Goal: Task Accomplishment & Management: Use online tool/utility

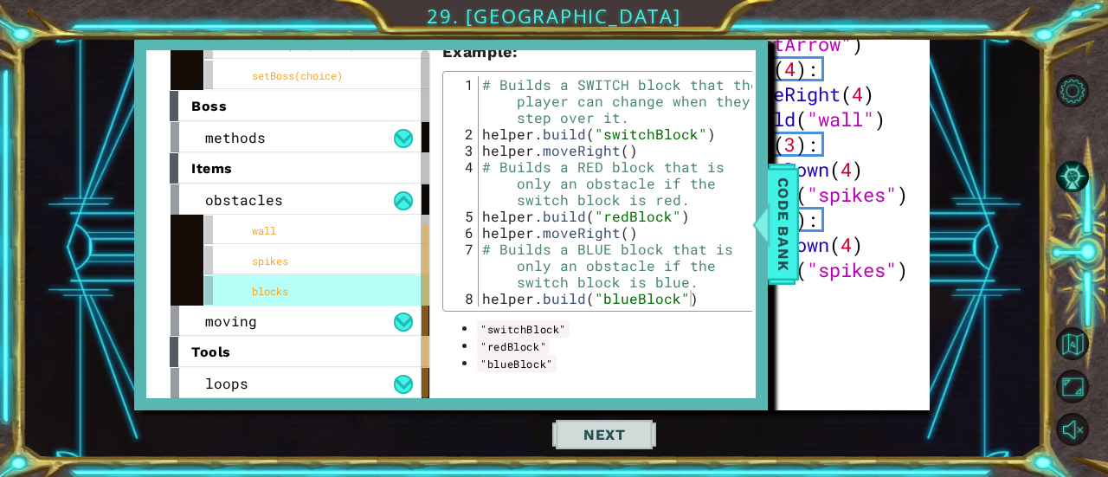
scroll to position [238, 0]
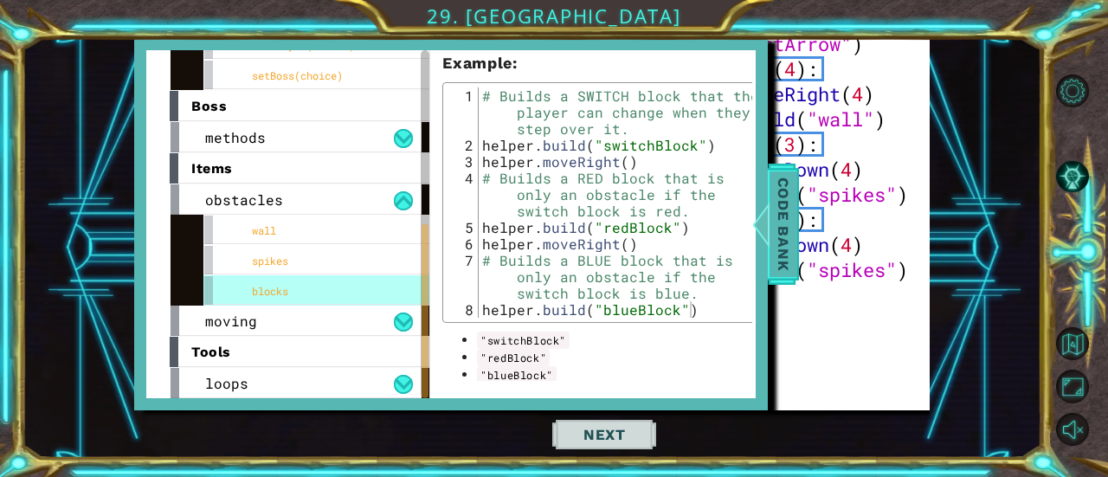
click at [793, 248] on span "Code Bank" at bounding box center [784, 224] width 28 height 106
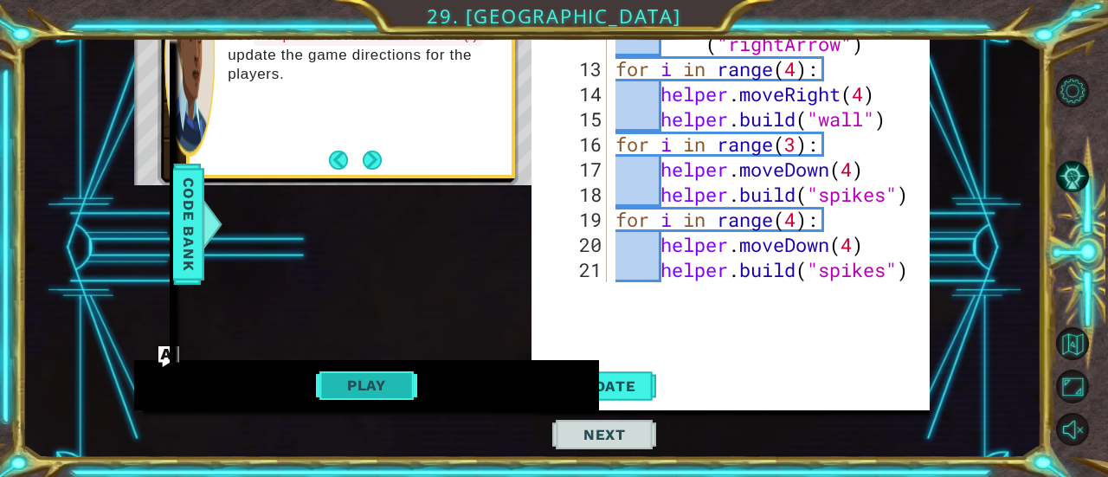
click at [383, 391] on button "Play" at bounding box center [366, 385] width 101 height 33
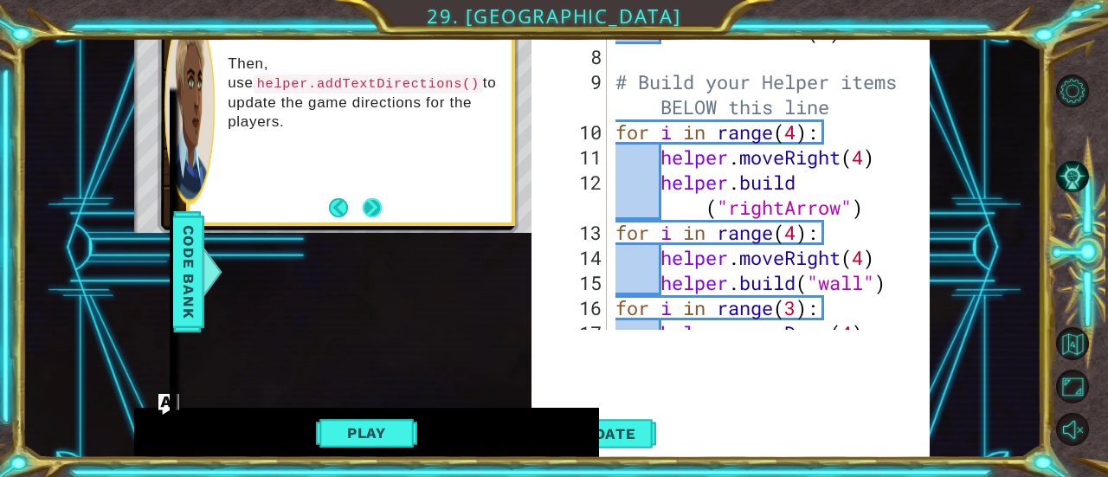
click at [379, 210] on button "Next" at bounding box center [373, 208] width 32 height 32
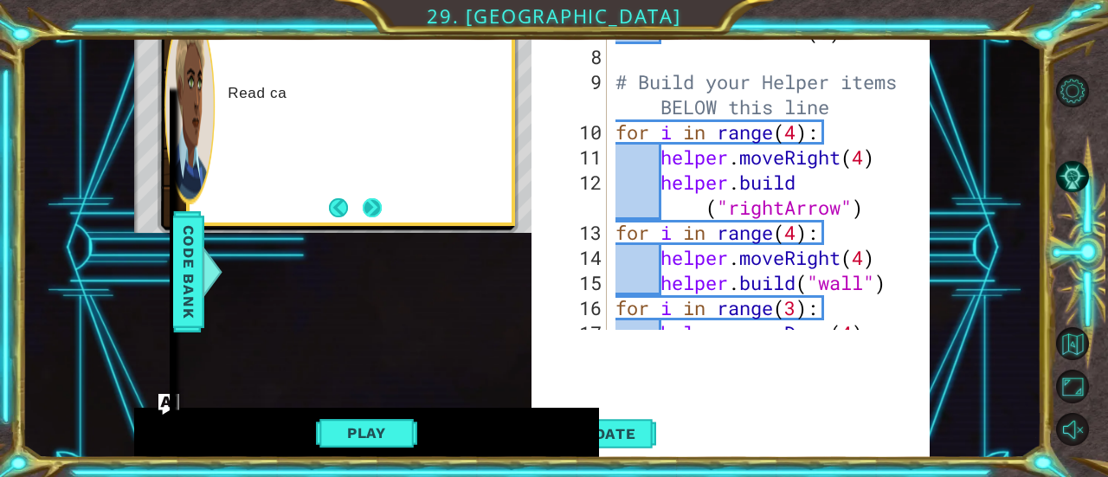
click at [369, 208] on button "Next" at bounding box center [373, 208] width 32 height 32
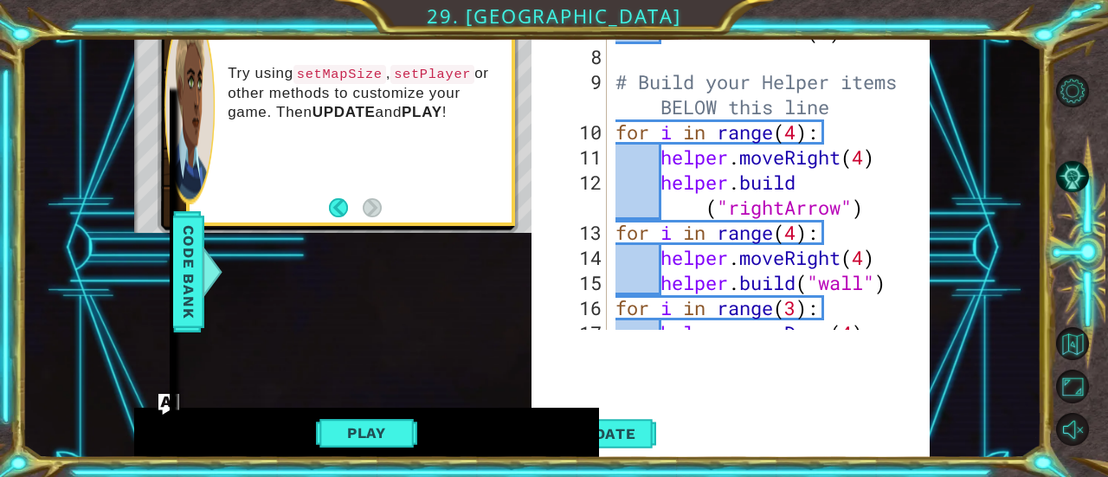
click at [380, 219] on footer at bounding box center [355, 208] width 53 height 26
click at [637, 431] on span "Update" at bounding box center [605, 433] width 98 height 17
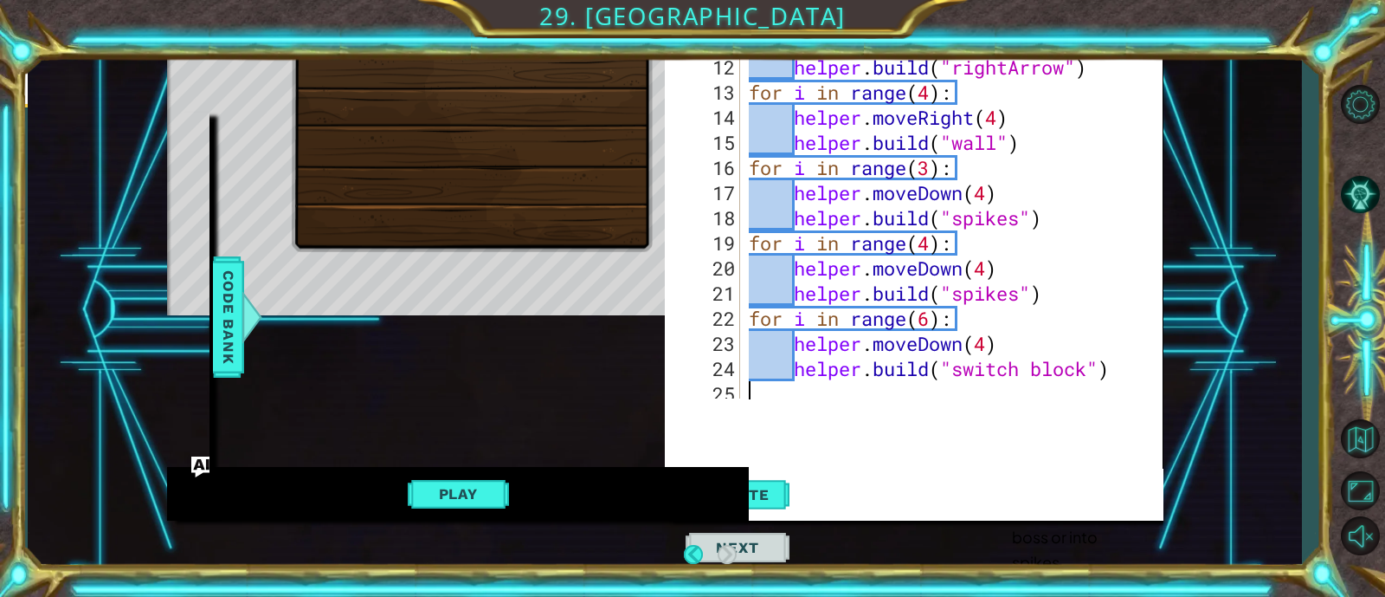
scroll to position [326, 0]
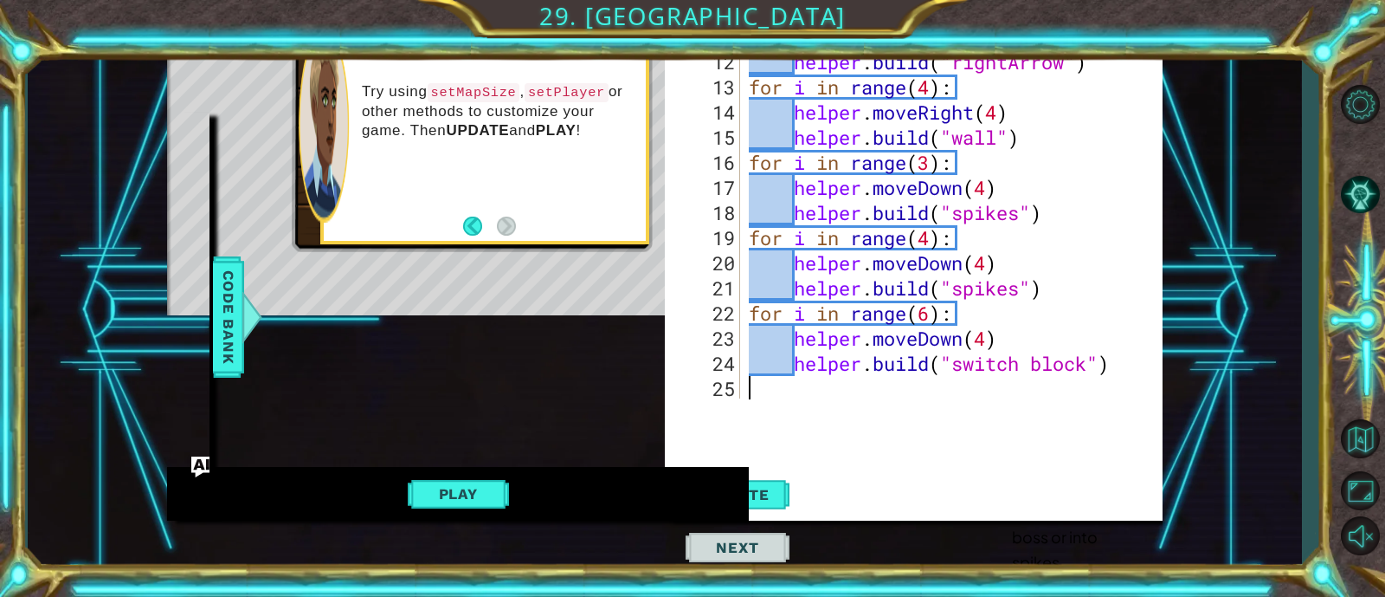
drag, startPoint x: 1065, startPoint y: 11, endPoint x: 468, endPoint y: 218, distance: 632.3
click at [468, 218] on button "Back" at bounding box center [480, 225] width 34 height 19
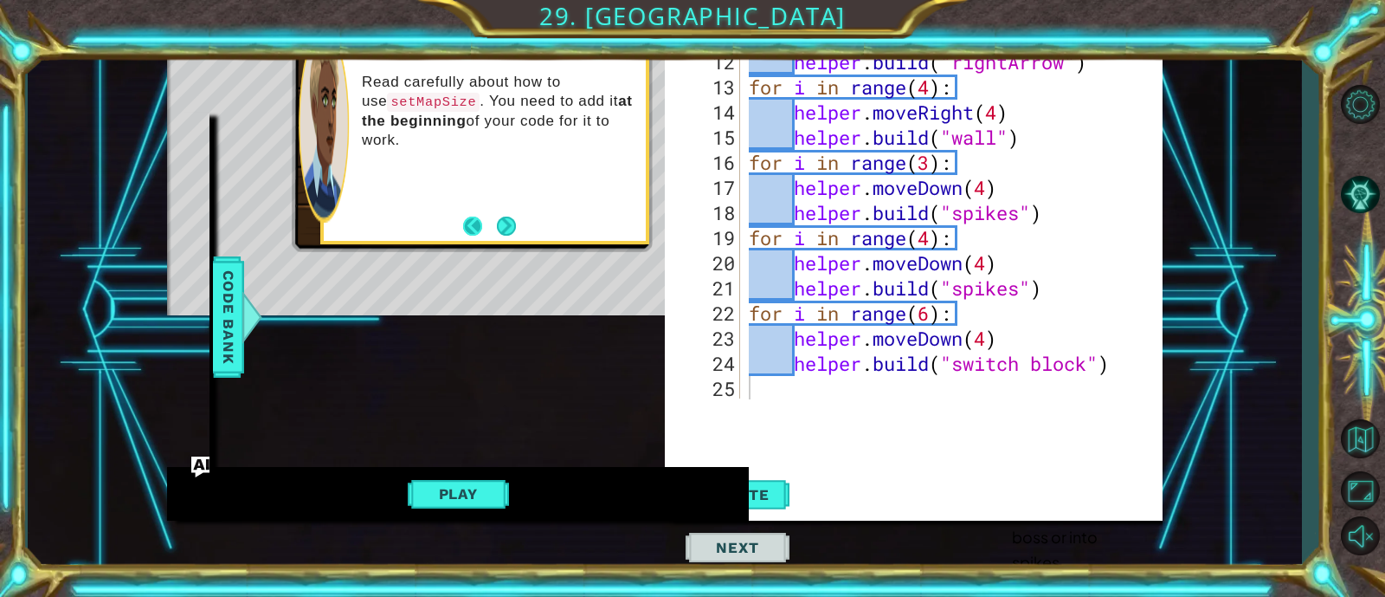
click at [469, 220] on button "Back" at bounding box center [480, 225] width 34 height 19
click at [475, 223] on button "Back" at bounding box center [480, 225] width 34 height 19
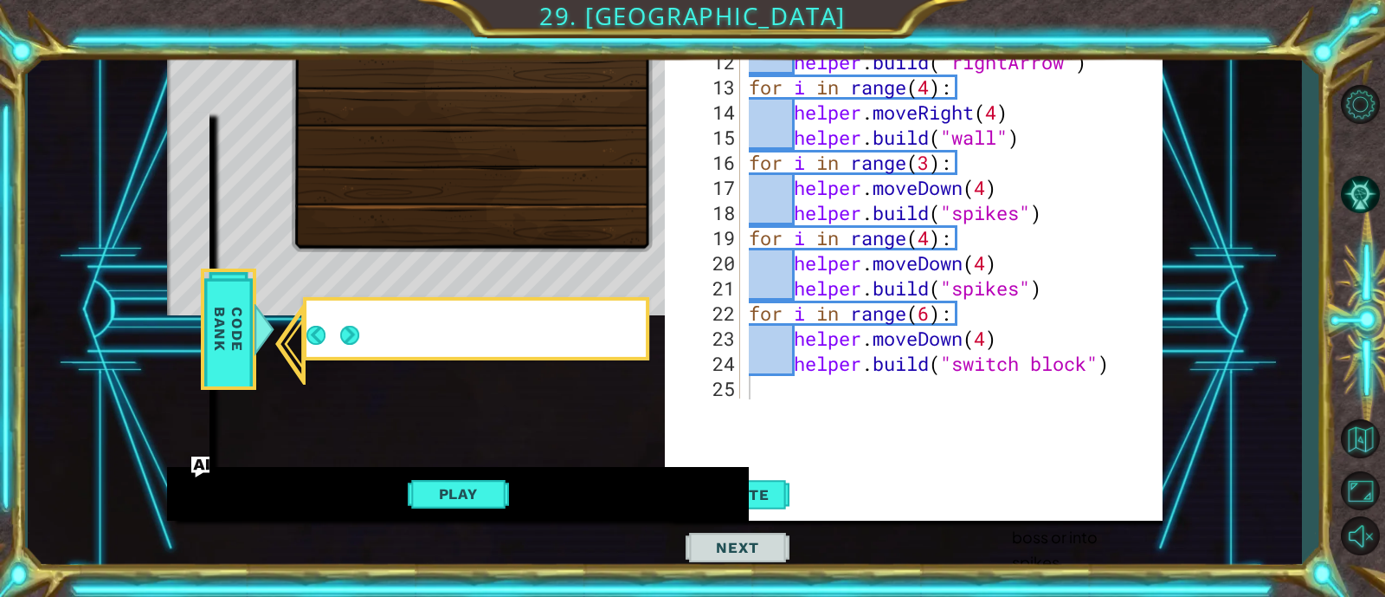
scroll to position [74, 0]
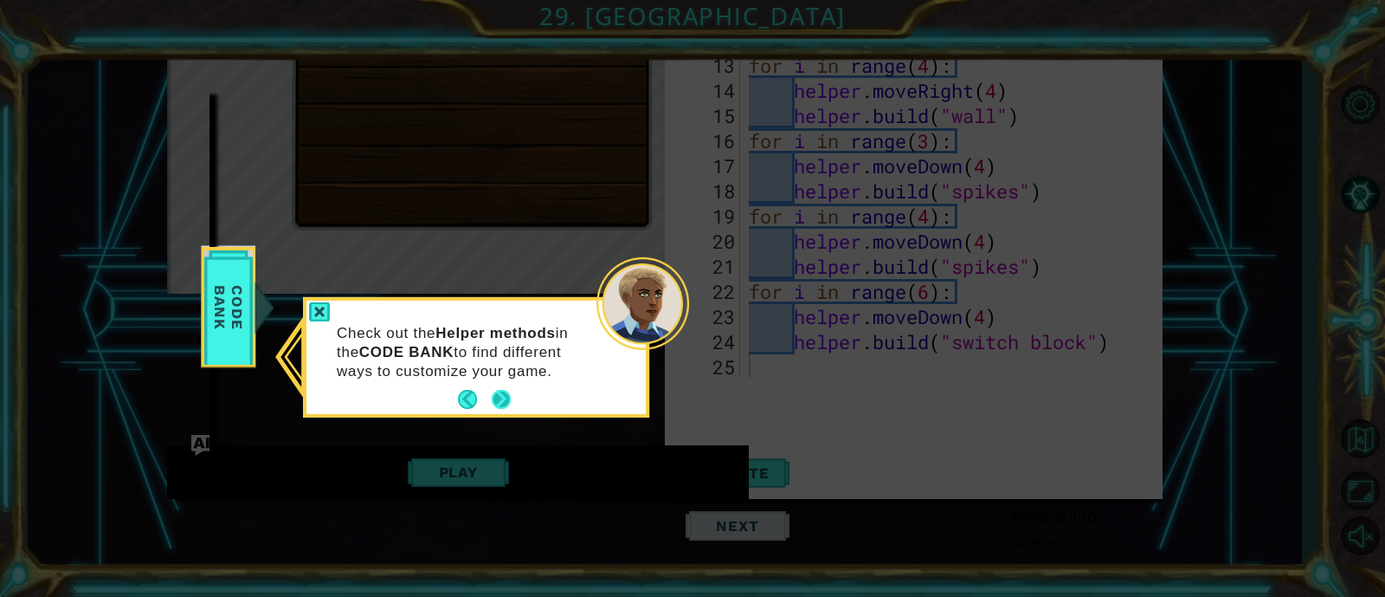
click at [509, 402] on button "Next" at bounding box center [501, 399] width 19 height 19
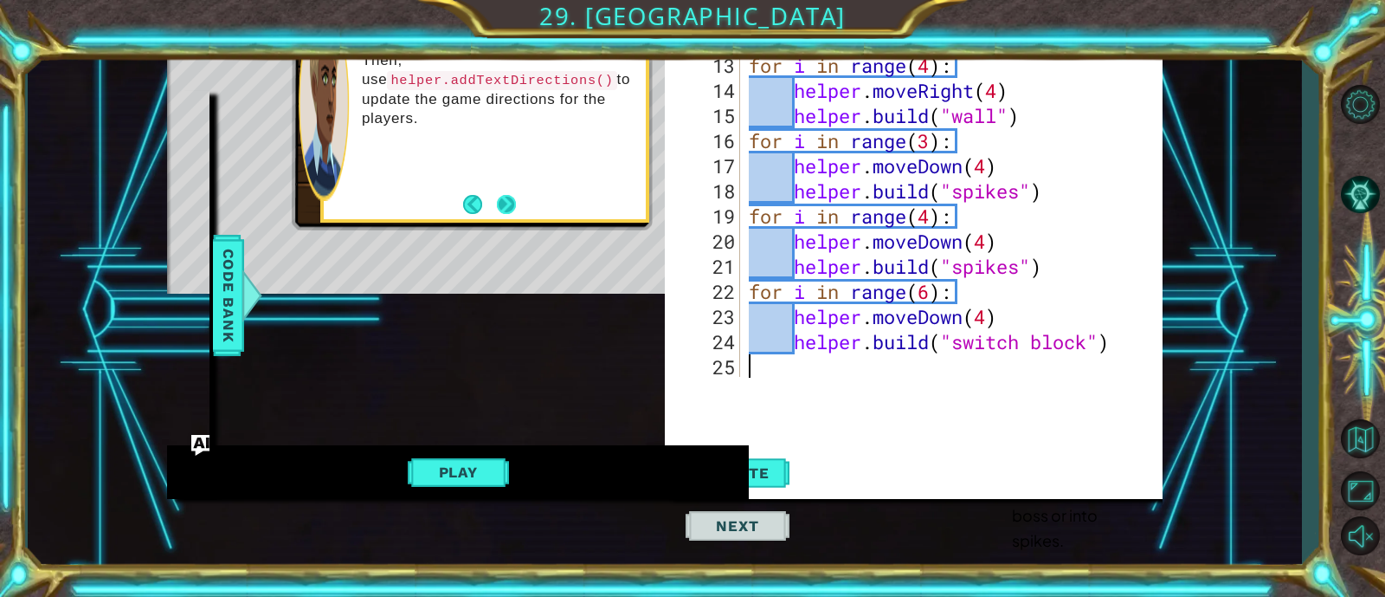
click at [508, 203] on button "Next" at bounding box center [507, 205] width 30 height 30
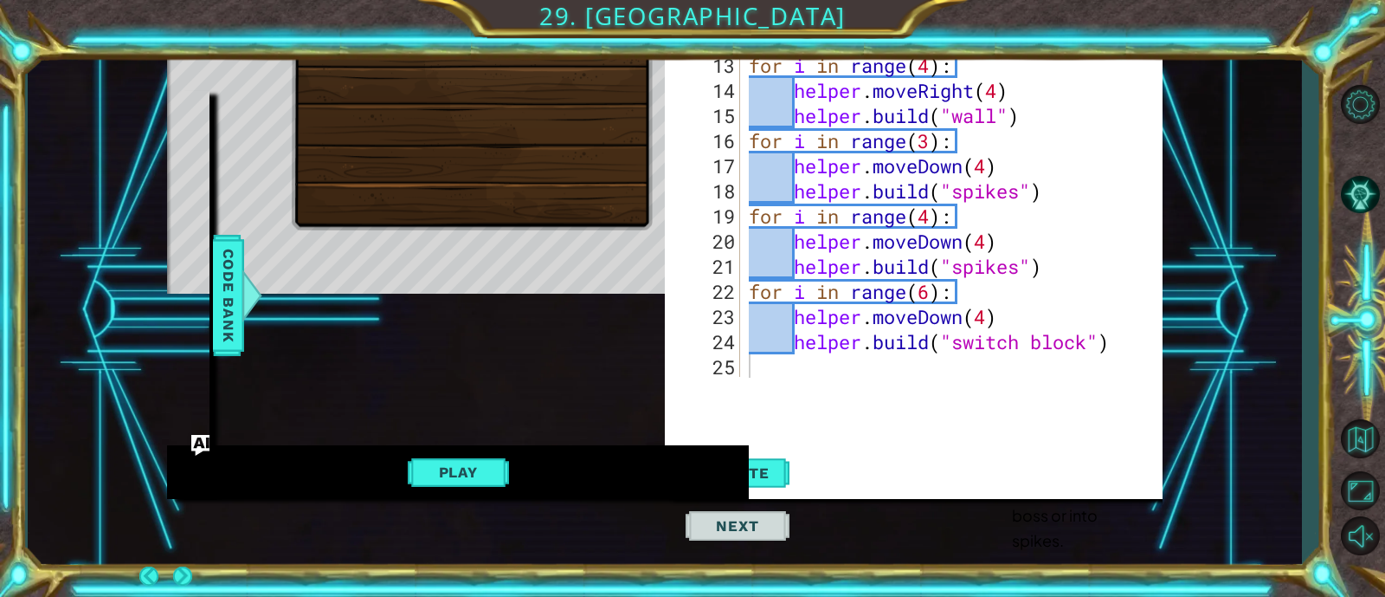
click at [198, 476] on button "Next" at bounding box center [182, 575] width 32 height 32
click at [508, 203] on div at bounding box center [472, 102] width 361 height 256
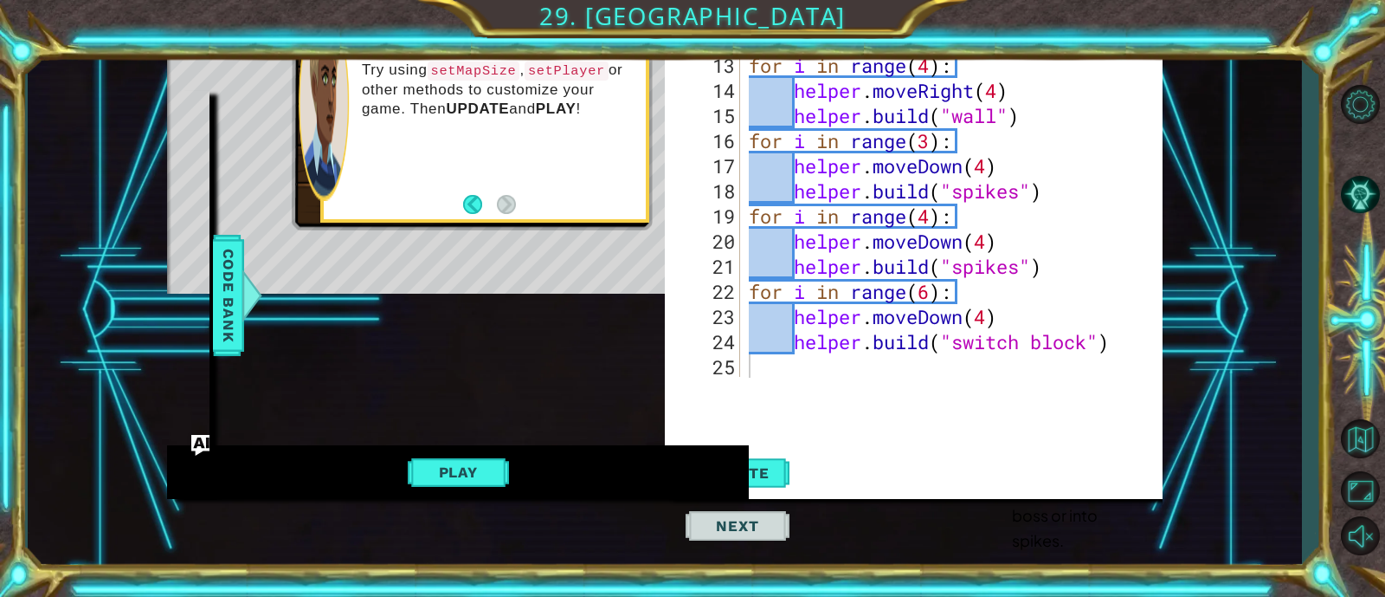
type textarea "[DOMAIN_NAME]("switch block")"
click at [922, 340] on div "helper . moveRight ( 4 ) helper . build ( "rightArrow" ) for i in range ( 4 ) :…" at bounding box center [950, 216] width 408 height 427
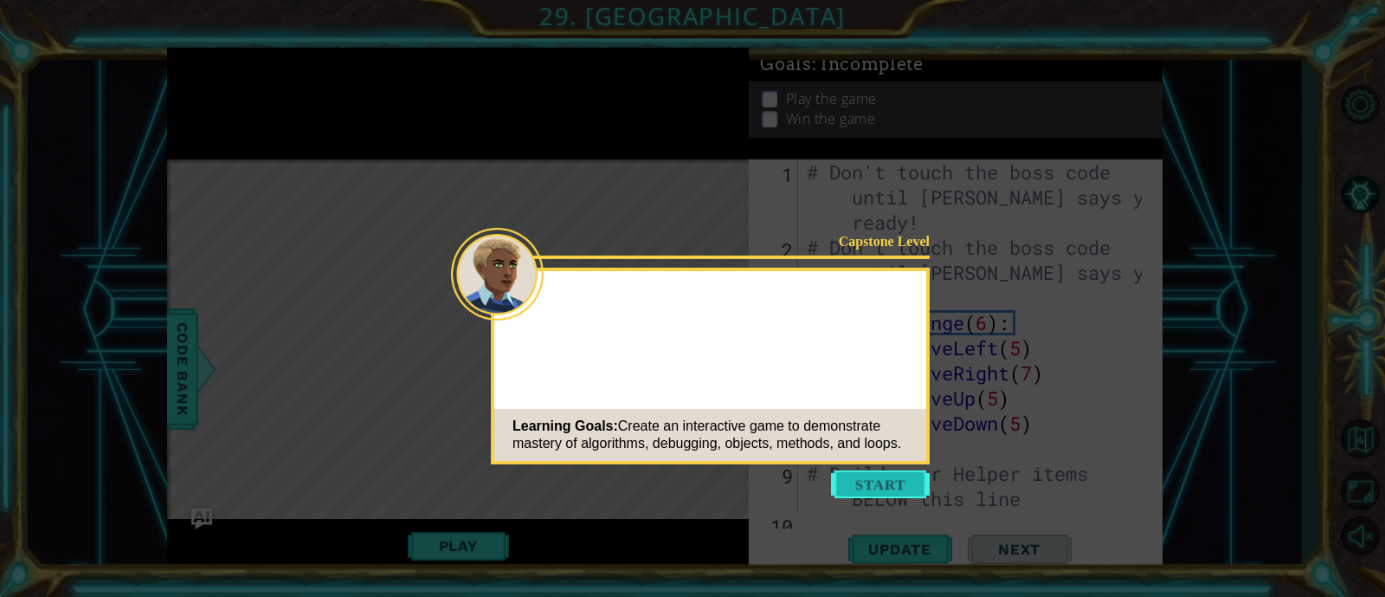
click at [849, 478] on button "Start" at bounding box center [880, 484] width 99 height 28
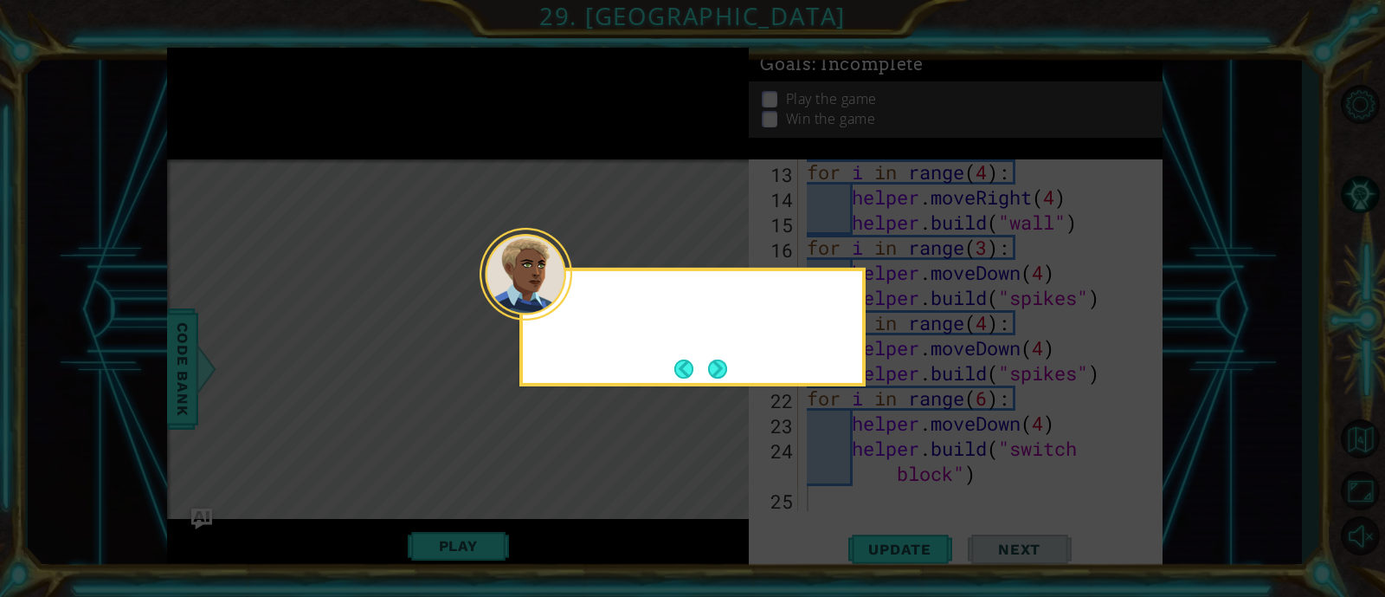
scroll to position [451, 0]
click at [727, 366] on button "Next" at bounding box center [717, 368] width 19 height 19
click at [726, 365] on button "Next" at bounding box center [717, 368] width 19 height 19
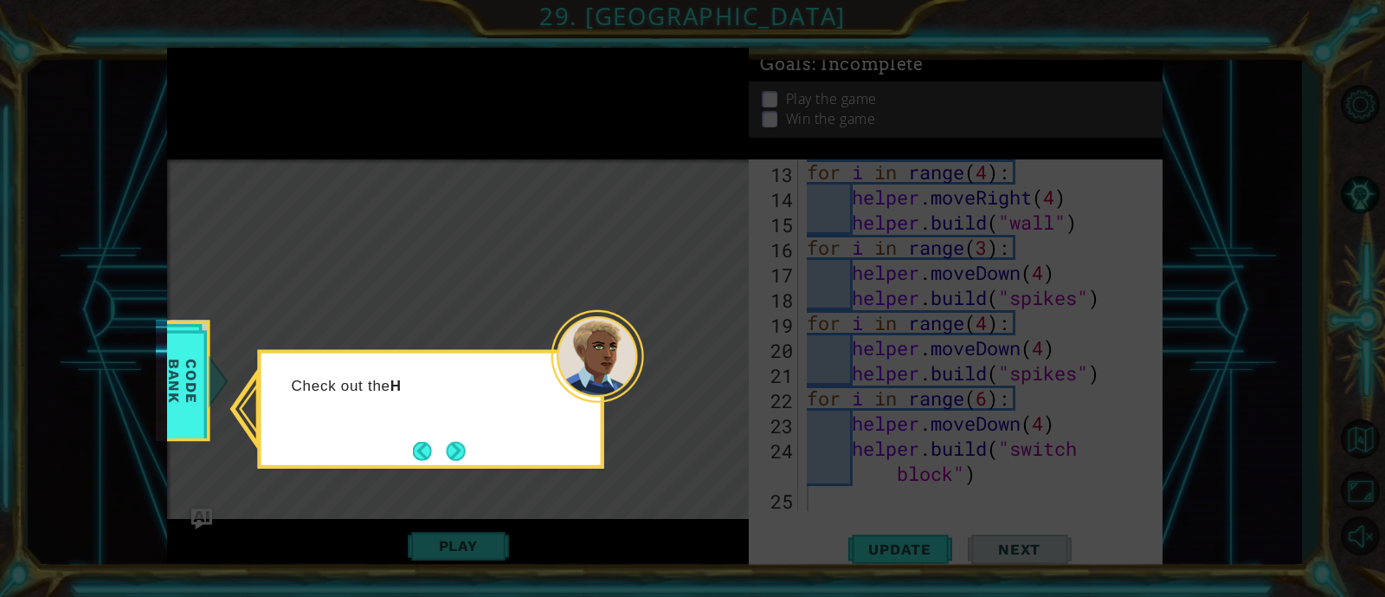
click at [474, 448] on div "Check out the H" at bounding box center [431, 409] width 346 height 119
click at [455, 452] on button "Next" at bounding box center [456, 450] width 19 height 19
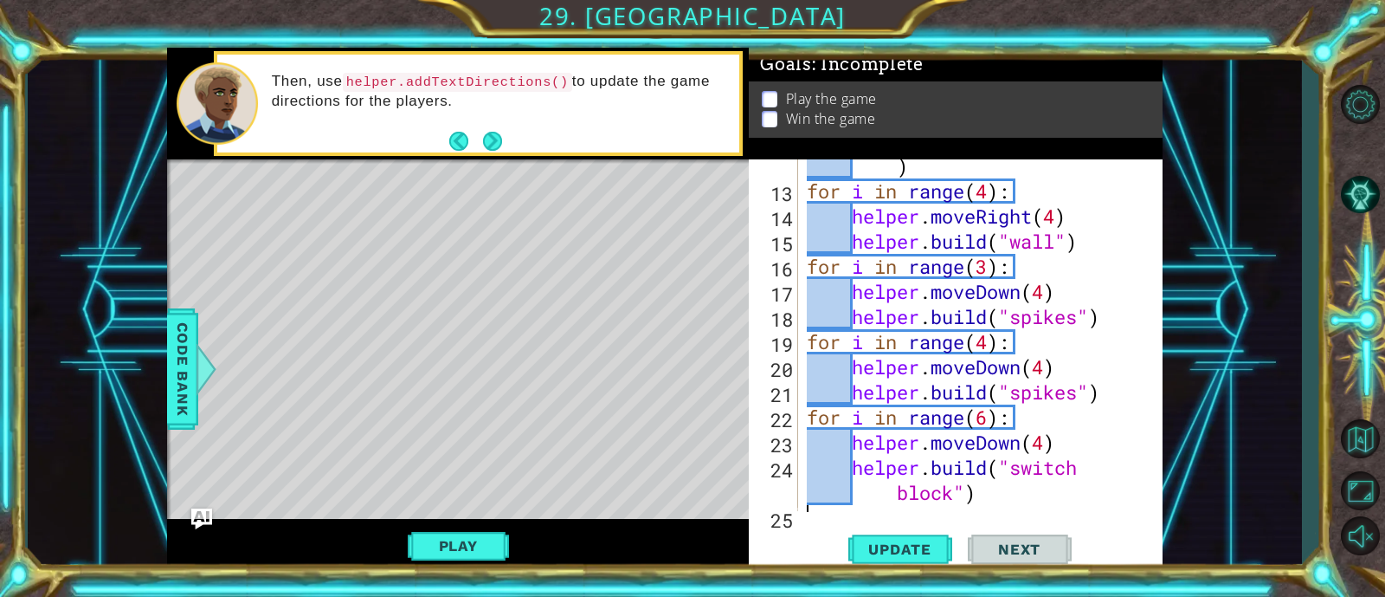
scroll to position [436, 0]
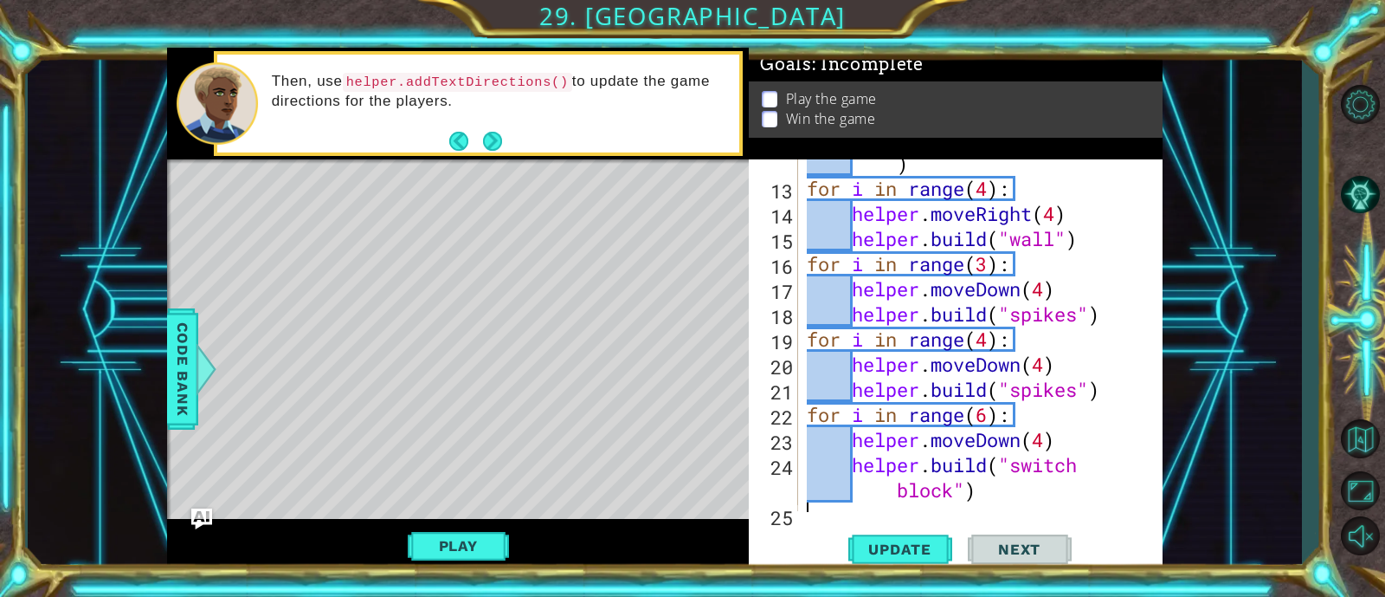
click at [991, 420] on div "helper . build ( "rightArrow" ) for i in range ( 4 ) : helper . moveRight ( 4 )…" at bounding box center [977, 339] width 347 height 427
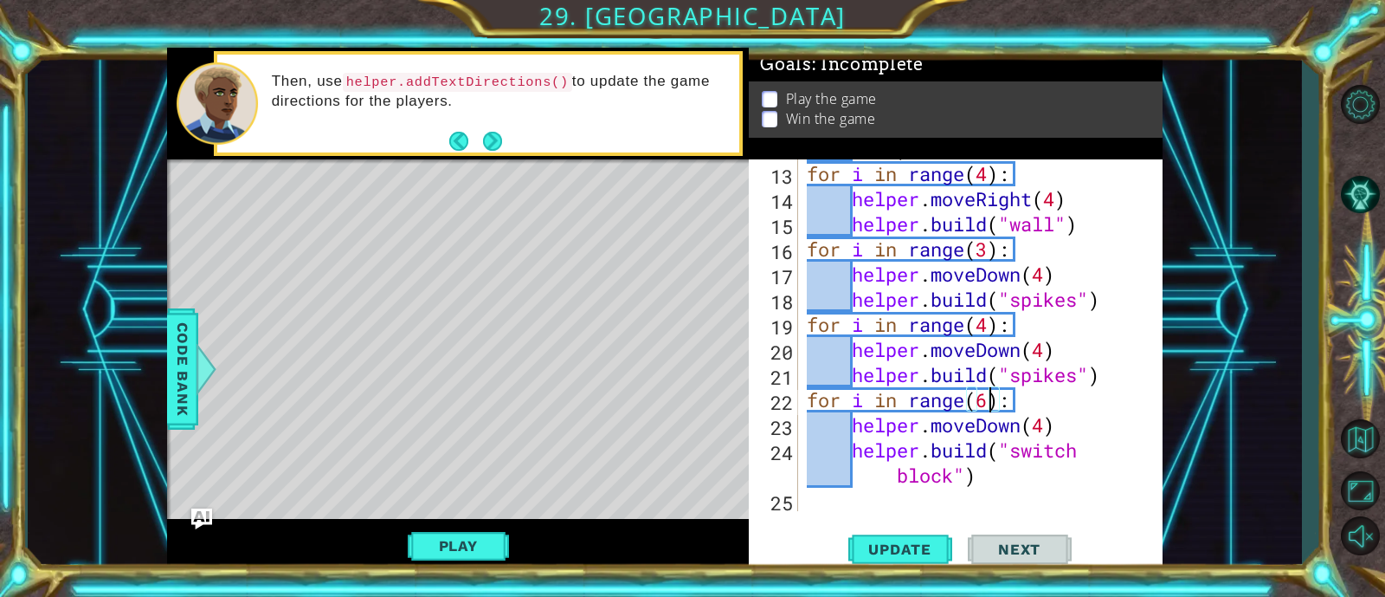
scroll to position [451, 0]
click at [904, 552] on span "Update" at bounding box center [900, 548] width 98 height 17
click at [902, 552] on span "Update" at bounding box center [900, 548] width 98 height 17
drag, startPoint x: 903, startPoint y: 552, endPoint x: 885, endPoint y: 382, distance: 170.7
click at [885, 382] on div "for i in range(6): 13 14 15 16 17 18 19 20 21 22 23 24 25 for i in range ( 4 ) …" at bounding box center [956, 365] width 414 height 413
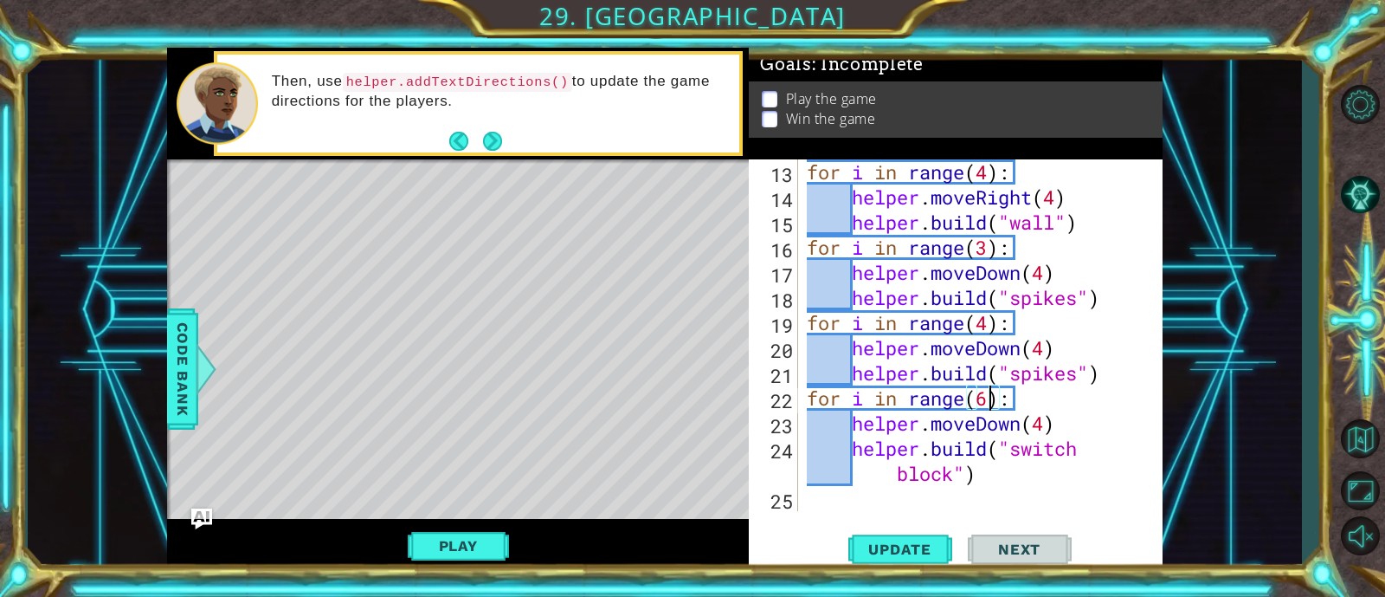
click at [995, 475] on div "for i in range ( 4 ) : helper . moveRight ( 4 ) helper . build ( "wall" ) for i…" at bounding box center [977, 360] width 347 height 402
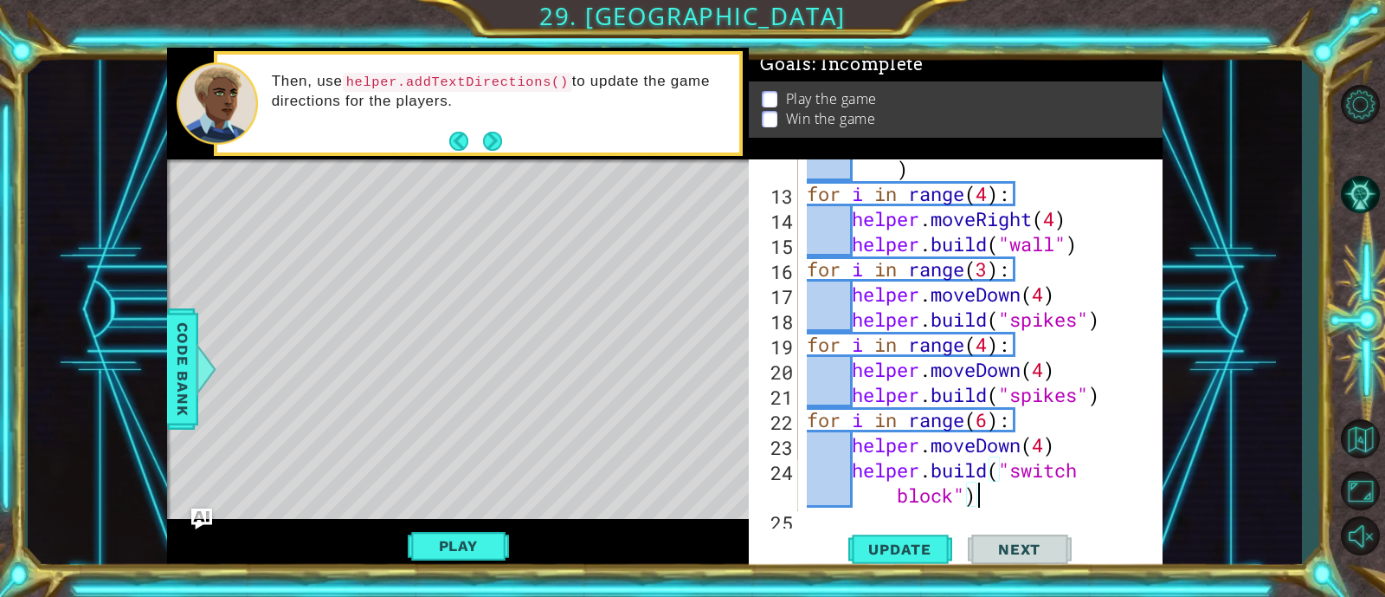
scroll to position [440, 0]
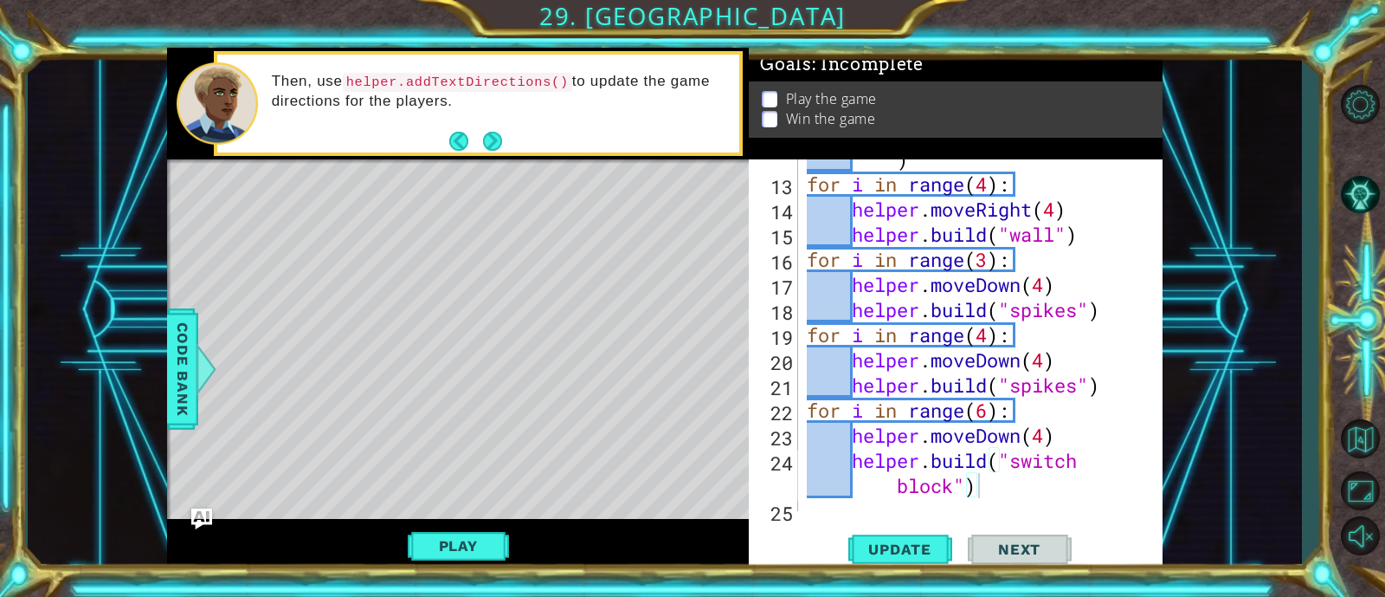
click at [662, 414] on div "Level Map" at bounding box center [567, 414] width 800 height 510
click at [867, 552] on span "Update" at bounding box center [900, 548] width 98 height 17
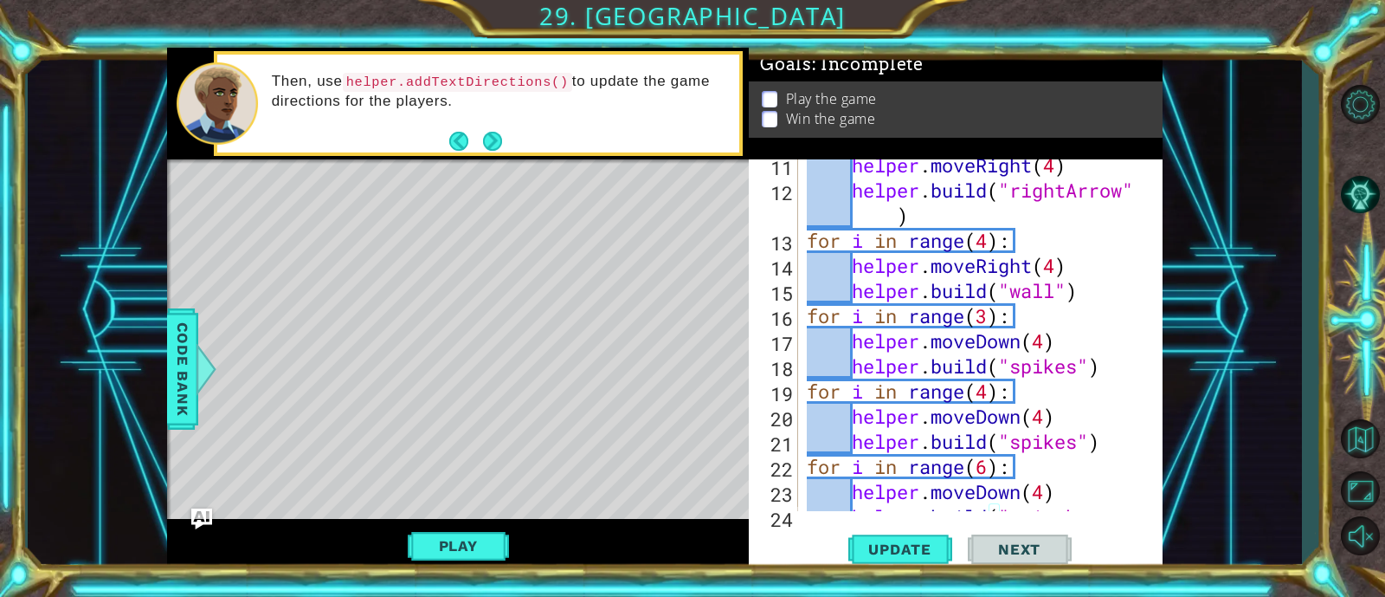
scroll to position [372, 0]
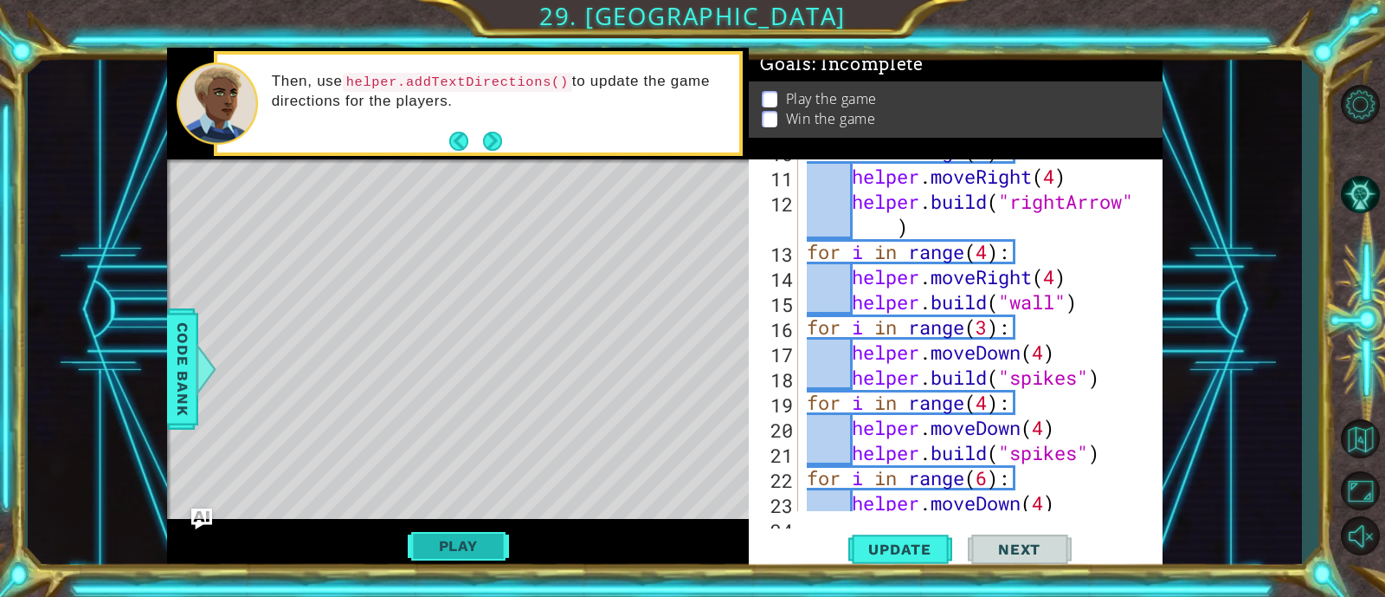
click at [471, 553] on button "Play" at bounding box center [458, 545] width 101 height 33
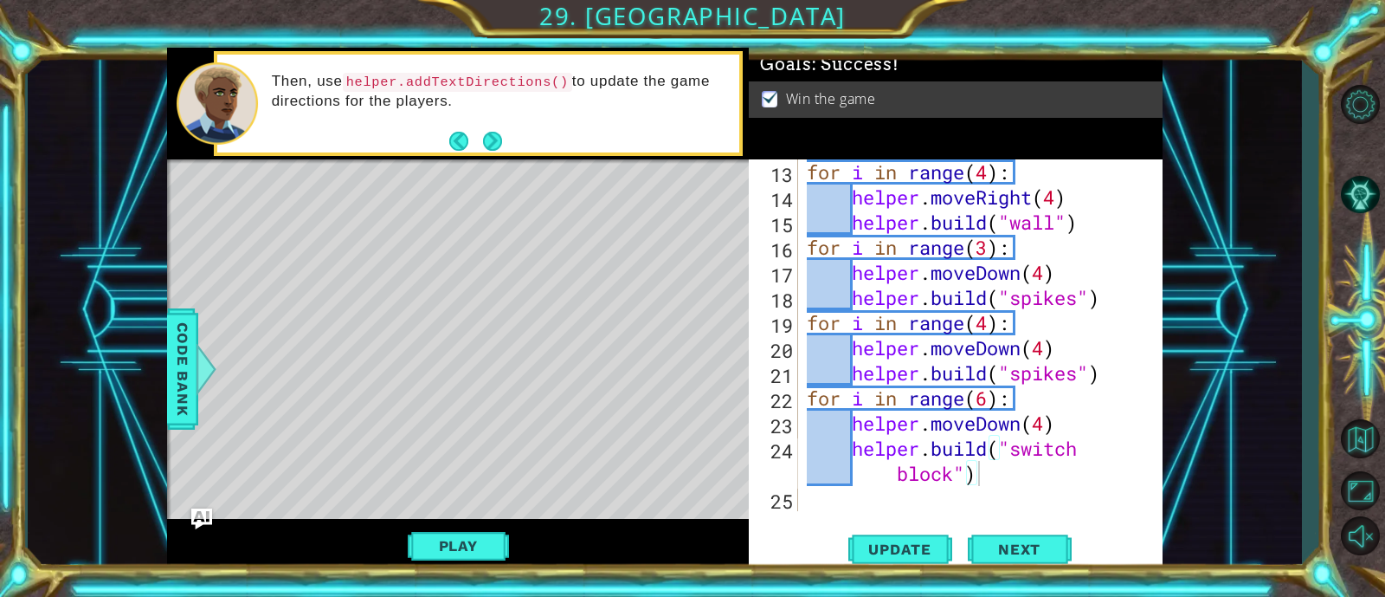
scroll to position [451, 0]
click at [900, 526] on div "helper.build("switch block") 13 14 15 16 17 18 19 20 21 22 23 24 25 for i in ra…" at bounding box center [956, 365] width 414 height 413
click at [901, 542] on span "Update" at bounding box center [900, 548] width 98 height 17
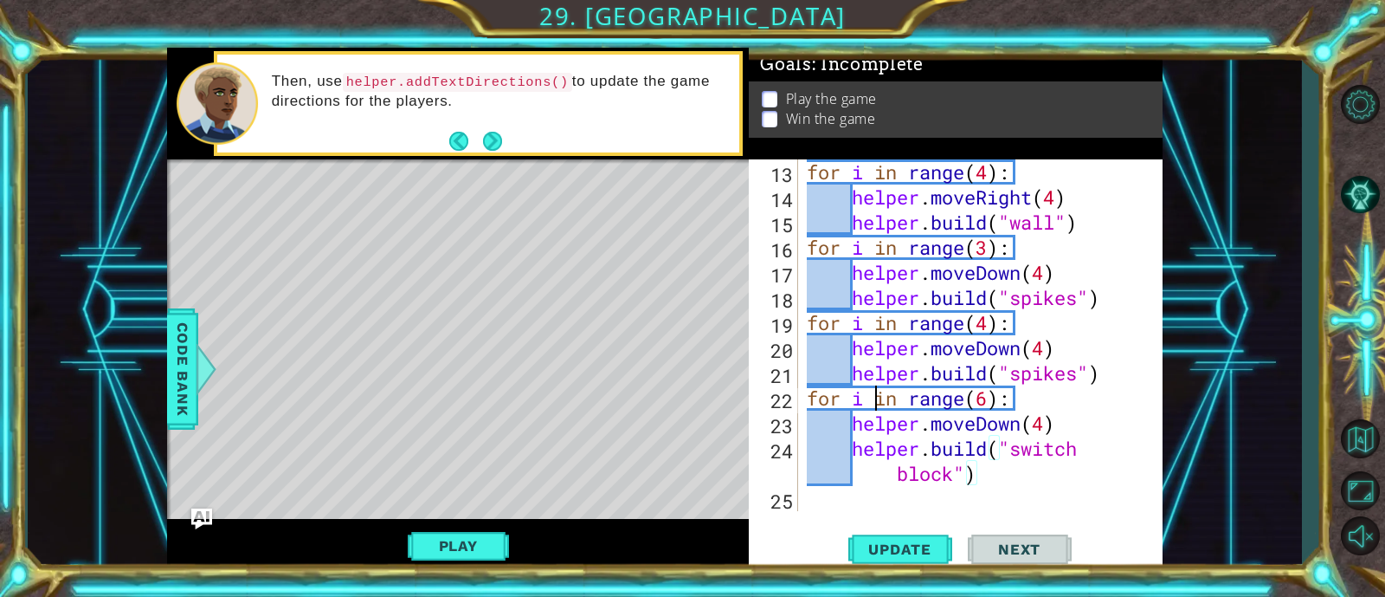
click at [880, 391] on div "for i in range ( 4 ) : helper . moveRight ( 4 ) helper . build ( "wall" ) for i…" at bounding box center [977, 360] width 347 height 402
click at [962, 472] on div "for i in range ( 4 ) : helper . moveRight ( 4 ) helper . build ( "wall" ) for i…" at bounding box center [977, 360] width 347 height 402
click at [987, 402] on div "for i in range ( 4 ) : helper . moveRight ( 4 ) helper . build ( "wall" ) for i…" at bounding box center [977, 360] width 347 height 402
click at [988, 330] on div "for i in range ( 4 ) : helper . moveRight ( 4 ) helper . build ( "wall" ) for i…" at bounding box center [977, 360] width 347 height 402
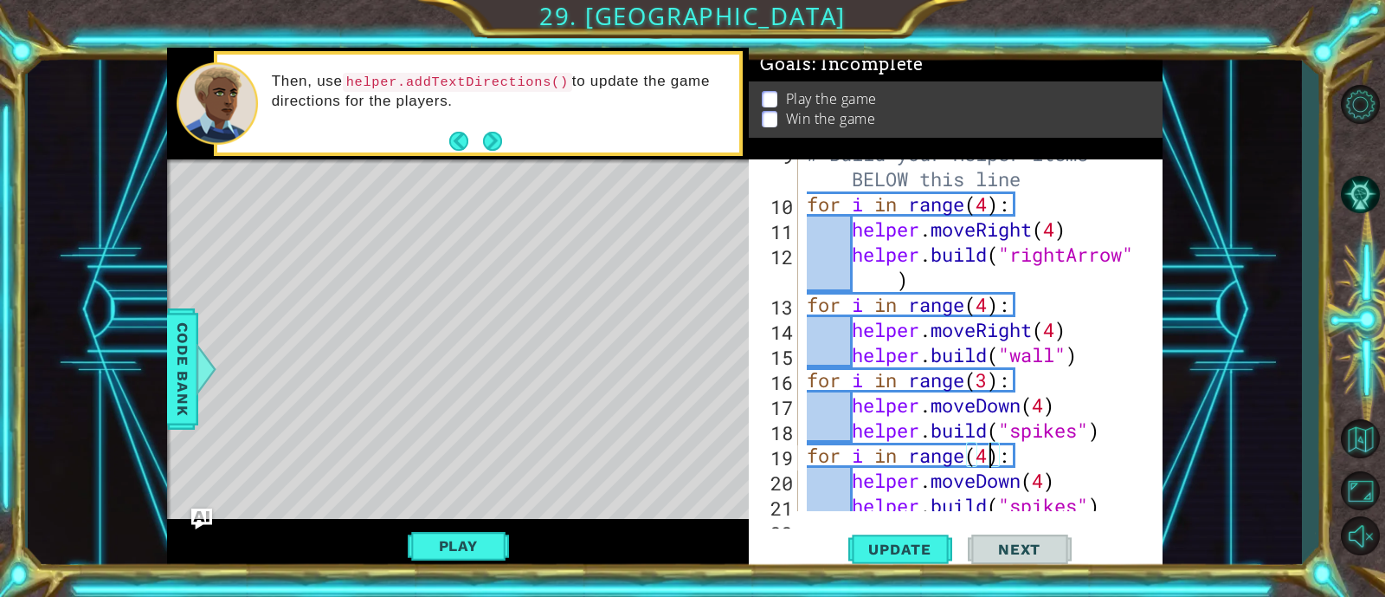
scroll to position [337, 0]
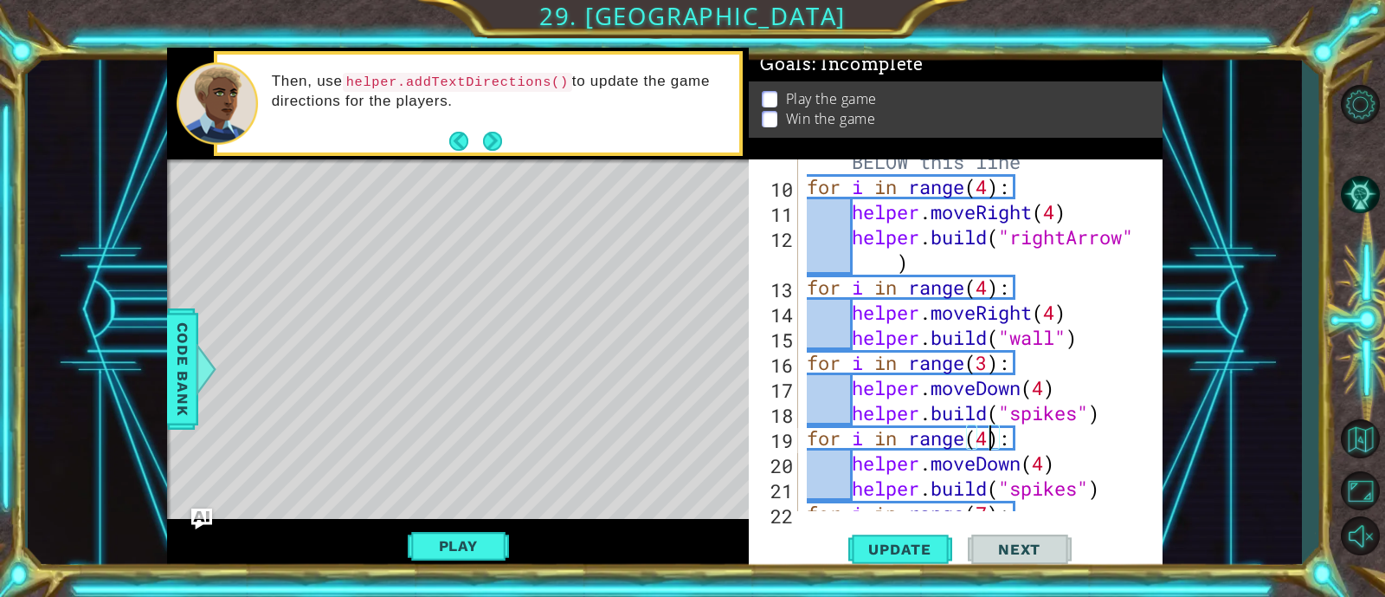
click at [991, 300] on div "# Build your Helper items BELOW this line for i in range ( 4 ) : helper . moveR…" at bounding box center [977, 337] width 347 height 427
click at [990, 286] on div "# Build your Helper items BELOW this line for i in range ( 4 ) : helper . moveR…" at bounding box center [977, 337] width 347 height 427
click at [993, 185] on div "# Build your Helper items BELOW this line for i in range ( 4 ) : helper . moveR…" at bounding box center [977, 337] width 347 height 427
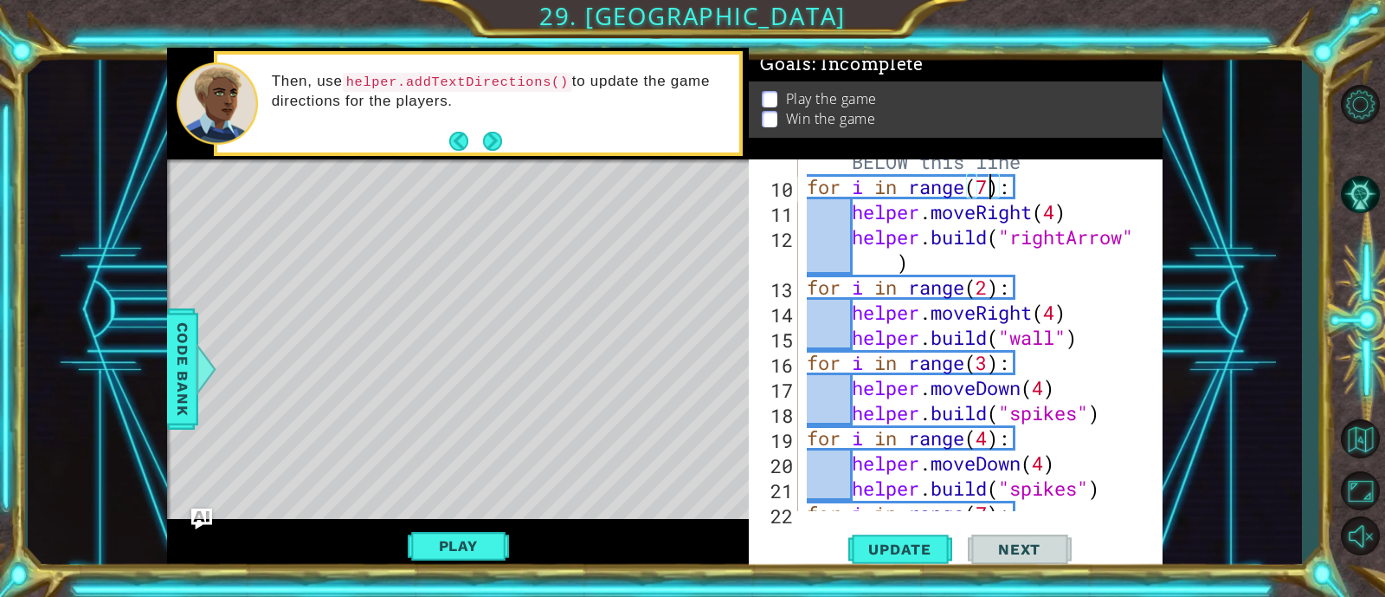
click at [1053, 265] on div "# Build your Helper items BELOW this line for i in range ( 7 ) : helper . moveR…" at bounding box center [977, 337] width 347 height 427
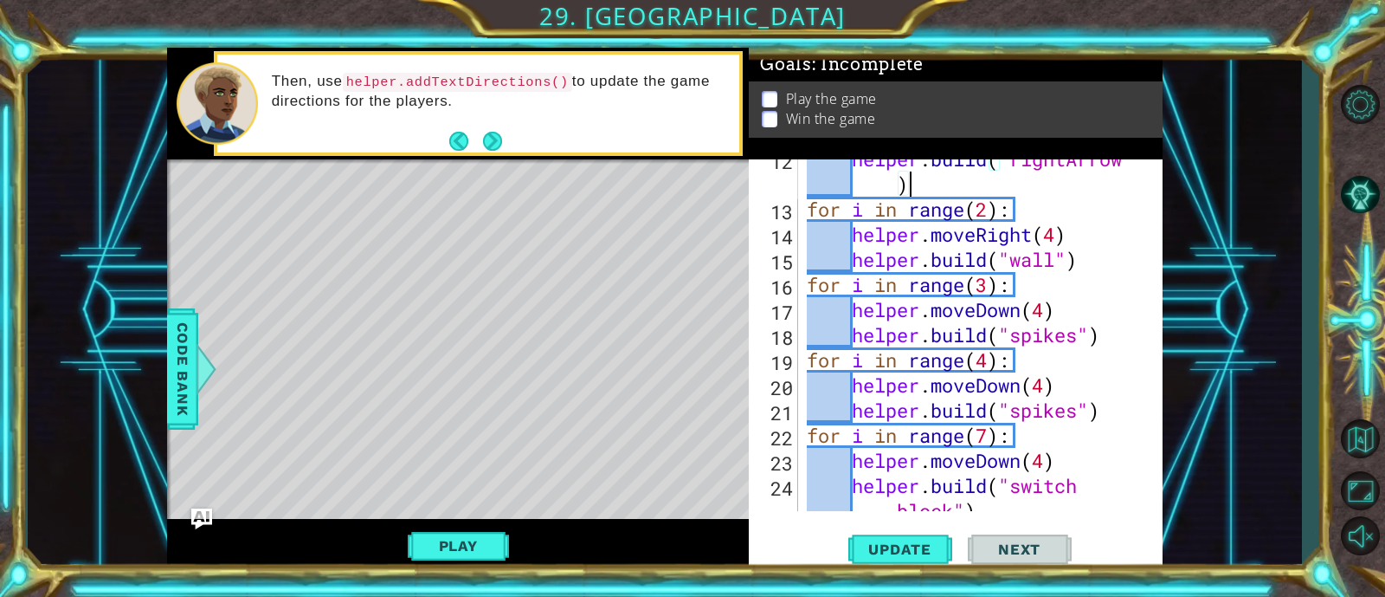
scroll to position [451, 0]
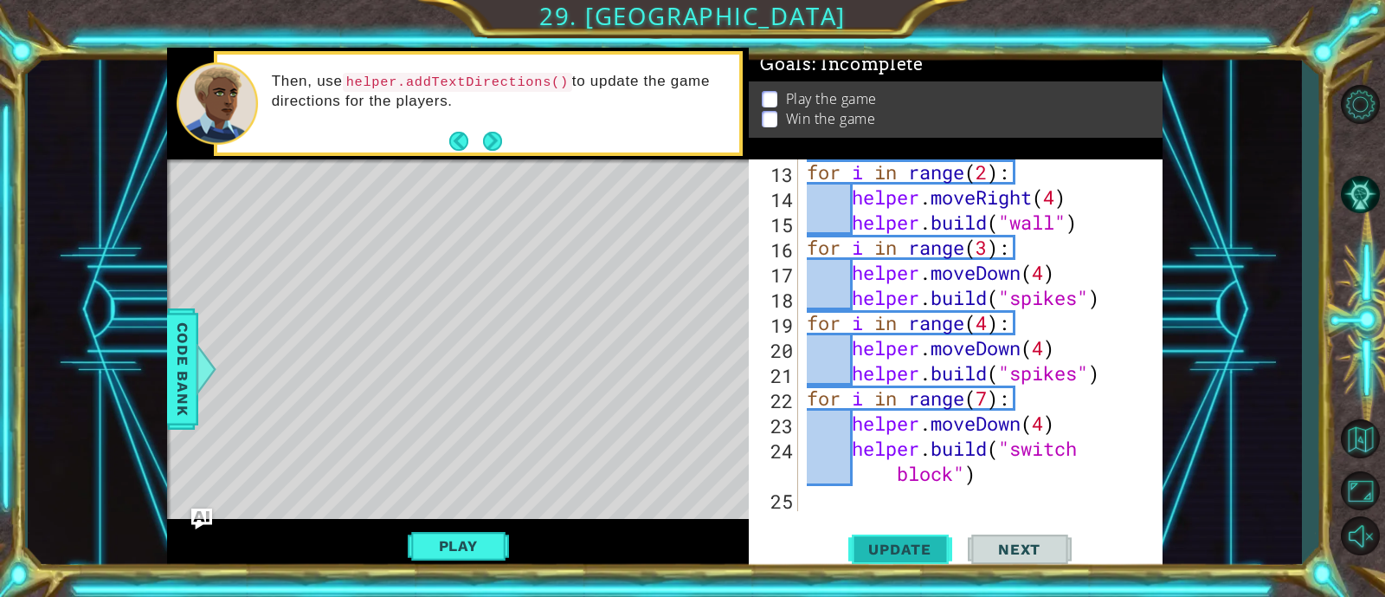
type textarea "helper.build("rightArrow")"
click at [905, 547] on span "Update" at bounding box center [900, 548] width 98 height 17
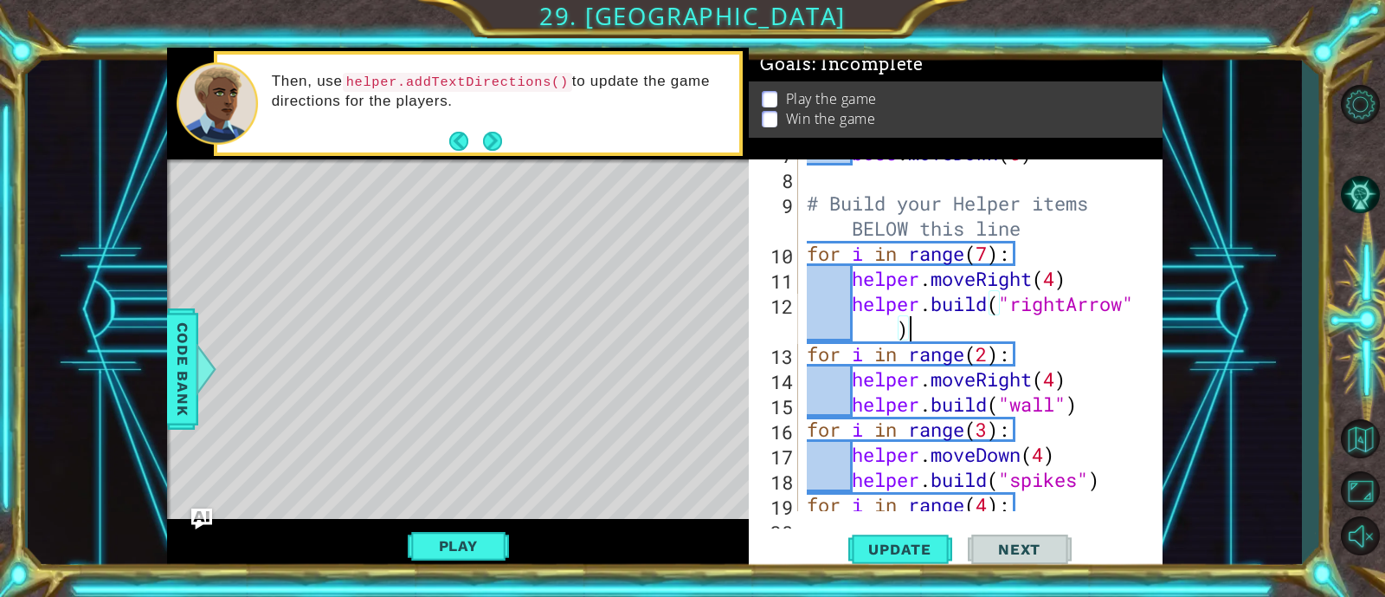
scroll to position [270, 0]
click at [195, 507] on div "Level Map" at bounding box center [567, 414] width 800 height 510
click at [200, 519] on img "Ask AI" at bounding box center [202, 518] width 23 height 23
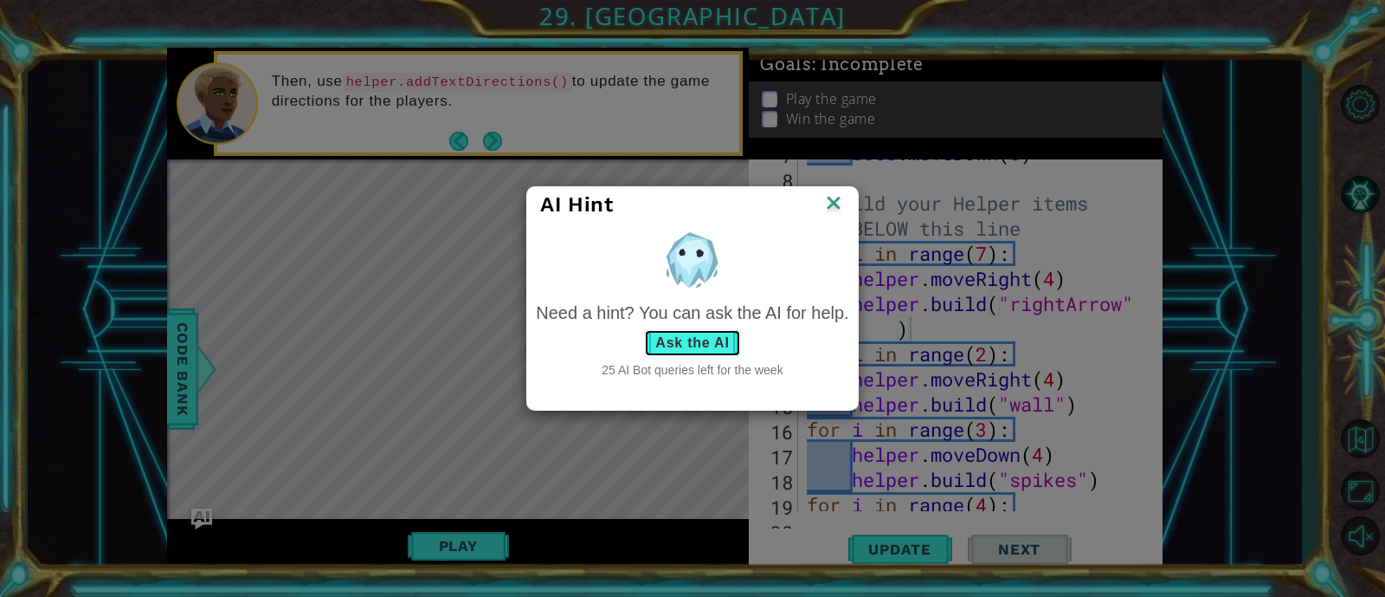
click at [719, 341] on button "Ask the AI" at bounding box center [692, 343] width 96 height 28
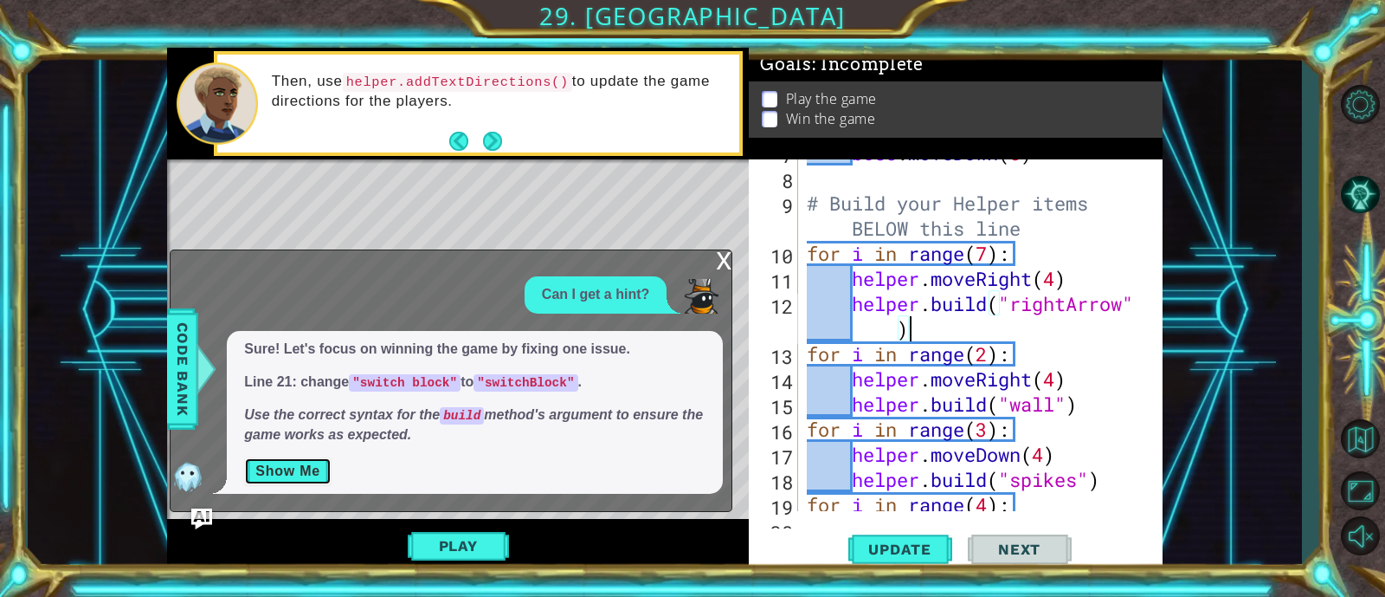
click at [310, 469] on button "Show Me" at bounding box center [287, 471] width 87 height 28
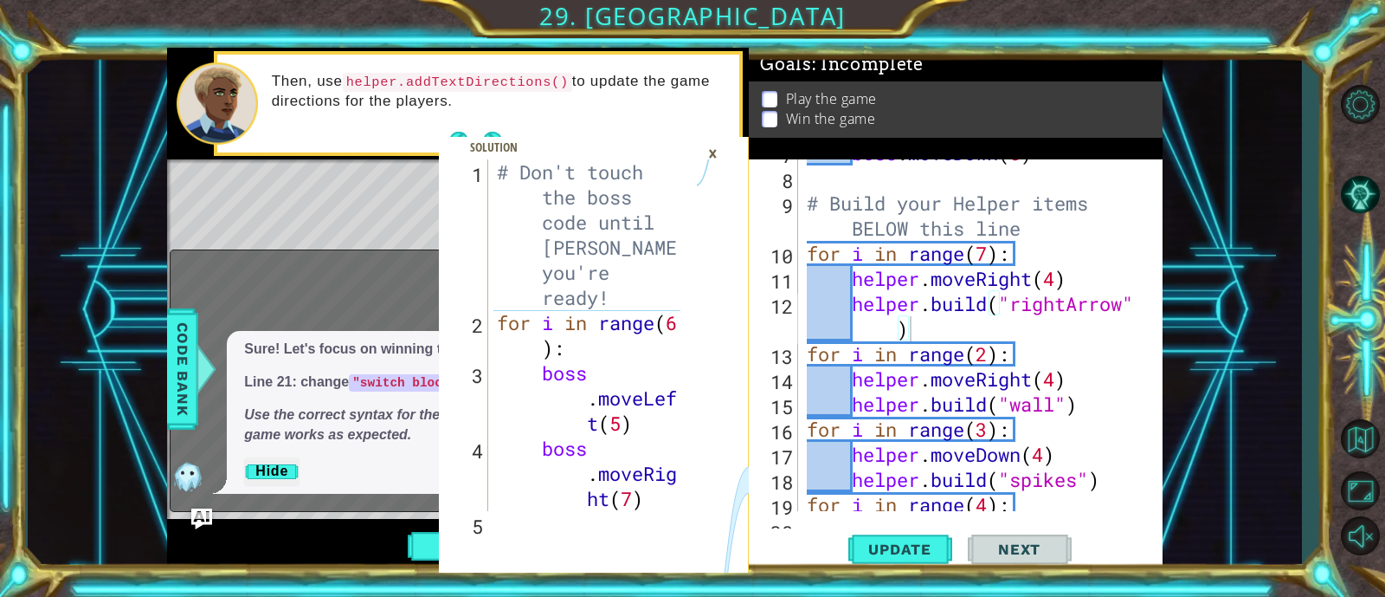
click at [715, 152] on div "×" at bounding box center [713, 153] width 27 height 29
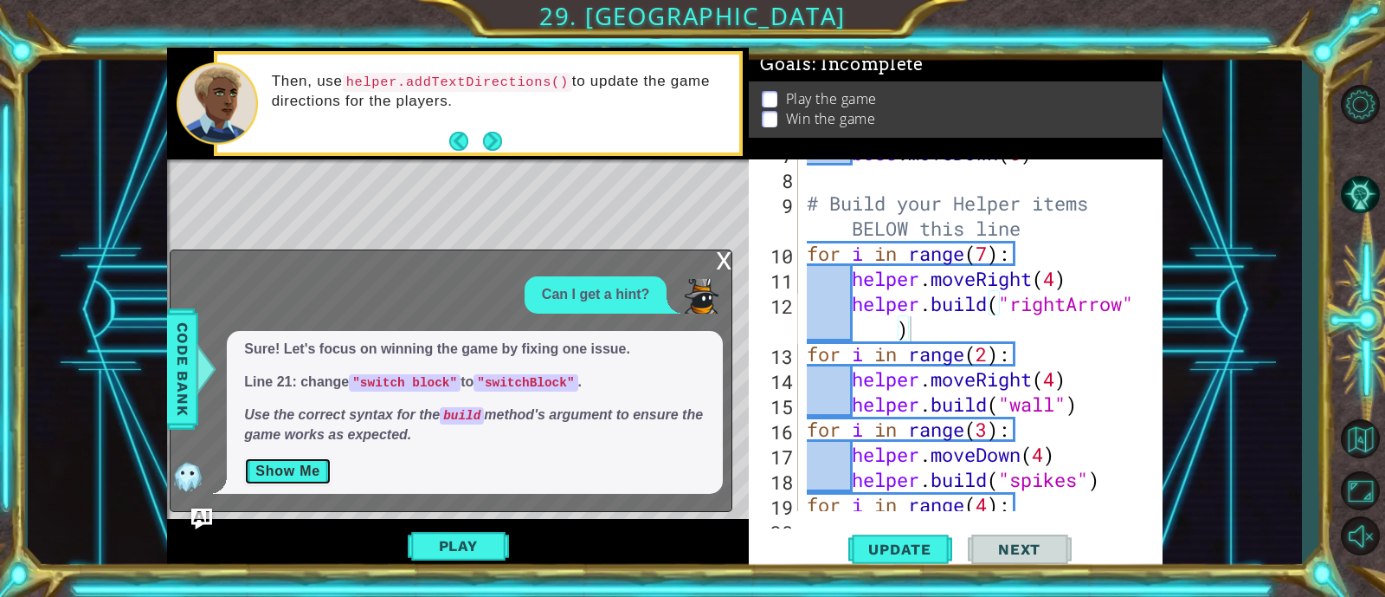
click at [325, 478] on button "Show Me" at bounding box center [287, 471] width 87 height 28
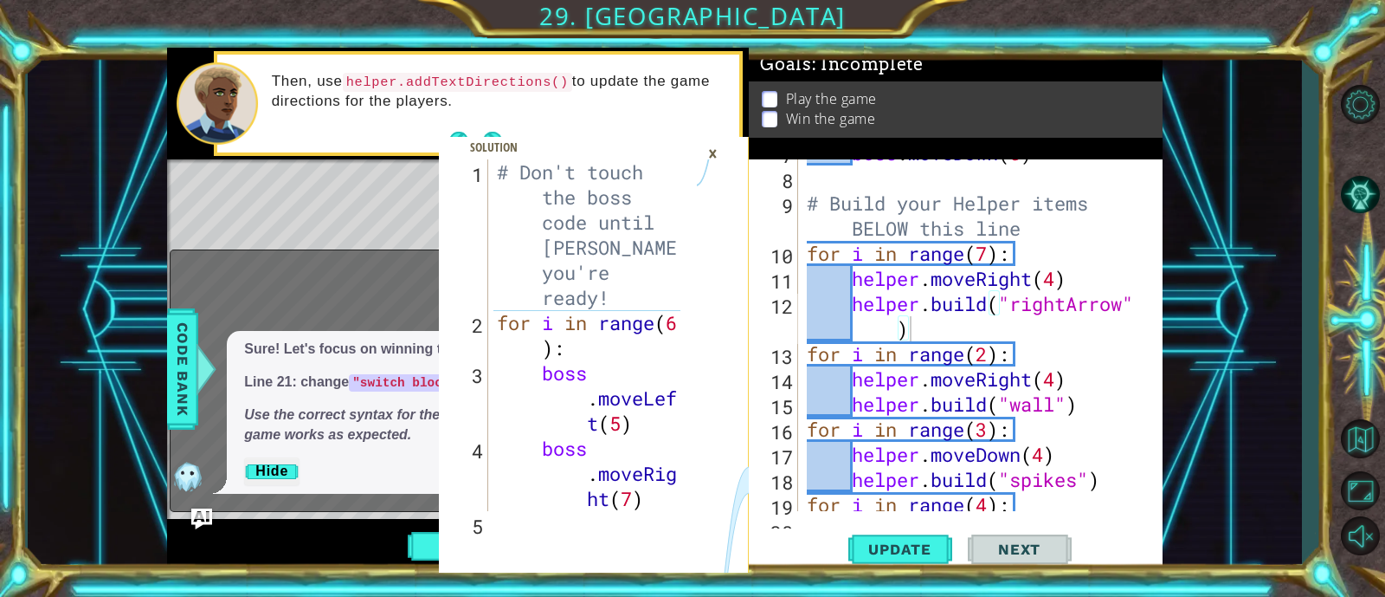
click at [498, 320] on div "# Don't touch the boss code until Vega says you're ready! for i in range ( 6 ) …" at bounding box center [592, 435] width 196 height 552
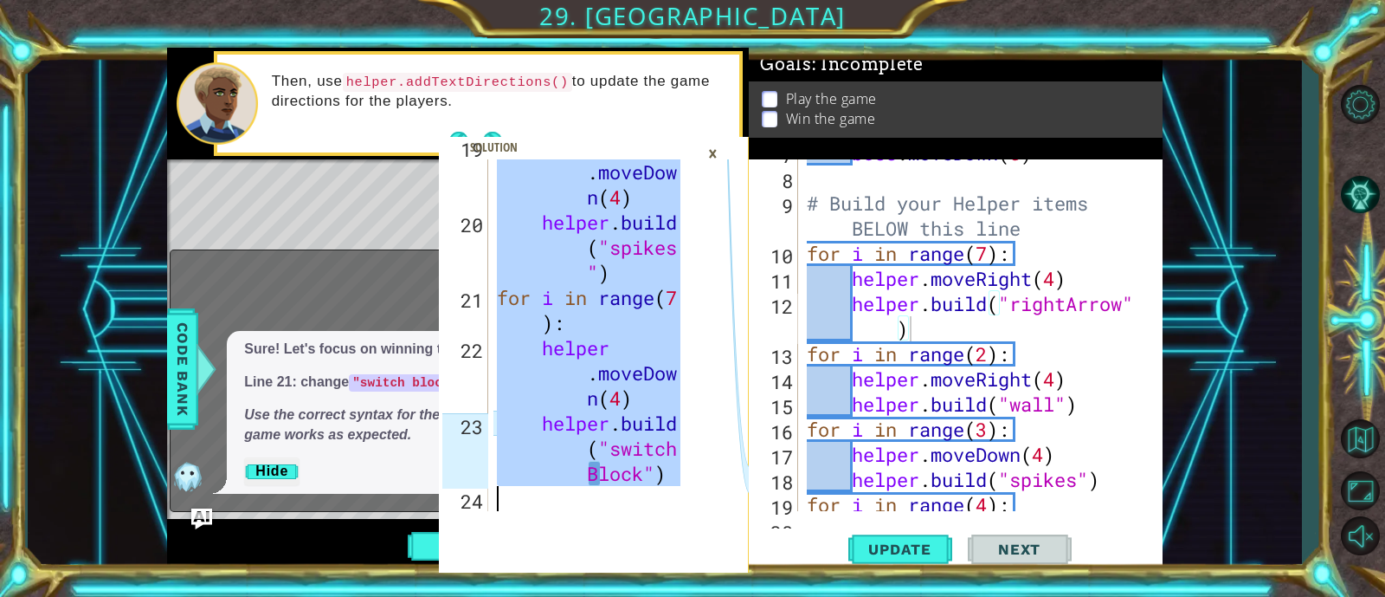
scroll to position [1256, 0]
drag, startPoint x: 584, startPoint y: 405, endPoint x: 652, endPoint y: 520, distance: 134.0
click at [652, 520] on div "for i in range(6): 19 20 21 22 23 24 helper . moveDow n ( 4 ) helper . build ( …" at bounding box center [594, 365] width 310 height 413
type textarea "helper.build("switchBlock")"
click at [652, 520] on span at bounding box center [594, 355] width 310 height 436
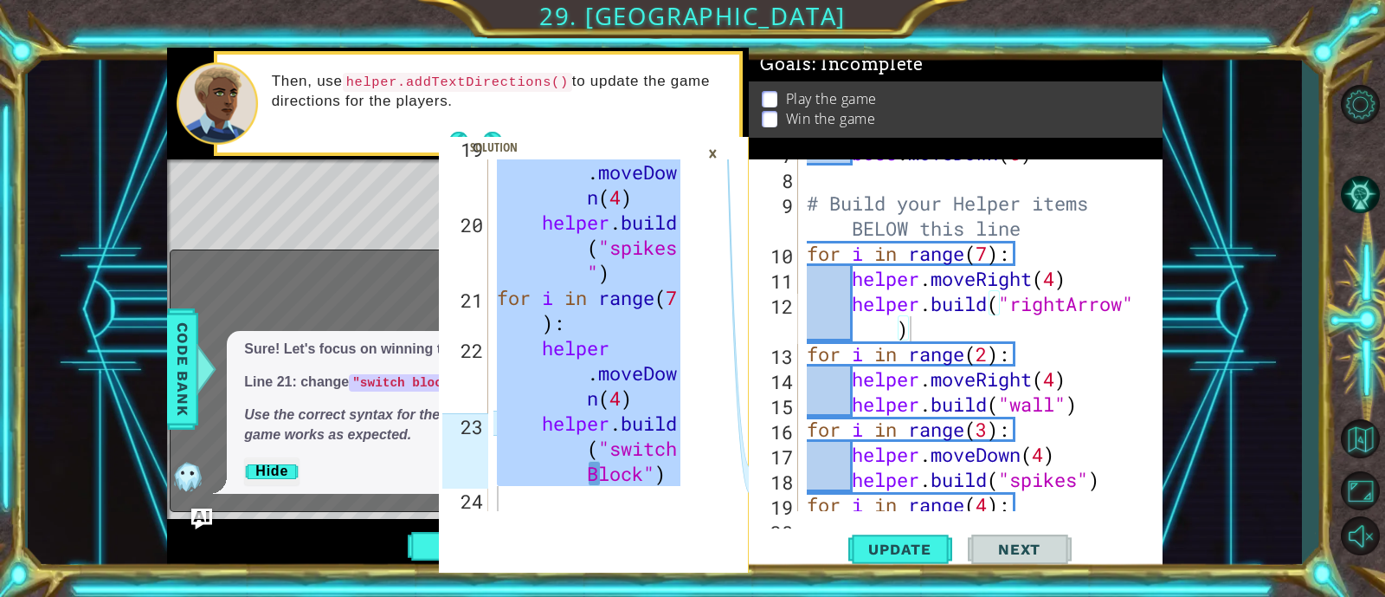
click at [1066, 365] on div "boss . moveDown ( 5 ) # Build your Helper items BELOW this line for i in range …" at bounding box center [977, 341] width 347 height 402
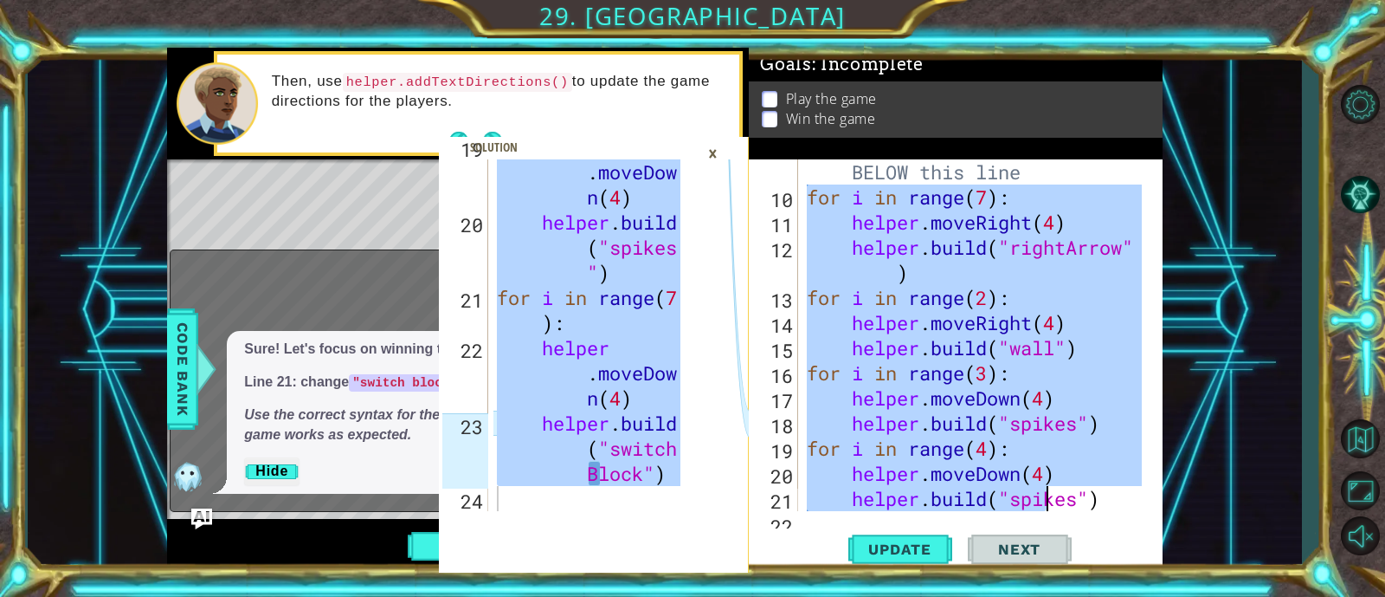
scroll to position [451, 0]
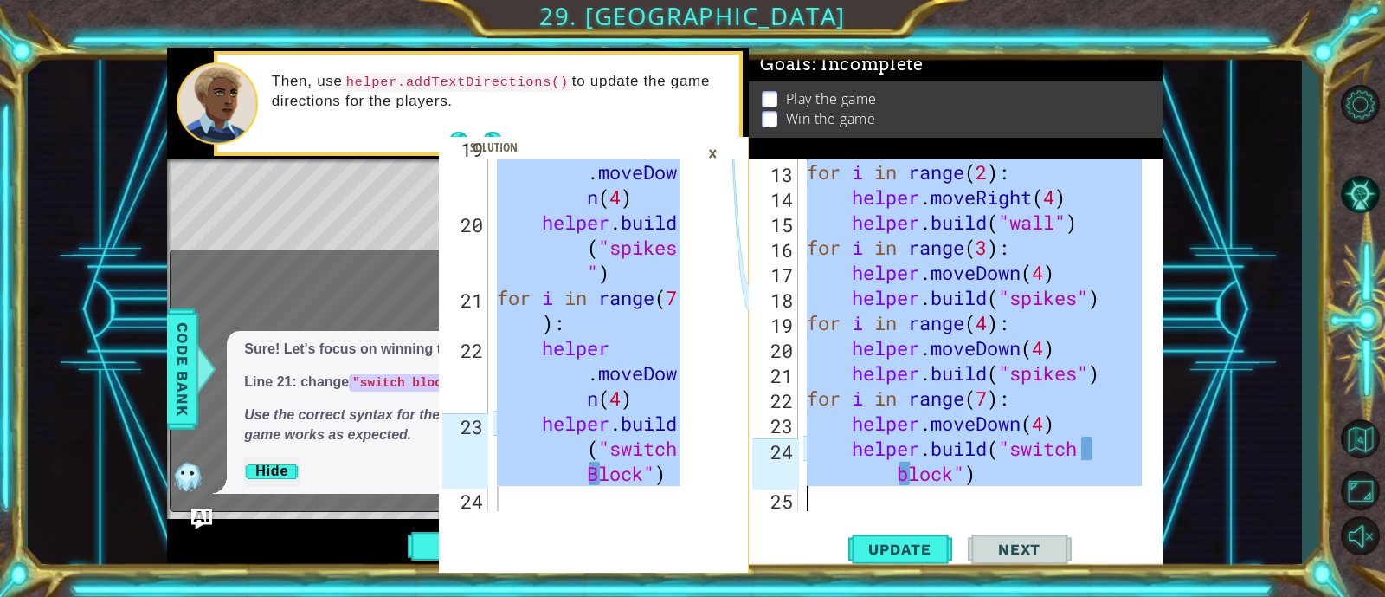
drag, startPoint x: 811, startPoint y: 252, endPoint x: 1106, endPoint y: 591, distance: 449.2
click at [1106, 591] on div "helper.build("switchBlock") 19 20 21 22 23 24 helper . moveDow n ( 4 ) helper .…" at bounding box center [692, 298] width 1385 height 597
type textarea "[DOMAIN_NAME]("switch block")"
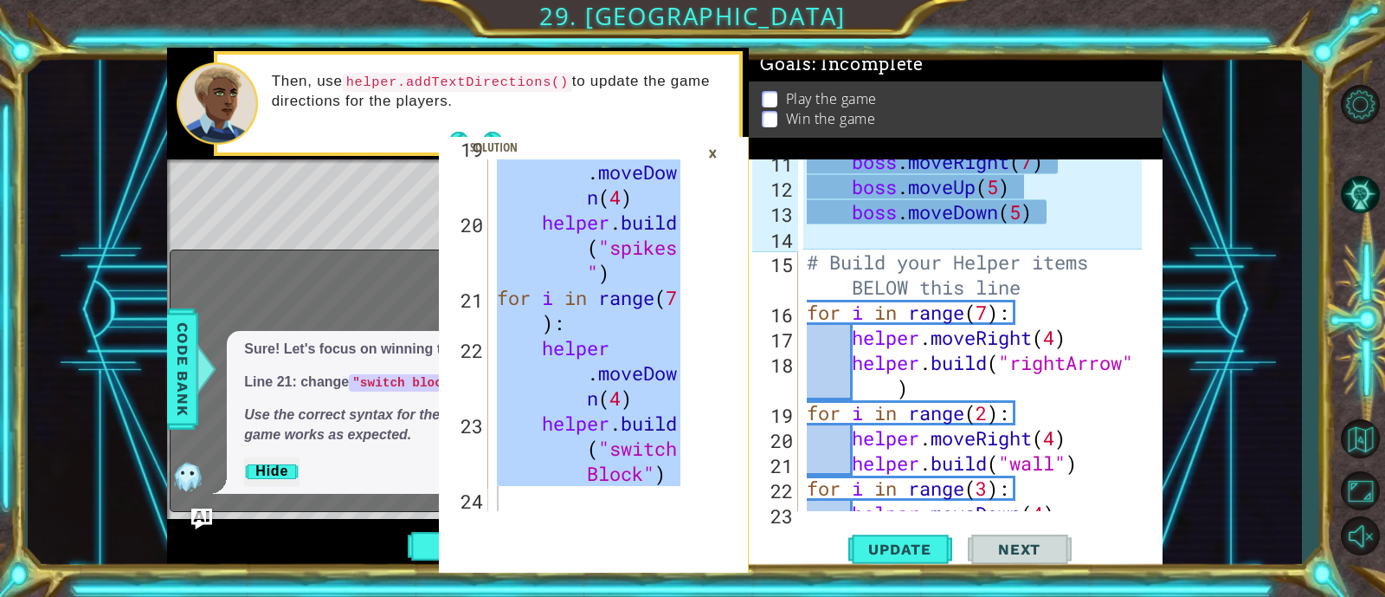
scroll to position [385, 0]
click at [918, 543] on span "Update" at bounding box center [900, 548] width 98 height 17
click at [715, 149] on div "×" at bounding box center [713, 153] width 27 height 29
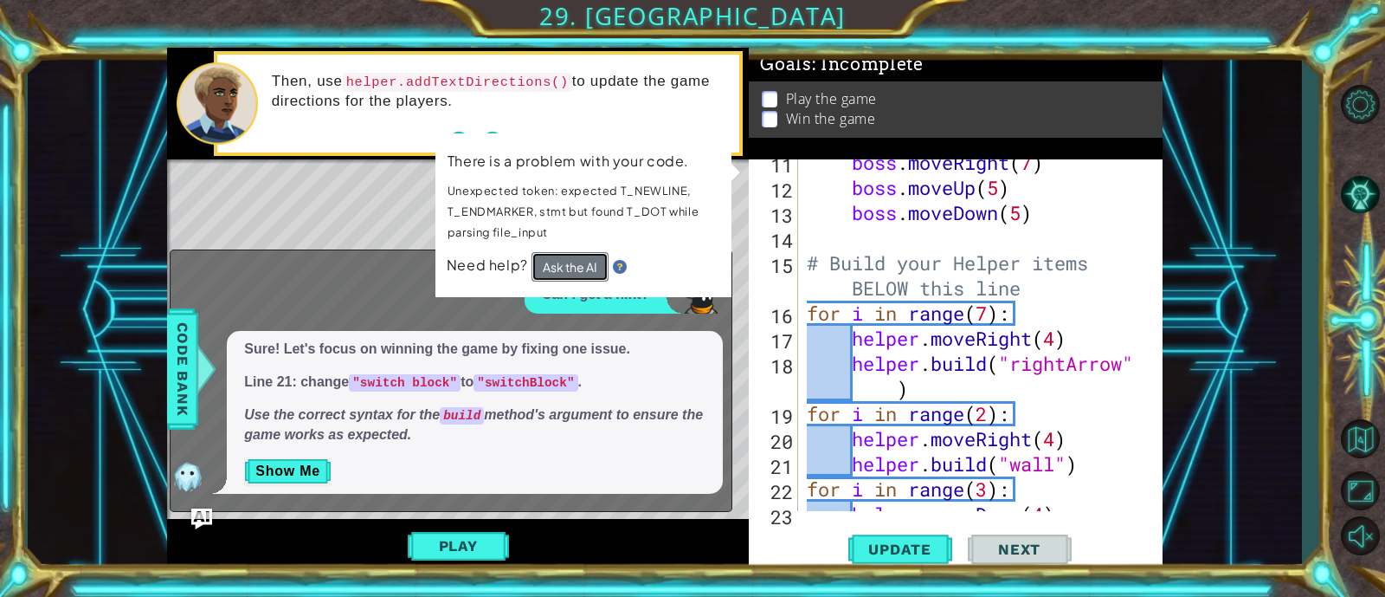
click at [576, 266] on button "Ask the AI" at bounding box center [570, 266] width 77 height 29
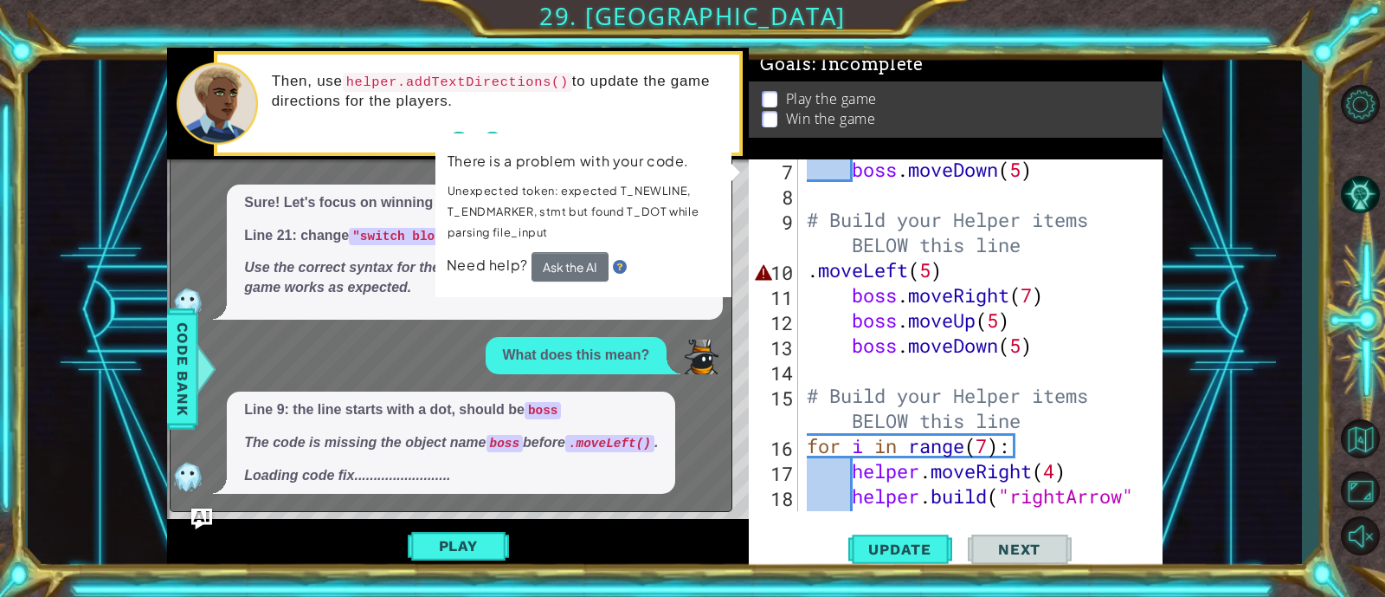
scroll to position [248, 0]
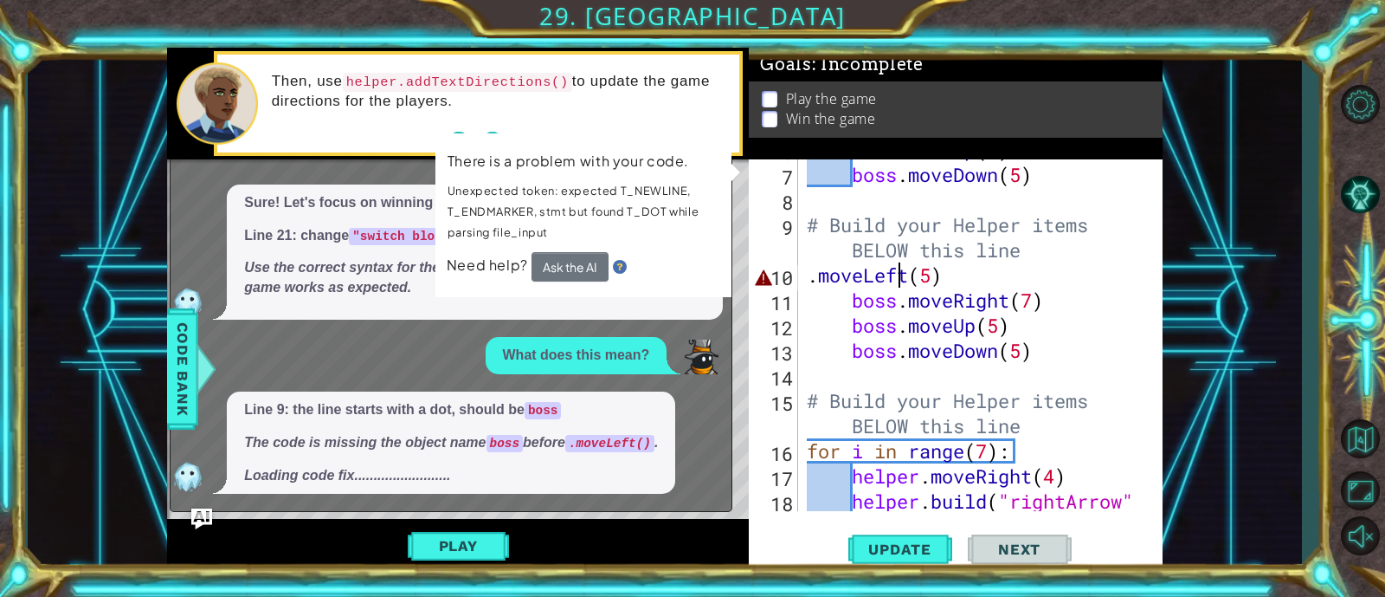
click at [904, 284] on div "boss . moveUp ( 5 ) boss . moveDown ( 5 ) # Build your Helper items BELOW this …" at bounding box center [977, 350] width 347 height 427
click at [809, 281] on div "boss . moveUp ( 5 ) boss . moveDown ( 5 ) # Build your Helper items BELOW this …" at bounding box center [977, 350] width 347 height 427
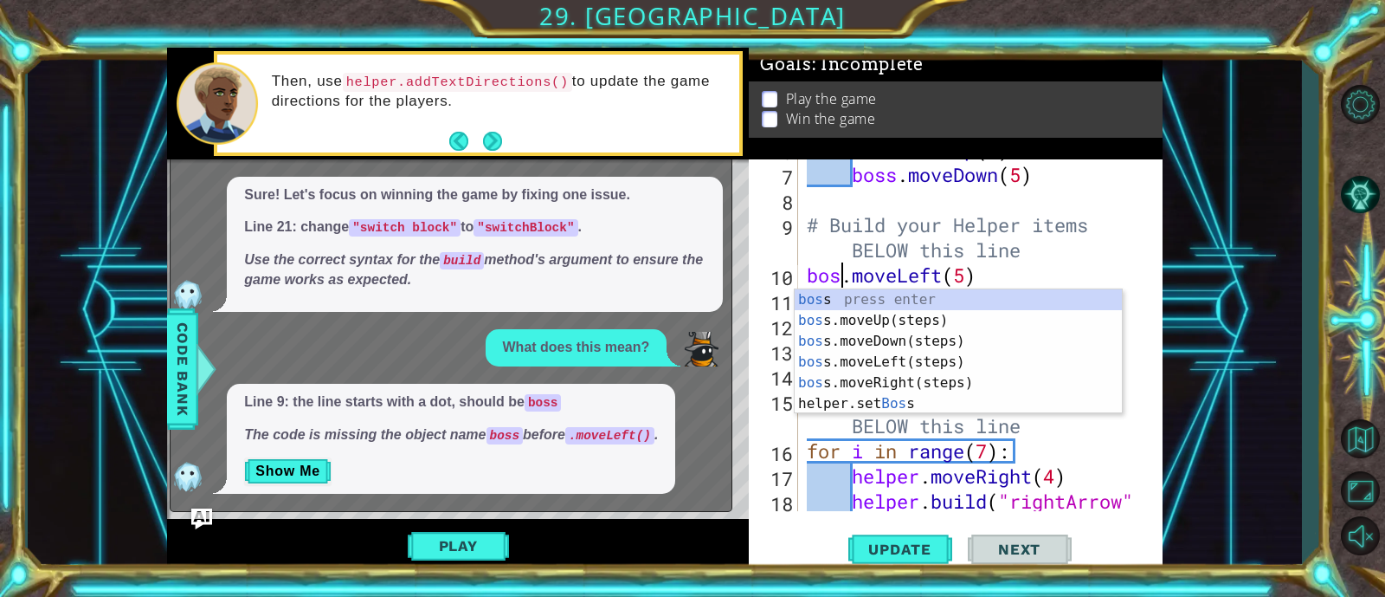
scroll to position [0, 2]
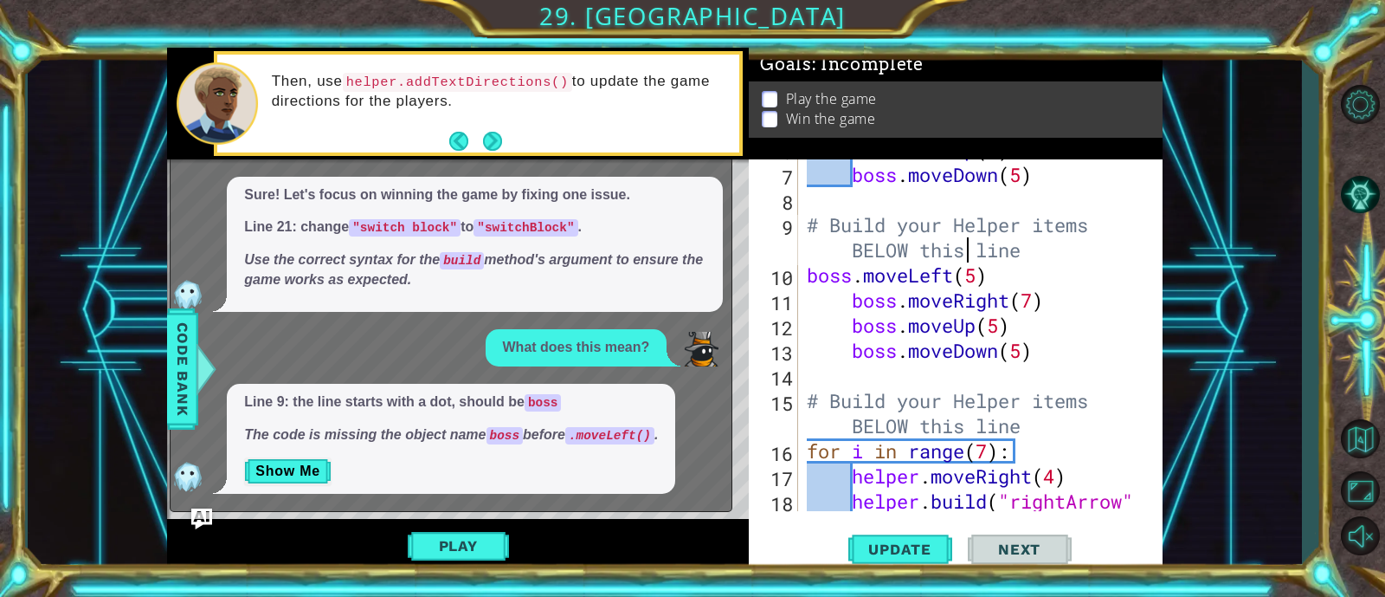
click at [968, 262] on div "boss . moveUp ( 5 ) boss . moveDown ( 5 ) # Build your Helper items BELOW this …" at bounding box center [977, 350] width 347 height 427
click at [872, 552] on span "Update" at bounding box center [900, 548] width 98 height 17
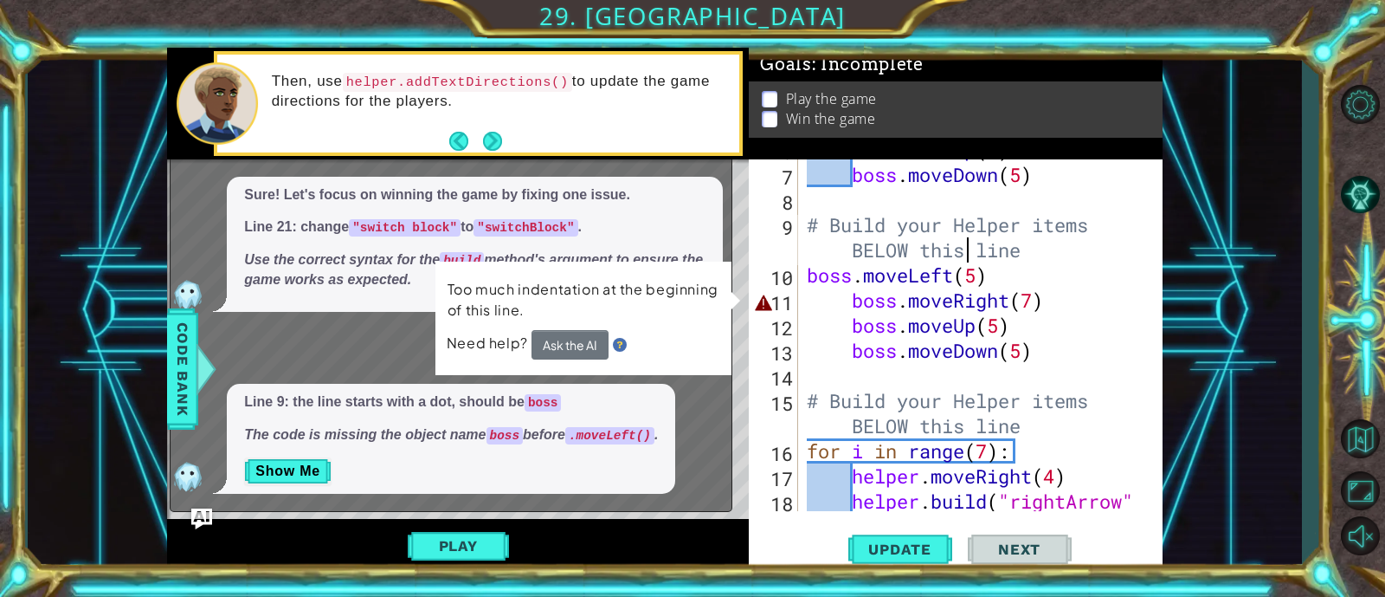
click at [843, 300] on div "boss . moveUp ( 5 ) boss . moveDown ( 5 ) # Build your Helper items BELOW this …" at bounding box center [977, 350] width 347 height 427
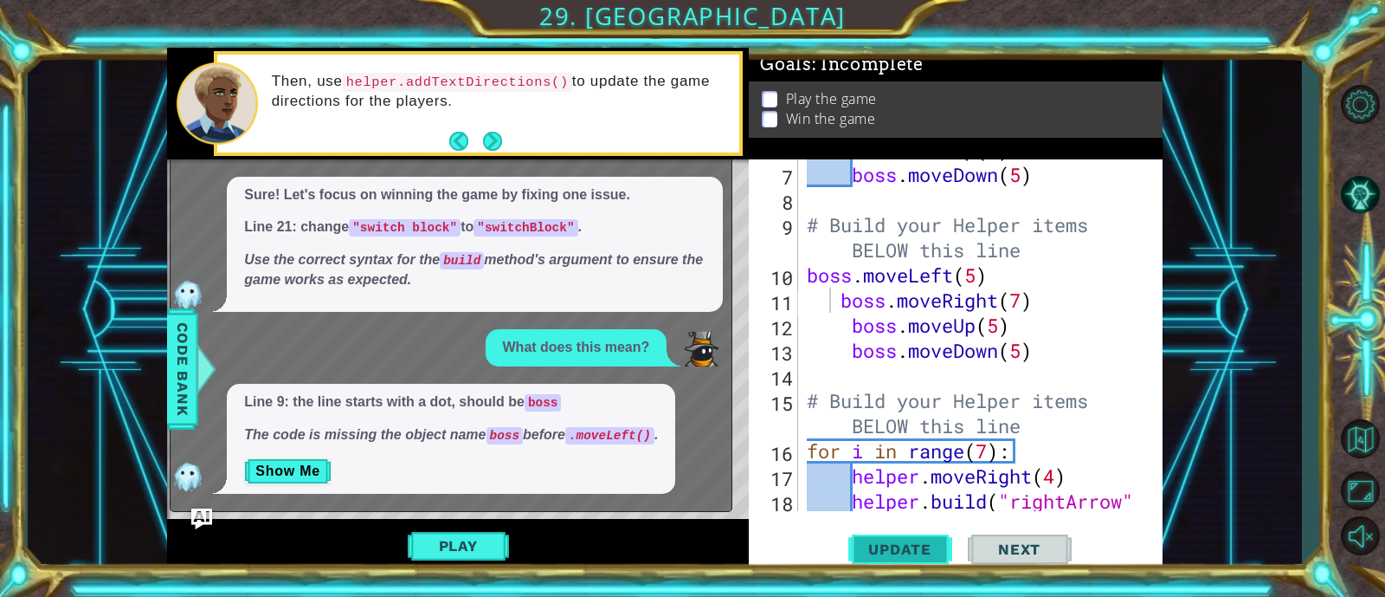
click at [869, 552] on span "Update" at bounding box center [900, 548] width 98 height 17
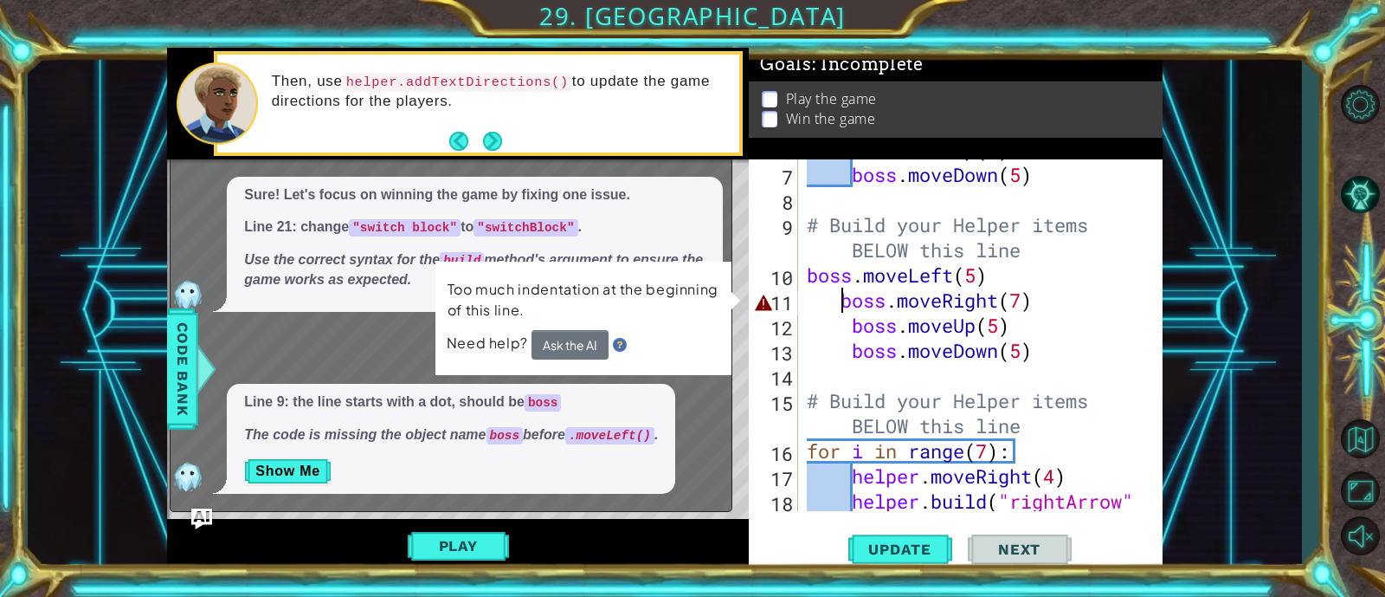
click at [843, 301] on div "boss . moveUp ( 5 ) boss . moveDown ( 5 ) # Build your Helper items BELOW this …" at bounding box center [977, 350] width 347 height 427
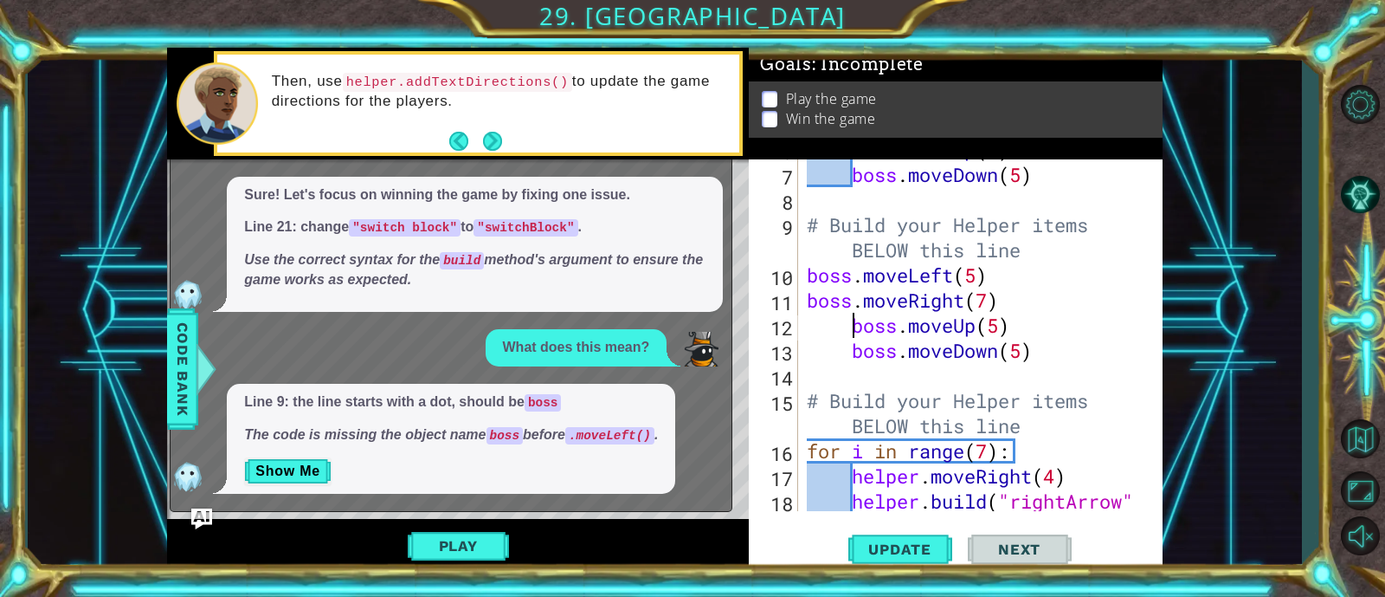
click at [851, 320] on div "boss . moveUp ( 5 ) boss . moveDown ( 5 ) # Build your Helper items BELOW this …" at bounding box center [977, 350] width 347 height 427
click at [896, 554] on span "Update" at bounding box center [900, 548] width 98 height 17
click at [991, 302] on div "boss . moveUp ( 5 ) boss . moveDown ( 5 ) # Build your Helper items BELOW this …" at bounding box center [977, 350] width 347 height 427
click at [852, 350] on div "boss . moveUp ( 5 ) boss . moveDown ( 5 ) # Build your Helper items BELOW this …" at bounding box center [977, 350] width 347 height 427
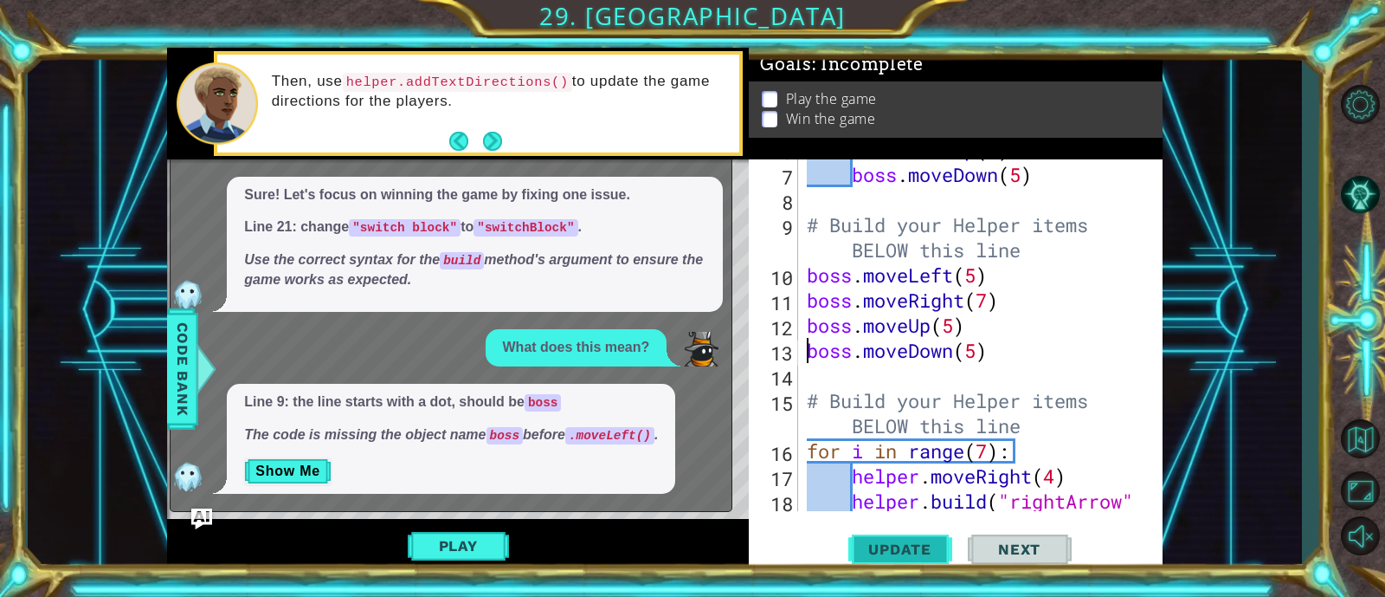
click at [918, 546] on span "Update" at bounding box center [900, 548] width 98 height 17
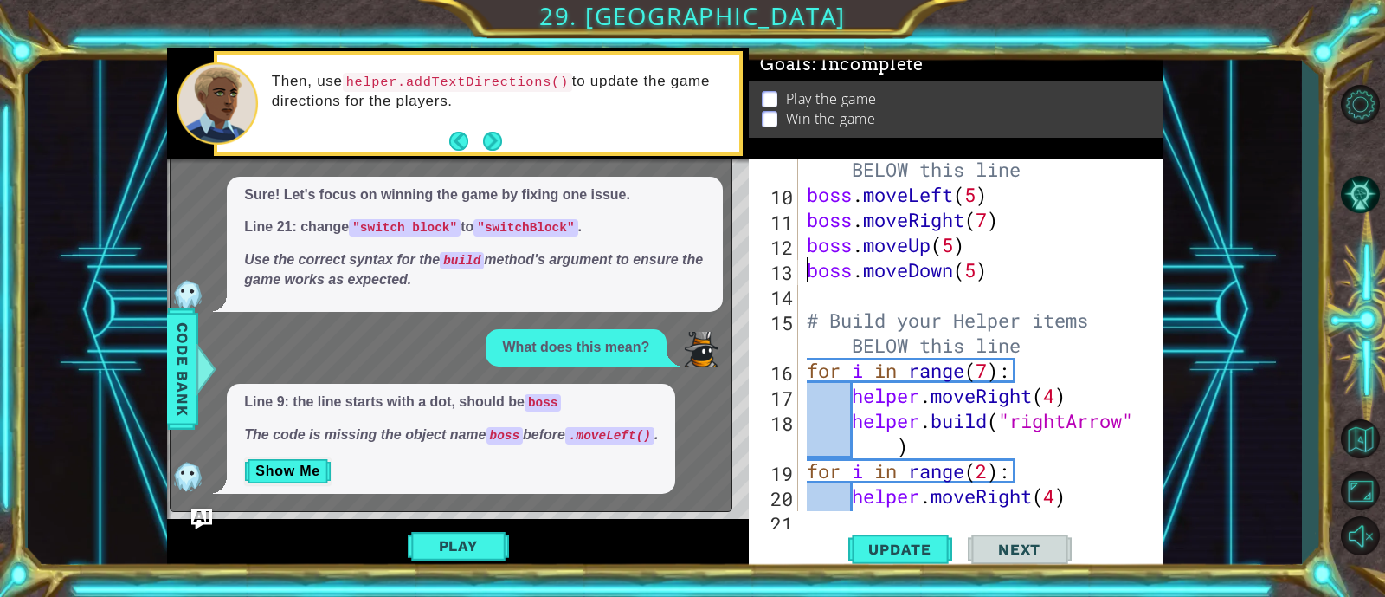
scroll to position [329, 0]
click at [206, 513] on img "Ask AI" at bounding box center [202, 518] width 23 height 23
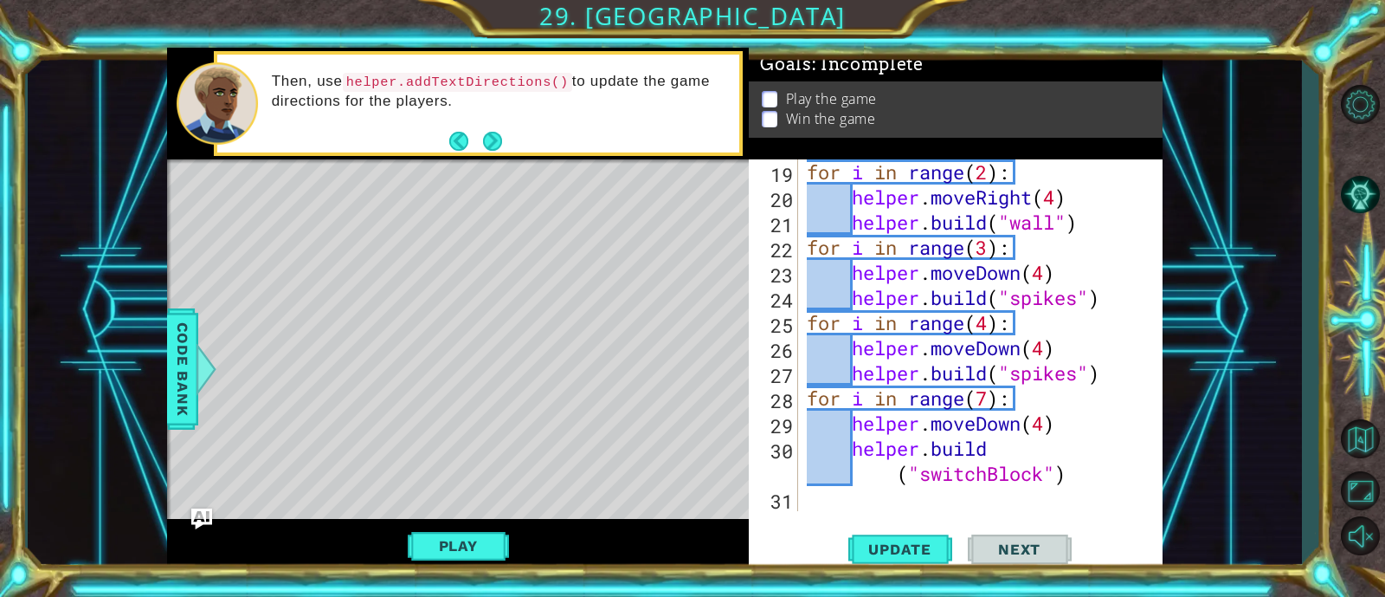
scroll to position [627, 0]
click at [914, 547] on span "Update" at bounding box center [900, 548] width 98 height 17
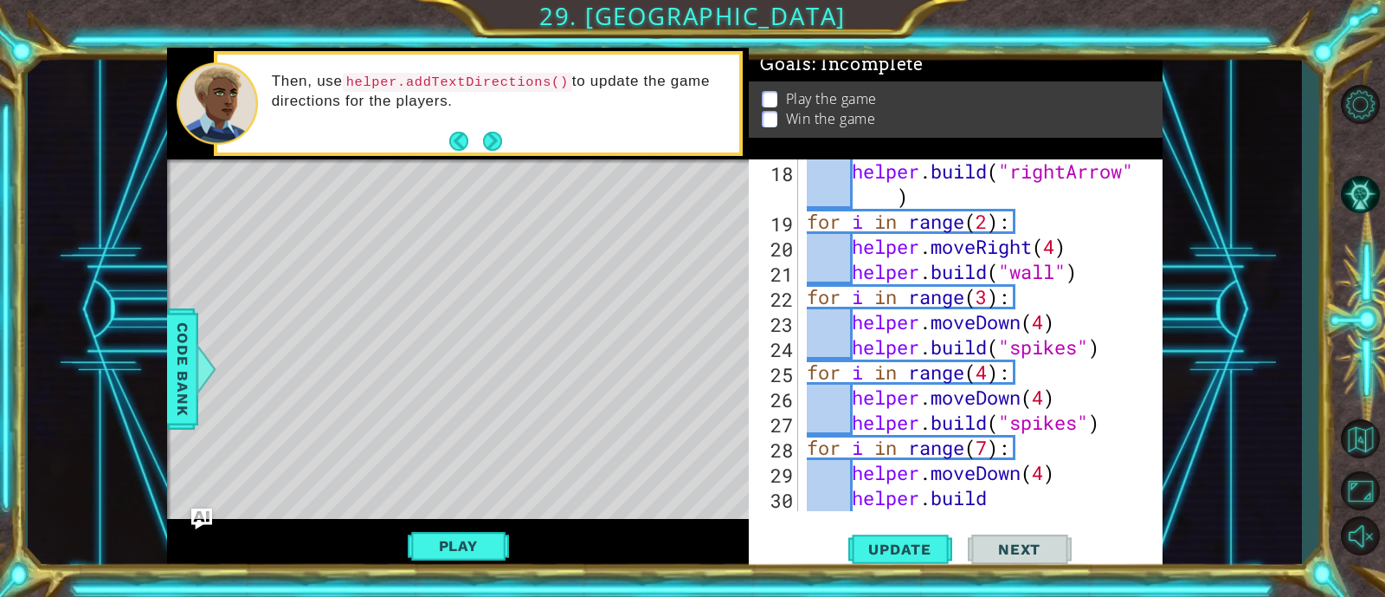
scroll to position [578, 0]
type textarea "boss.moveUp(5)"
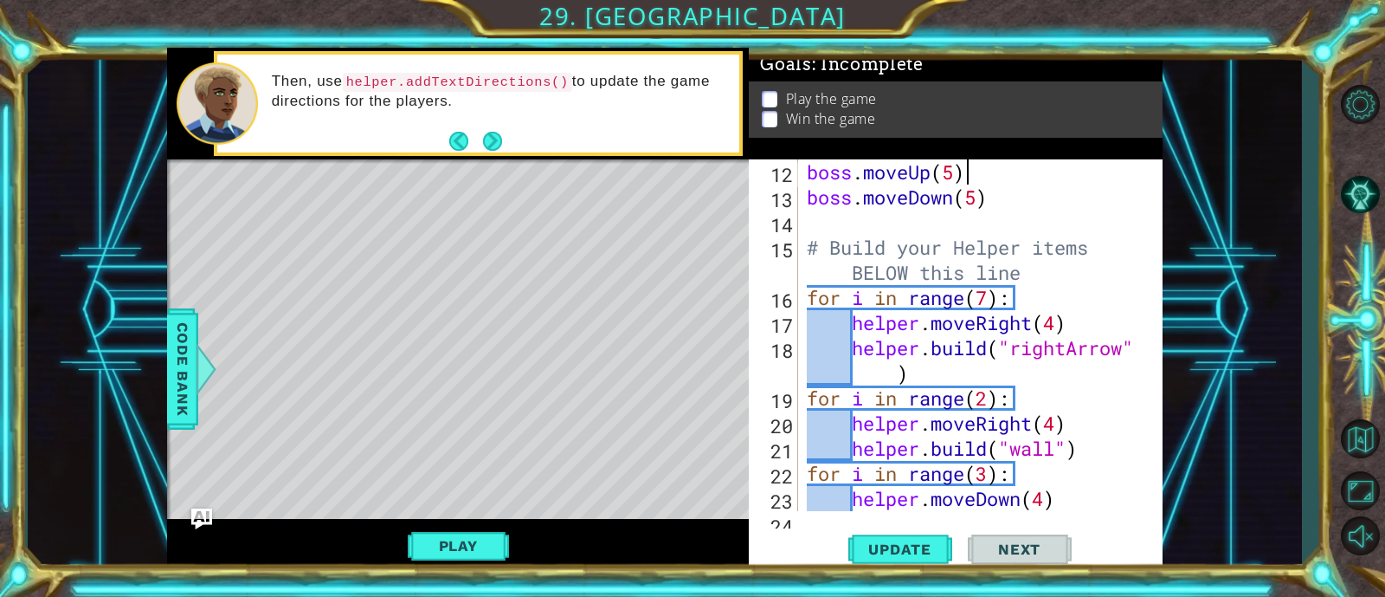
scroll to position [402, 0]
click at [1357, 110] on button "Level Options" at bounding box center [1360, 104] width 50 height 40
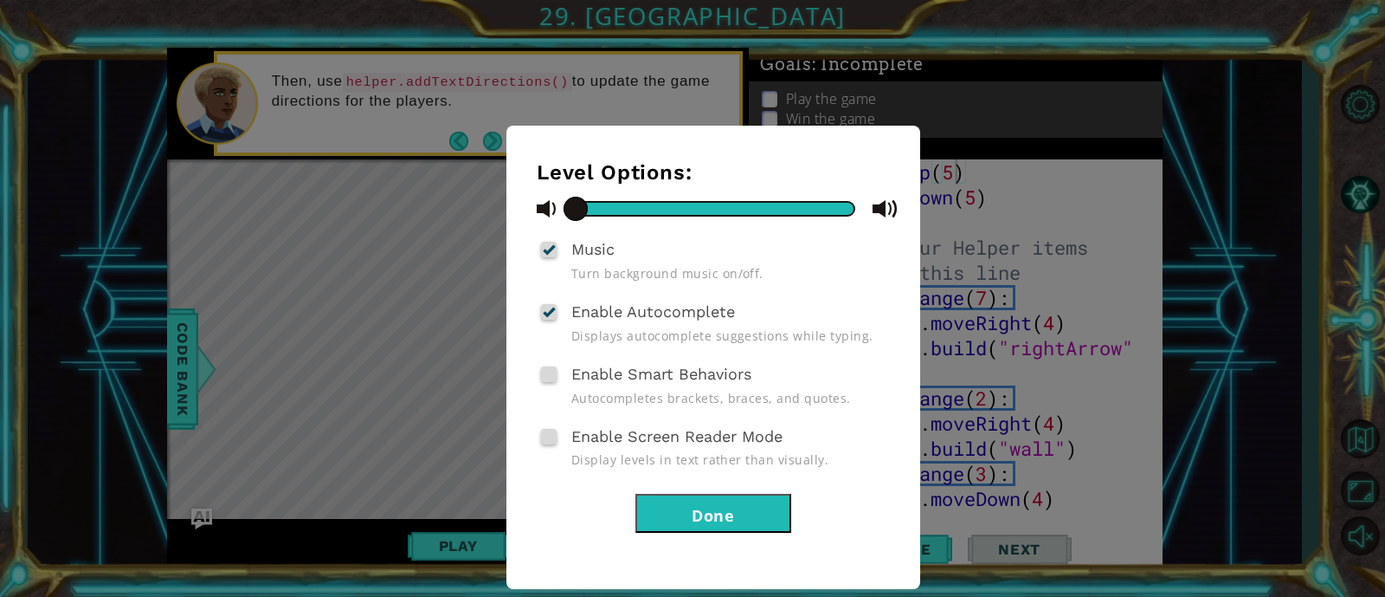
click at [741, 499] on button "Done" at bounding box center [714, 513] width 156 height 39
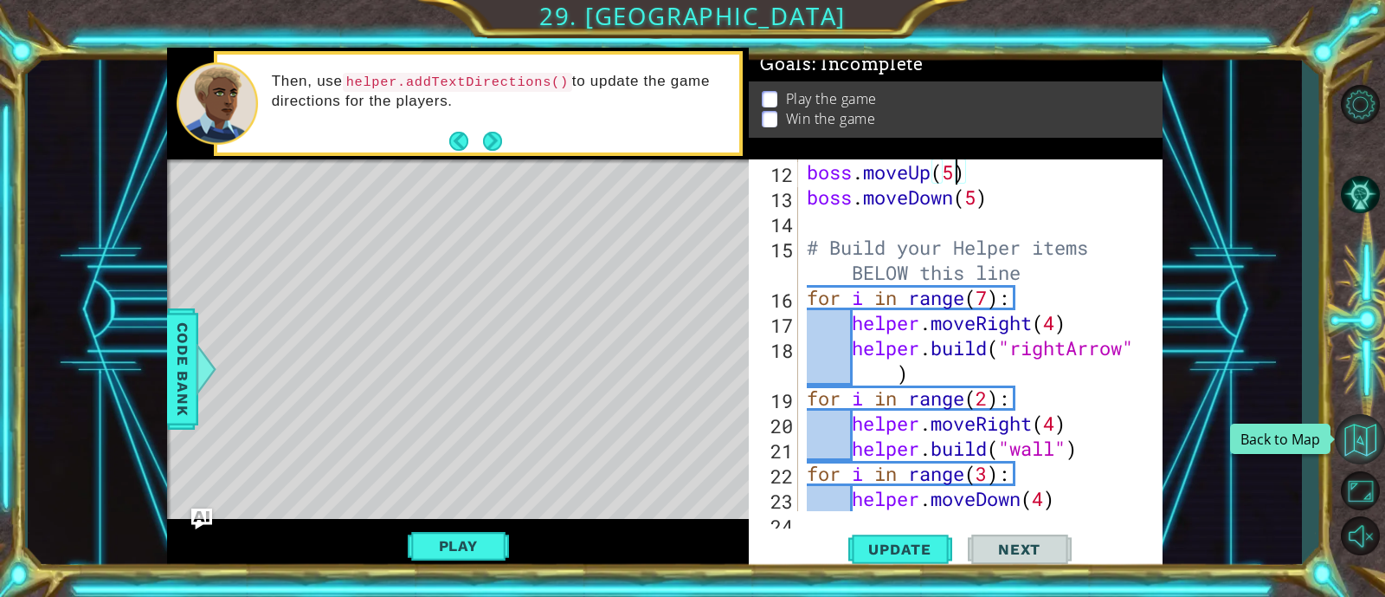
click at [1354, 441] on button "Back to Map" at bounding box center [1360, 439] width 50 height 50
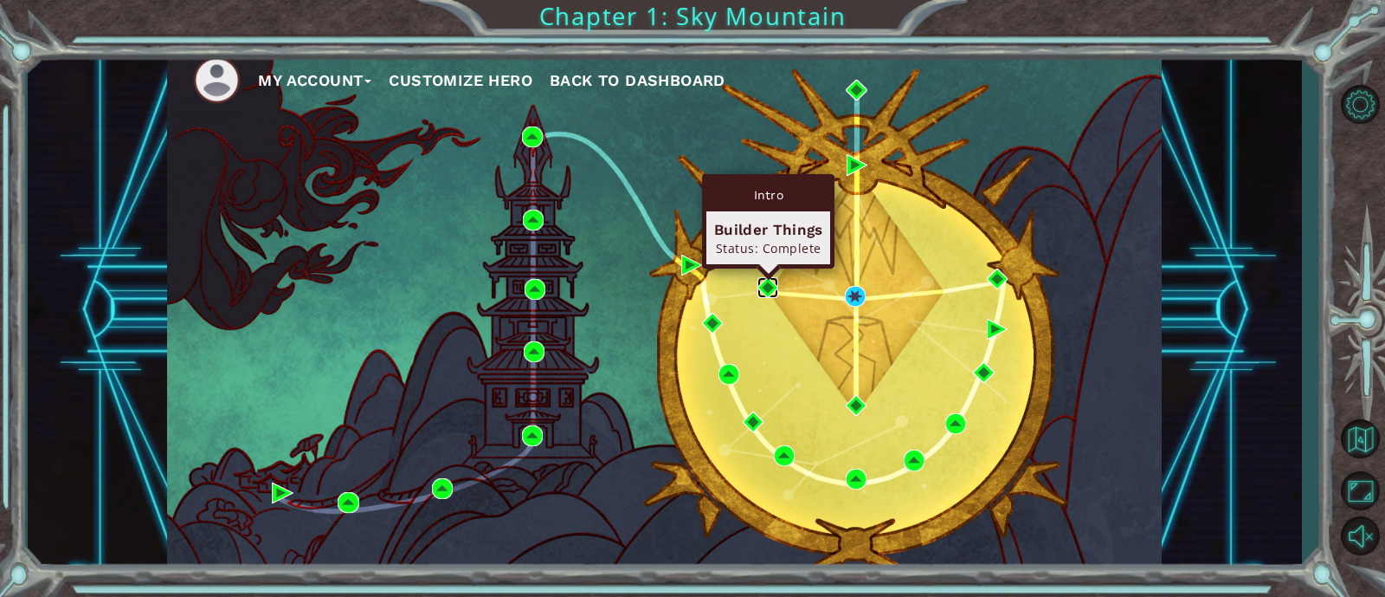
click at [769, 287] on img at bounding box center [768, 287] width 21 height 21
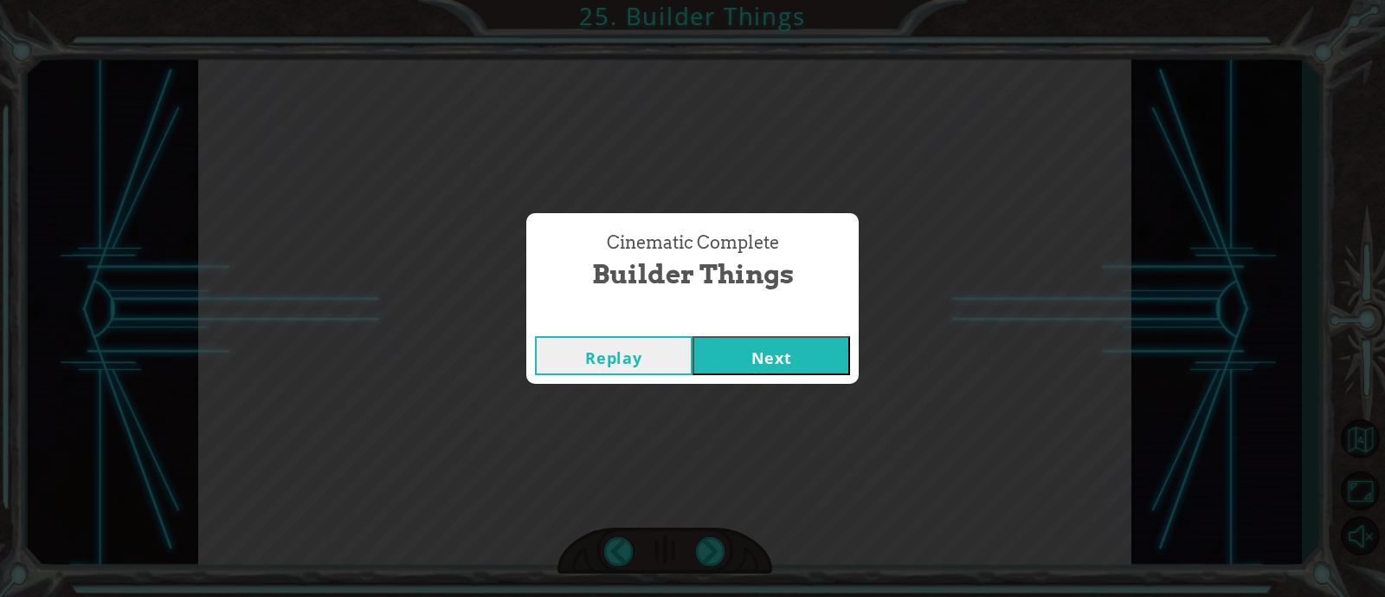
click at [769, 363] on button "Next" at bounding box center [772, 355] width 158 height 39
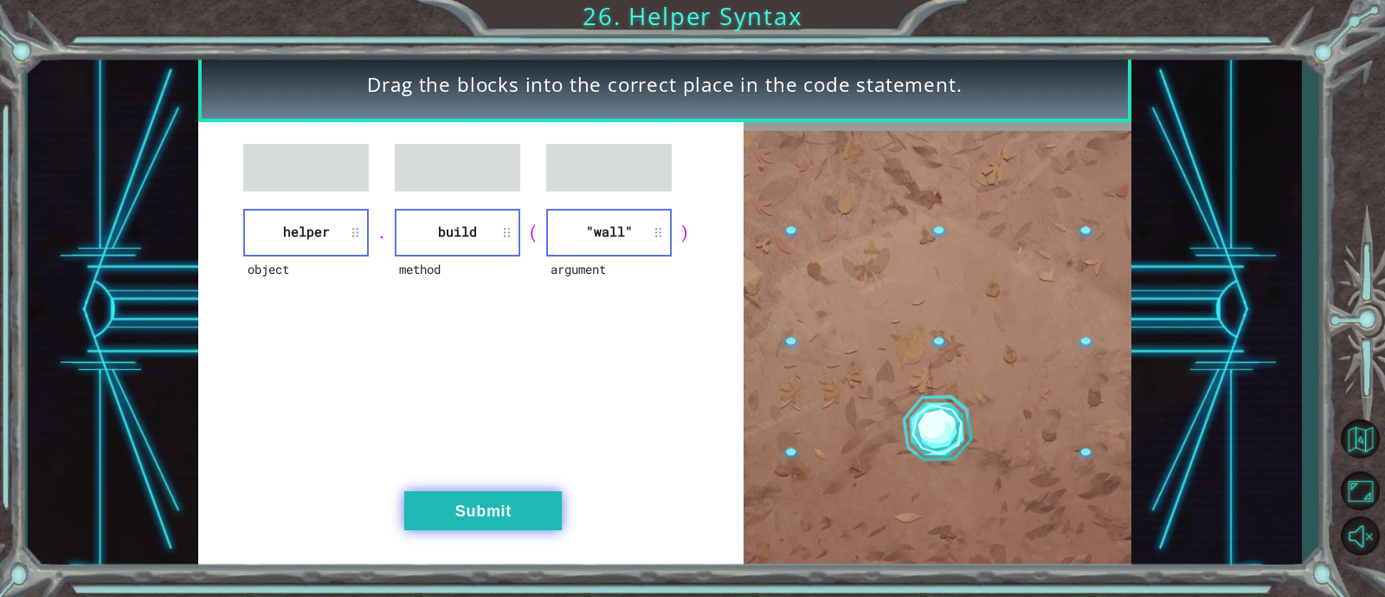
click at [501, 509] on button "Submit" at bounding box center [483, 510] width 158 height 39
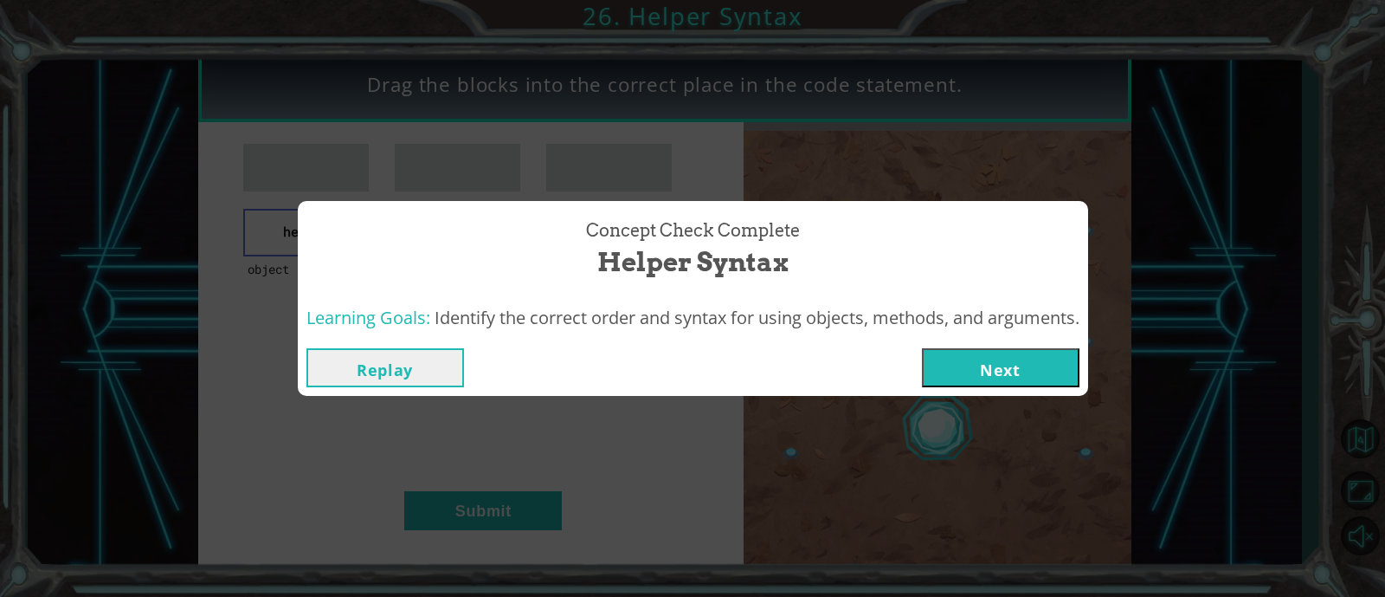
click at [978, 350] on button "Next" at bounding box center [1001, 367] width 158 height 39
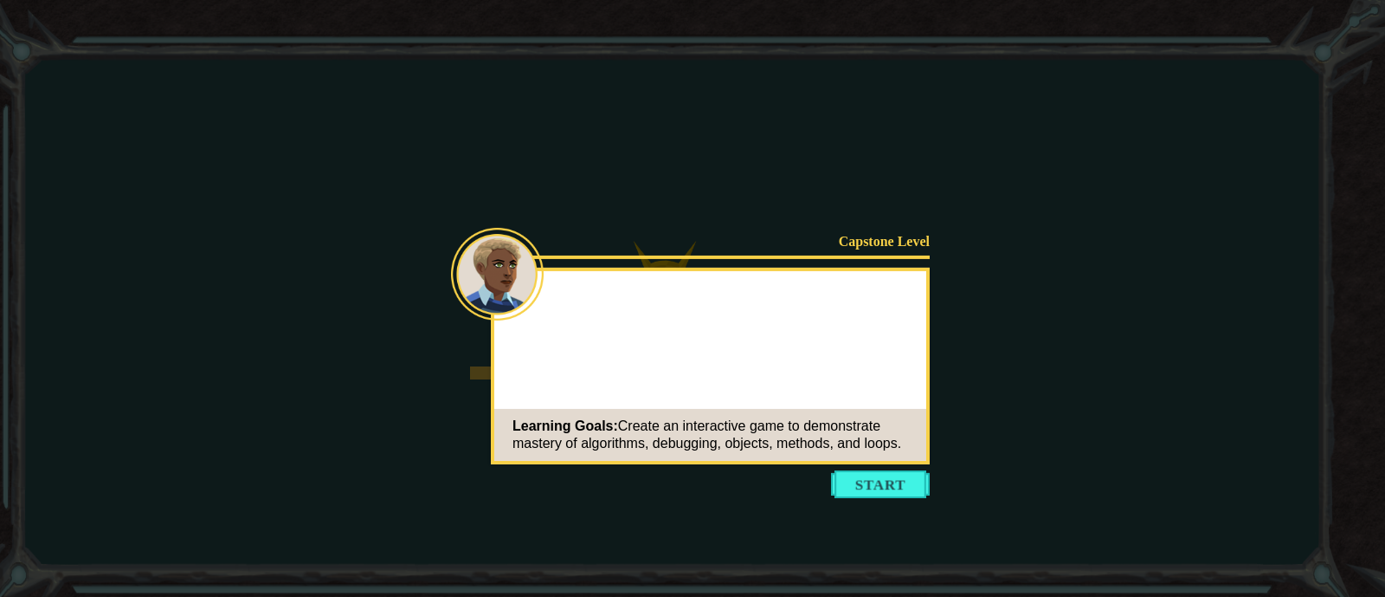
click at [879, 486] on button "Start" at bounding box center [880, 484] width 99 height 28
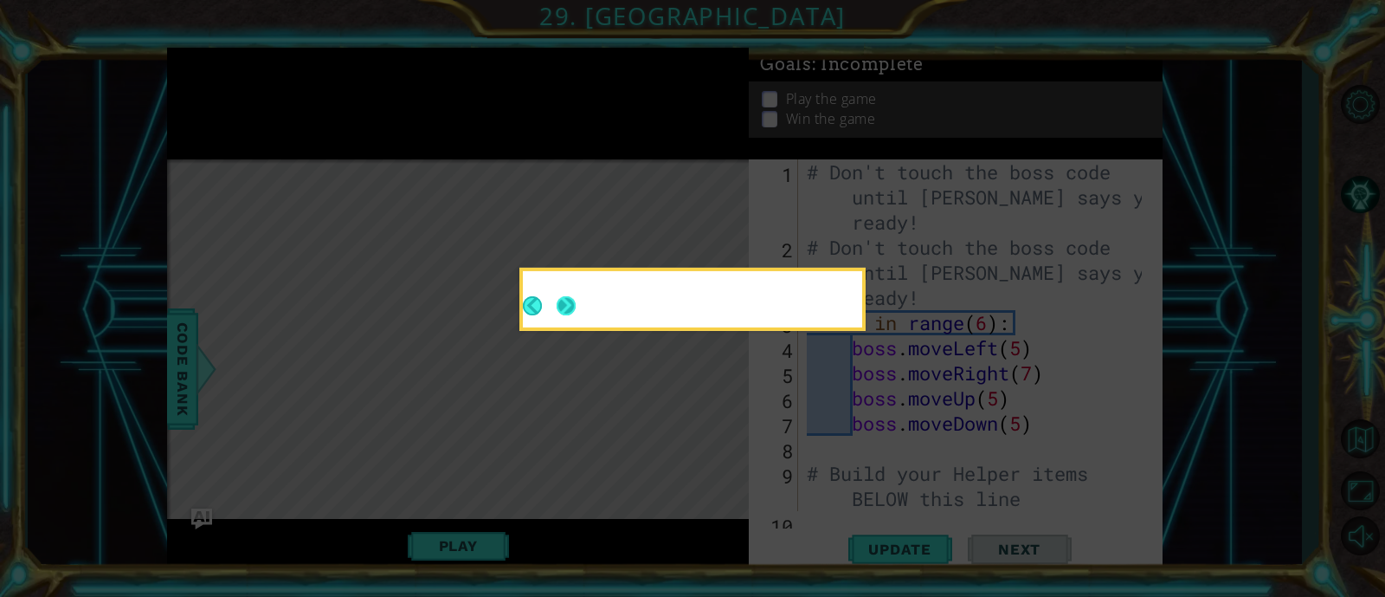
click at [579, 306] on div at bounding box center [692, 299] width 339 height 56
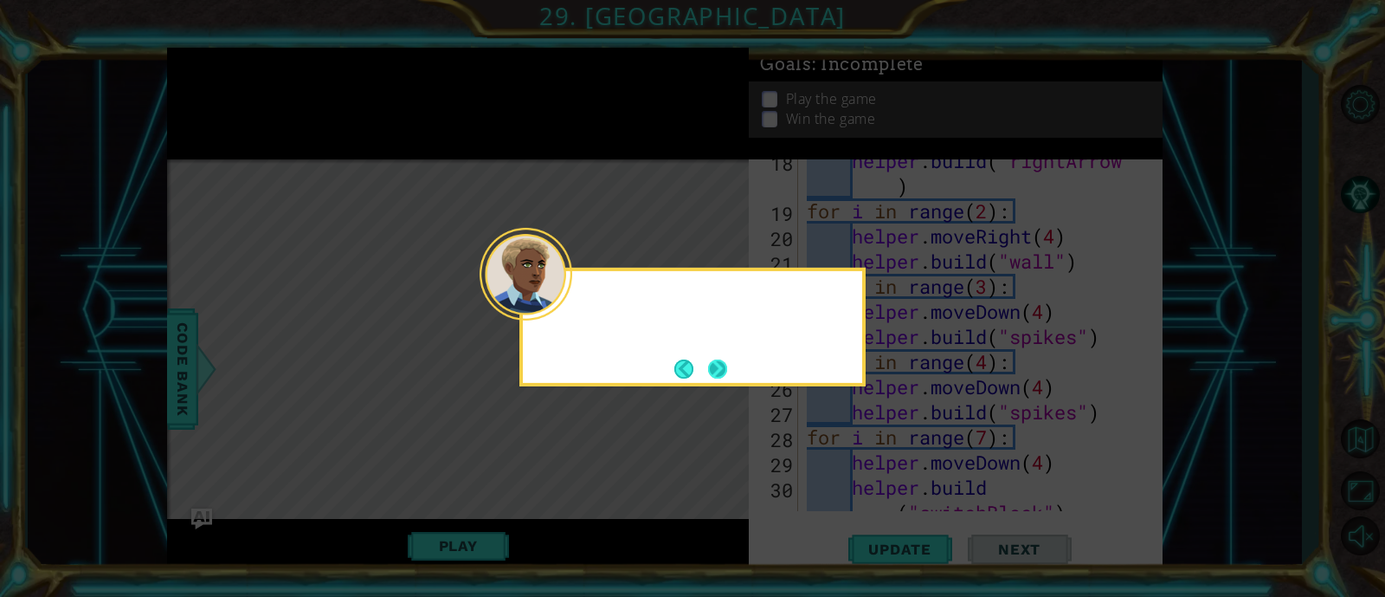
scroll to position [628, 0]
click at [724, 364] on button "Next" at bounding box center [717, 368] width 19 height 19
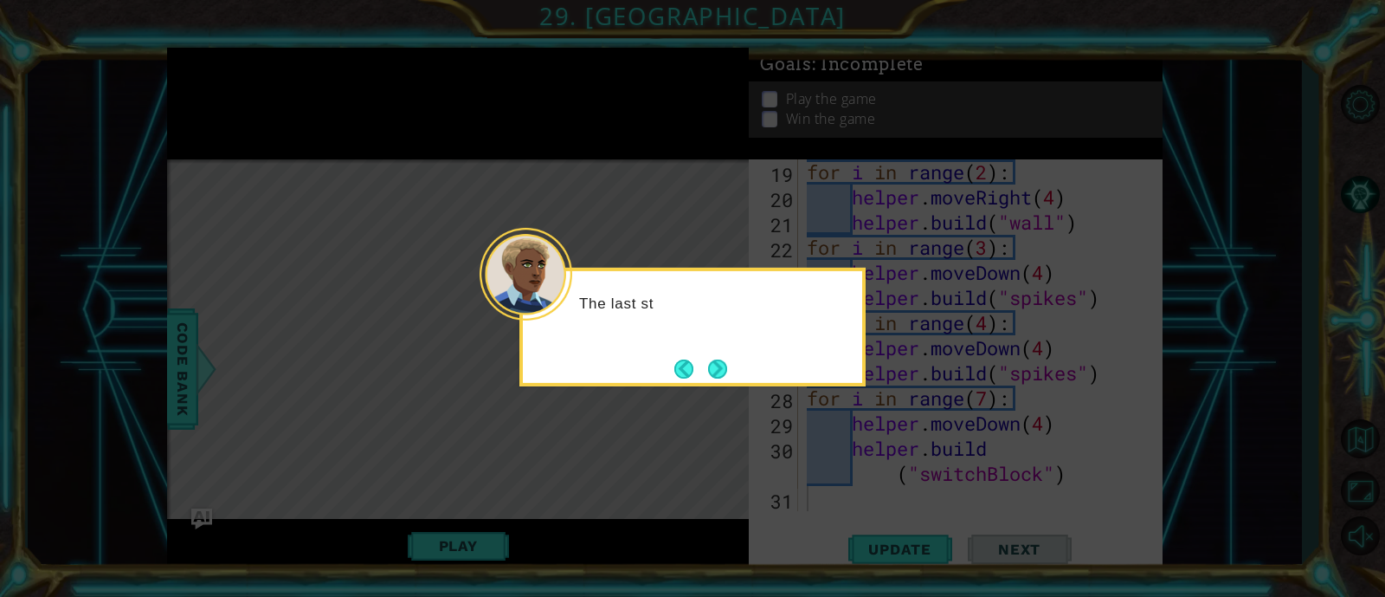
click at [724, 364] on button "Next" at bounding box center [717, 368] width 19 height 19
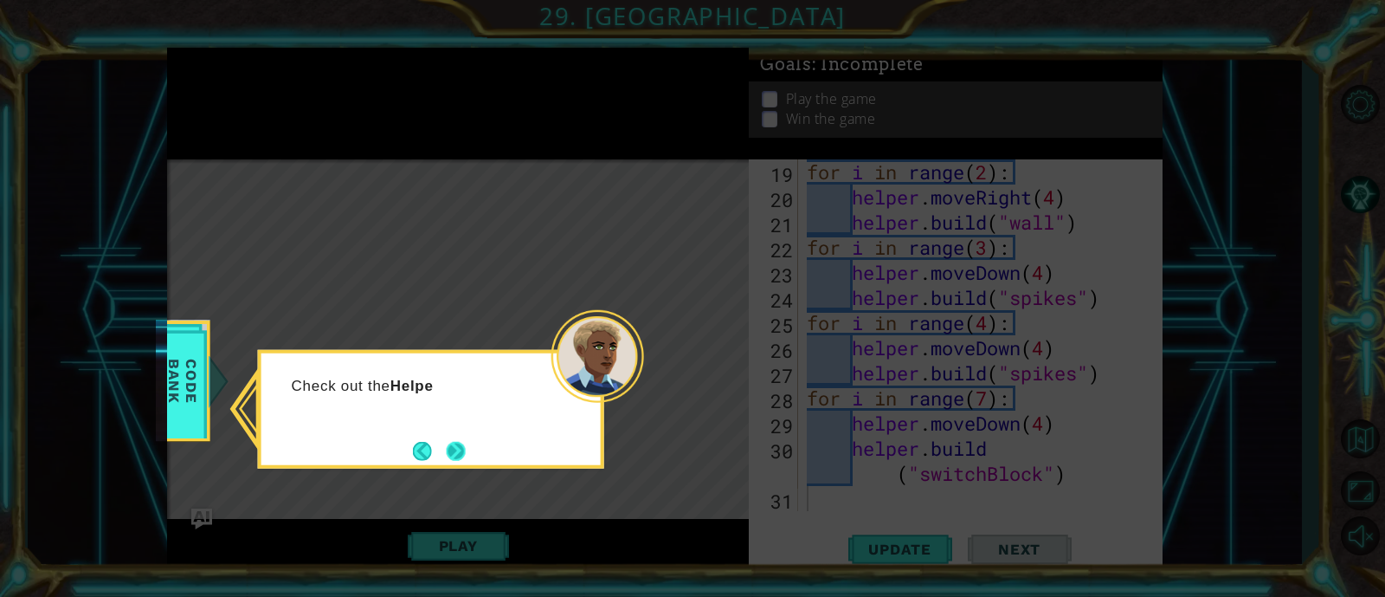
click at [454, 450] on button "Next" at bounding box center [456, 450] width 19 height 19
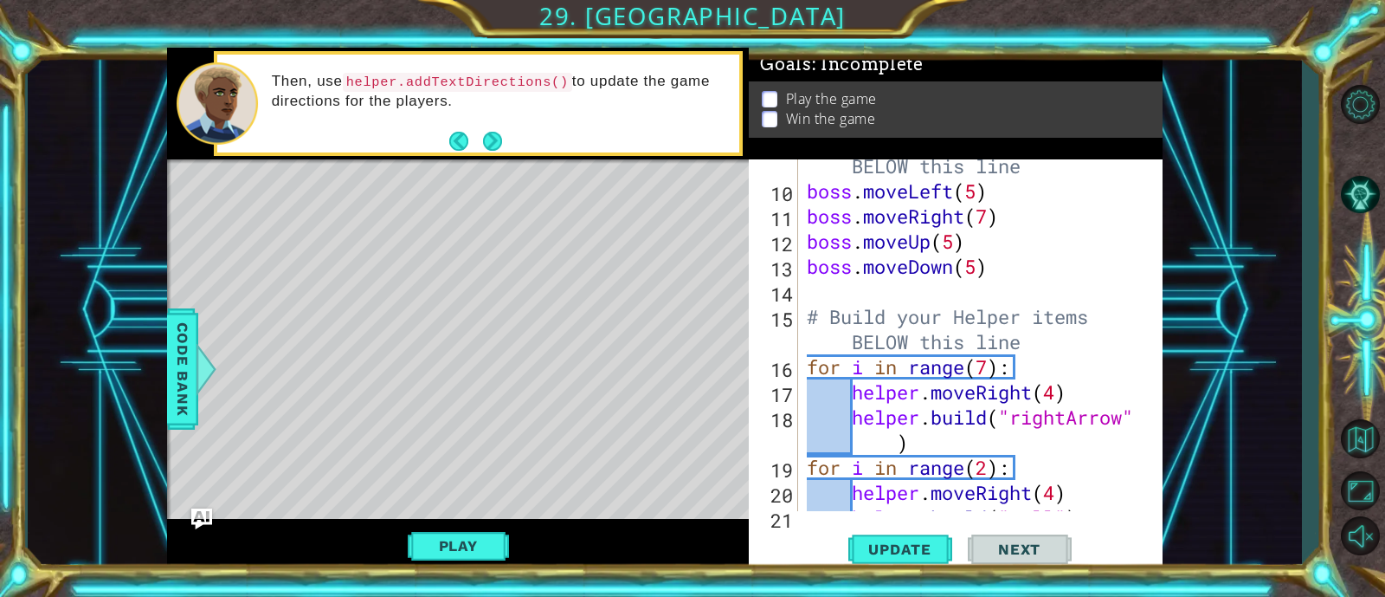
scroll to position [303, 0]
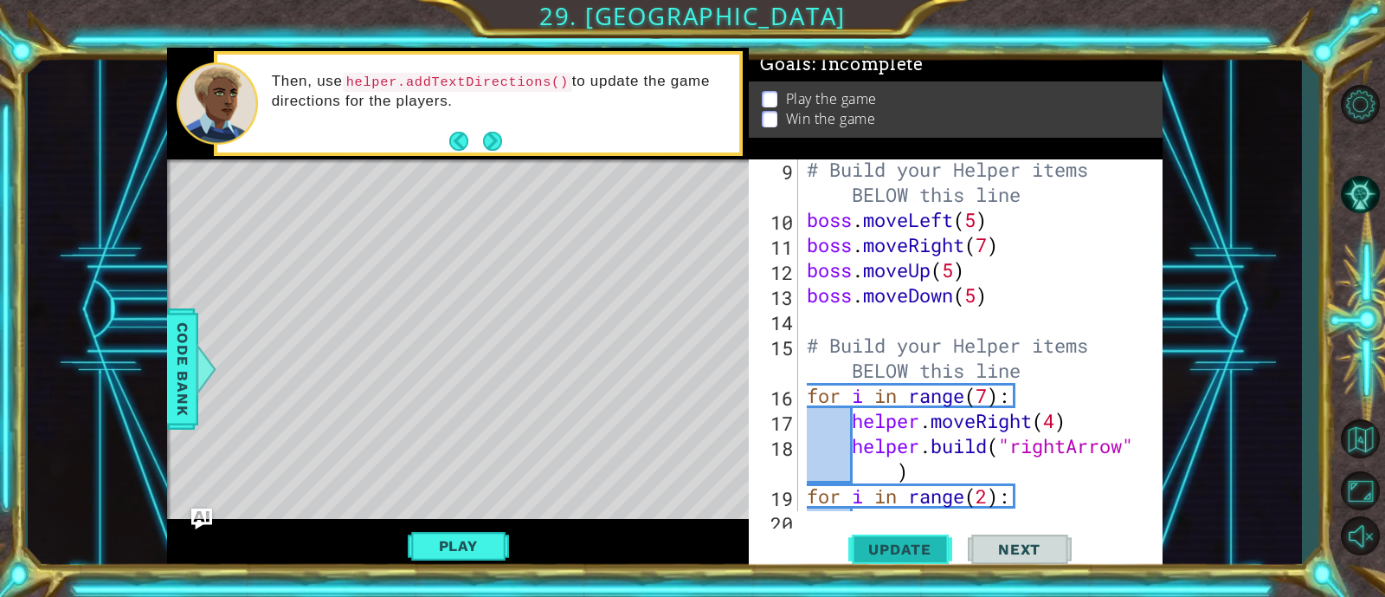
click at [919, 550] on span "Update" at bounding box center [900, 548] width 98 height 17
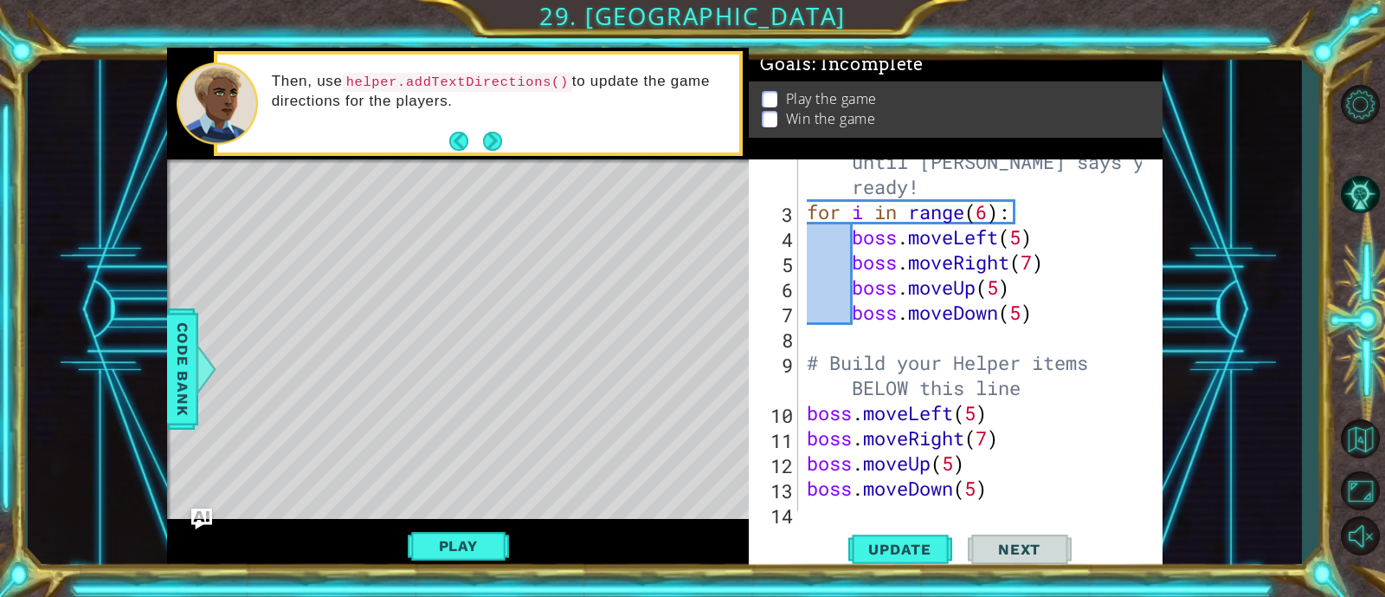
scroll to position [53, 0]
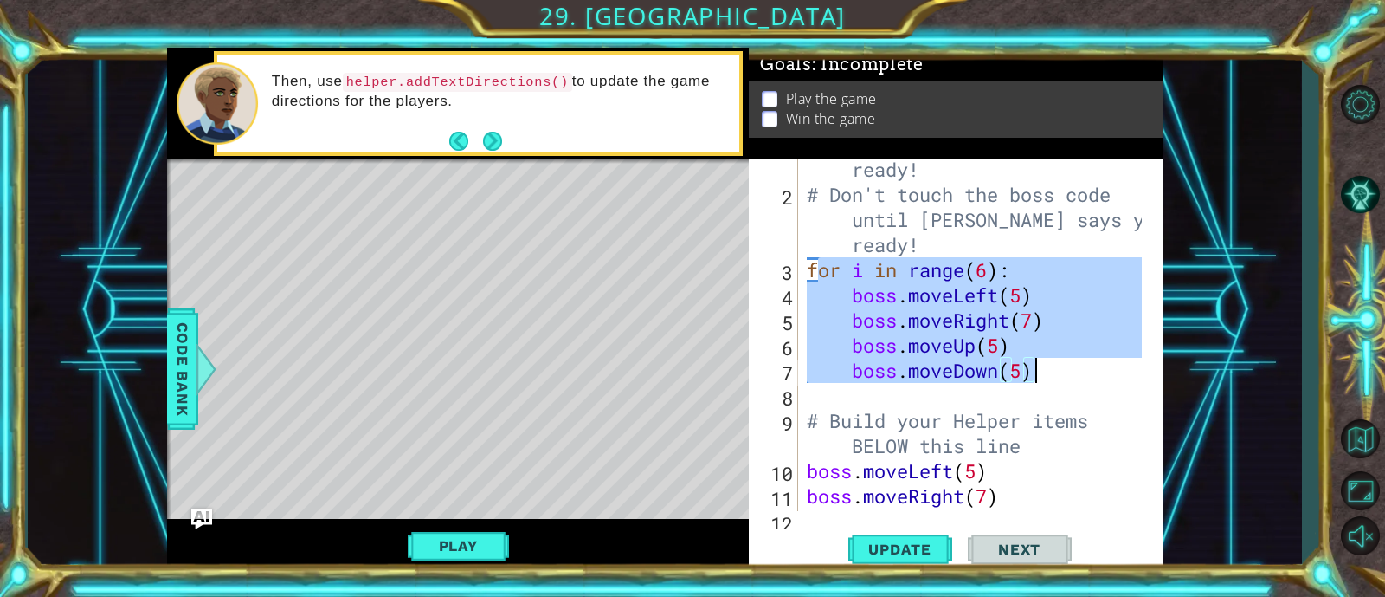
drag, startPoint x: 813, startPoint y: 270, endPoint x: 1035, endPoint y: 375, distance: 245.2
click at [1035, 375] on div "# Don't touch the boss code until Vega says you're ready! # Don't touch the bos…" at bounding box center [977, 333] width 347 height 452
type textarea "f"
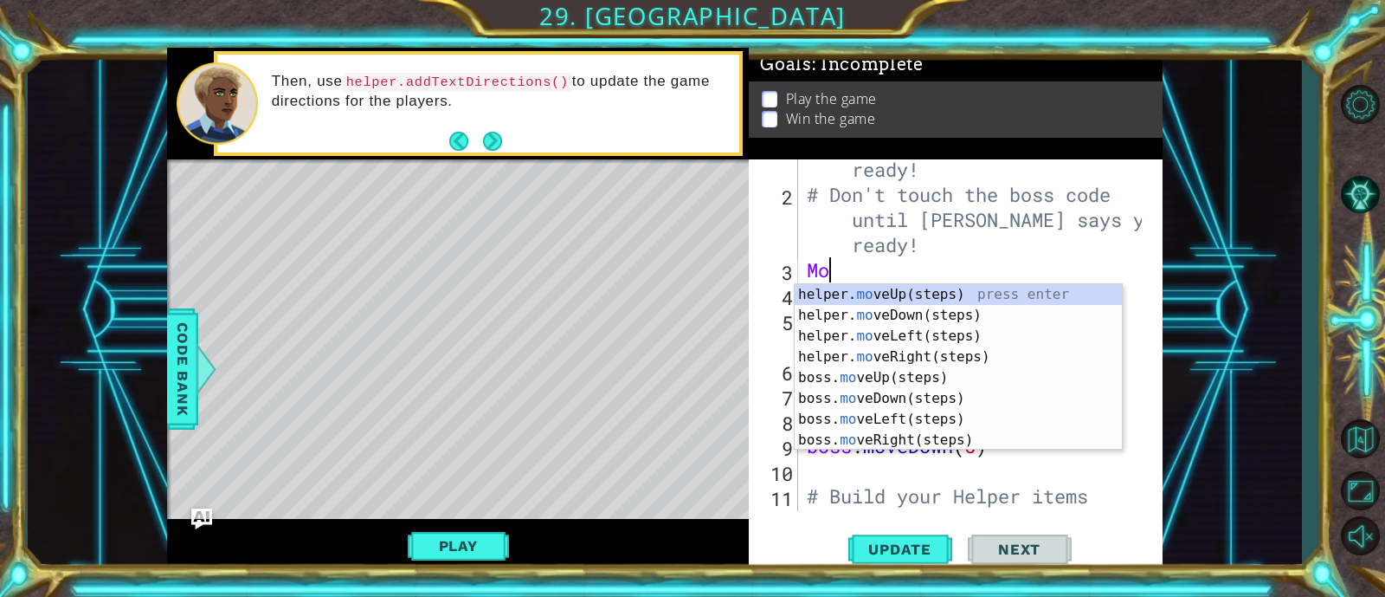
type textarea "Move"
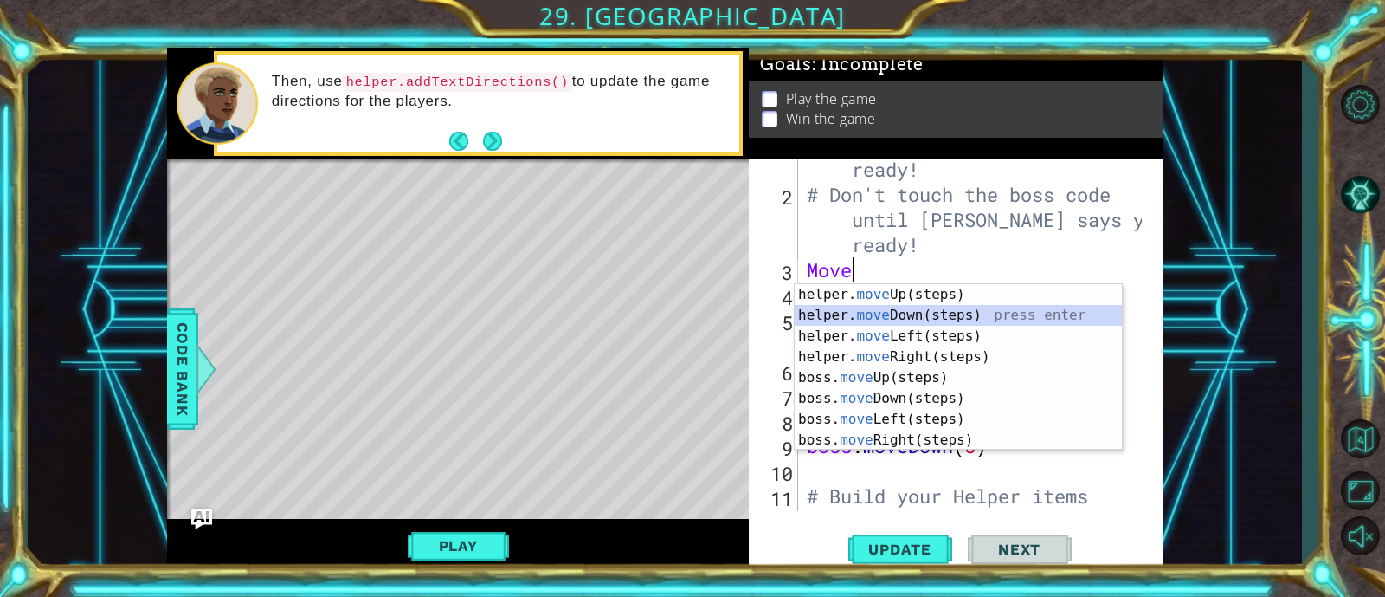
click at [951, 313] on div "helper. move Up(steps) press enter helper. move Down(steps) press enter helper.…" at bounding box center [958, 388] width 327 height 208
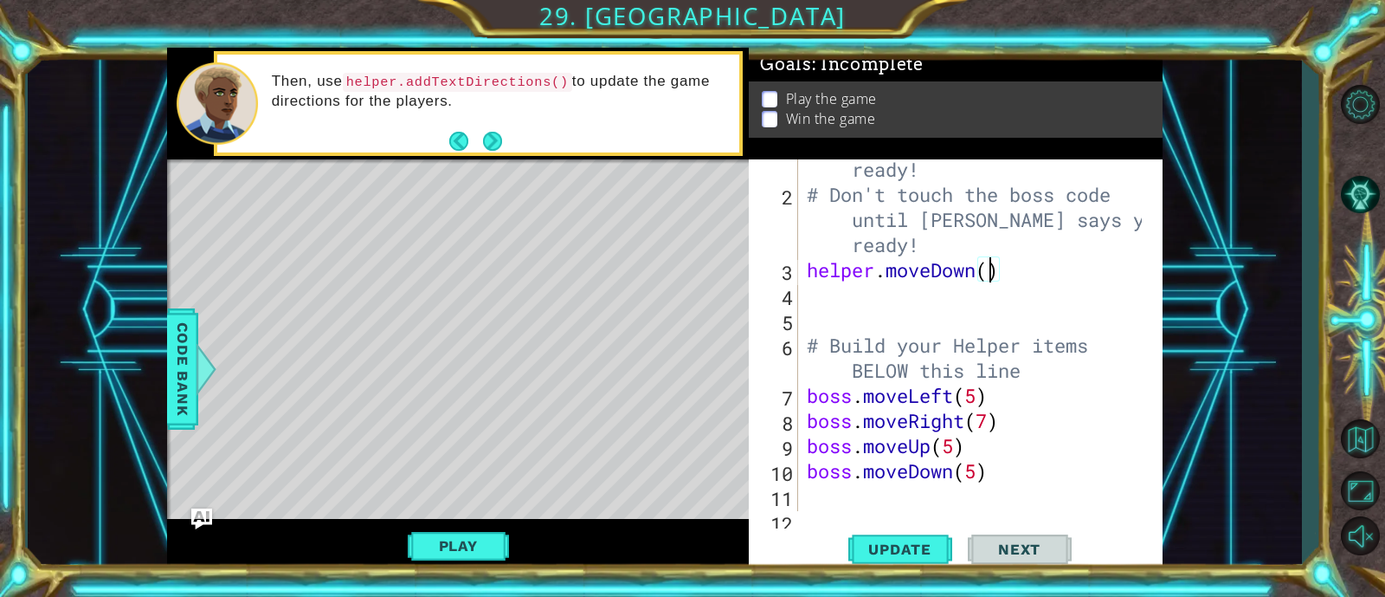
click at [991, 280] on div "# Don't touch the boss code until Vega says you're ready! # Don't touch the bos…" at bounding box center [977, 345] width 347 height 477
type textarea "helper.moveDown(5)"
click at [810, 280] on div "# Don't touch the boss code until Vega says you're ready! # Don't touch the bos…" at bounding box center [977, 345] width 347 height 477
click at [814, 294] on div "# Don't touch the boss code until Vega says you're ready! # Don't touch the bos…" at bounding box center [977, 345] width 347 height 477
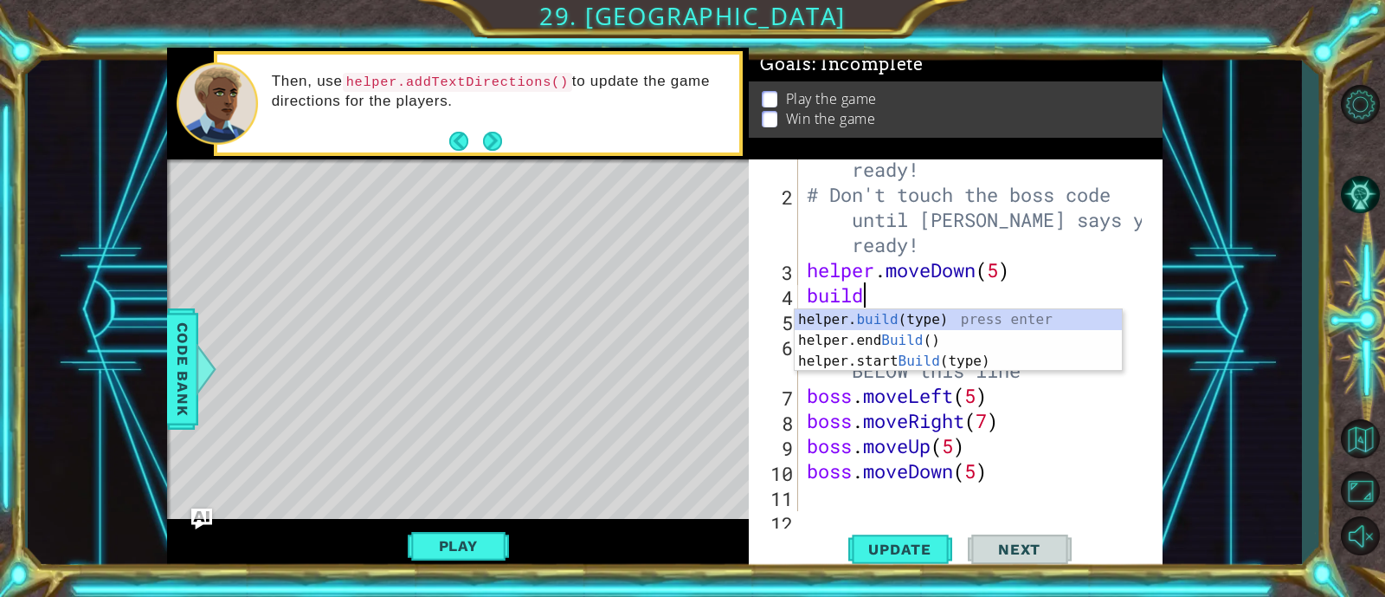
scroll to position [0, 2]
click at [900, 314] on div "helper. build (type) press enter helper.end Build () press enter helper.start B…" at bounding box center [958, 361] width 327 height 104
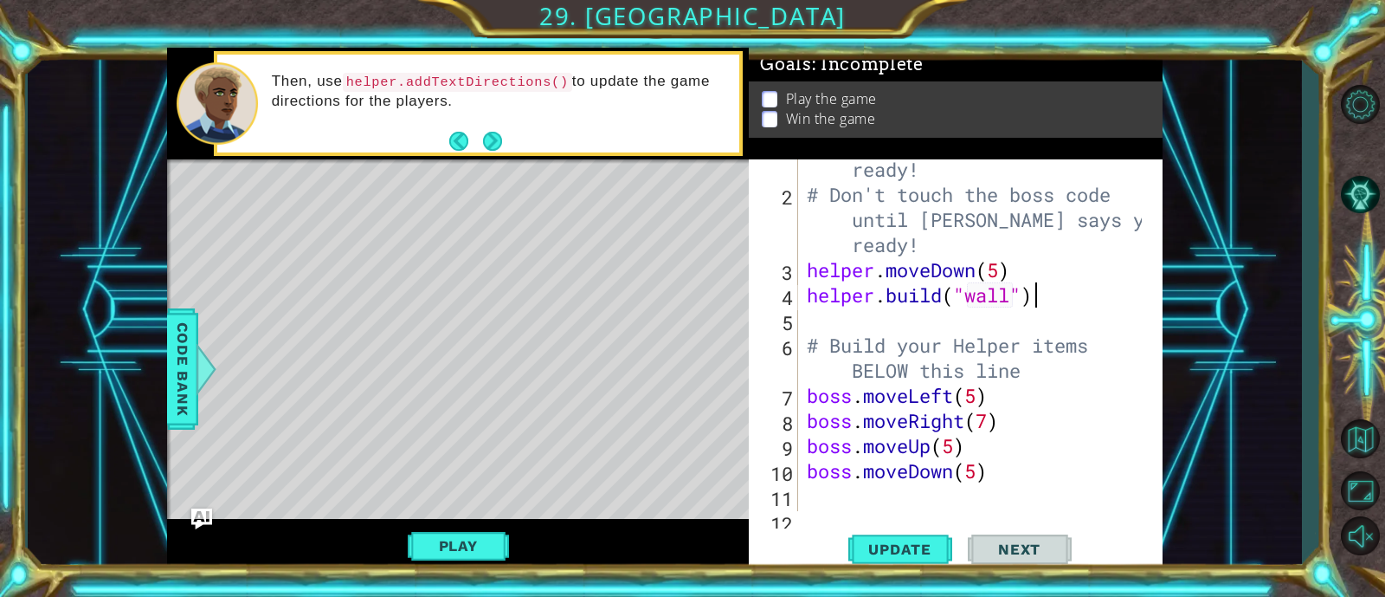
click at [1099, 306] on div "# Don't touch the boss code until Vega says you're ready! # Don't touch the bos…" at bounding box center [977, 345] width 347 height 477
click at [901, 547] on span "Update" at bounding box center [900, 548] width 98 height 17
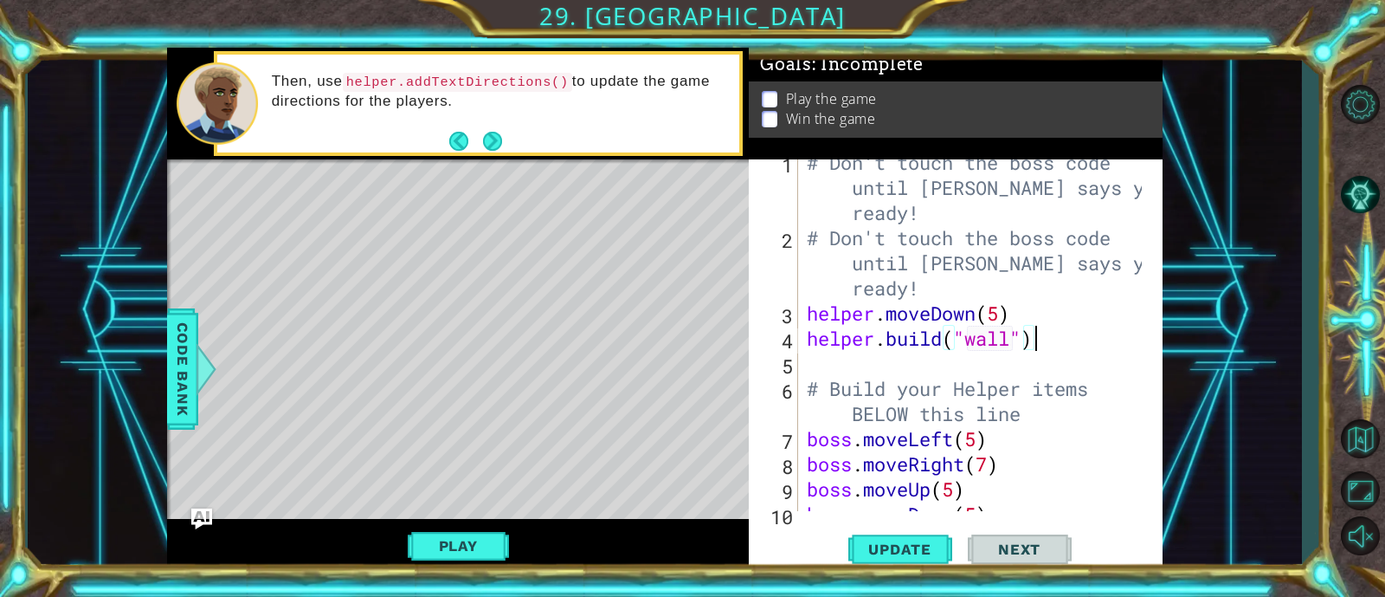
scroll to position [10, 0]
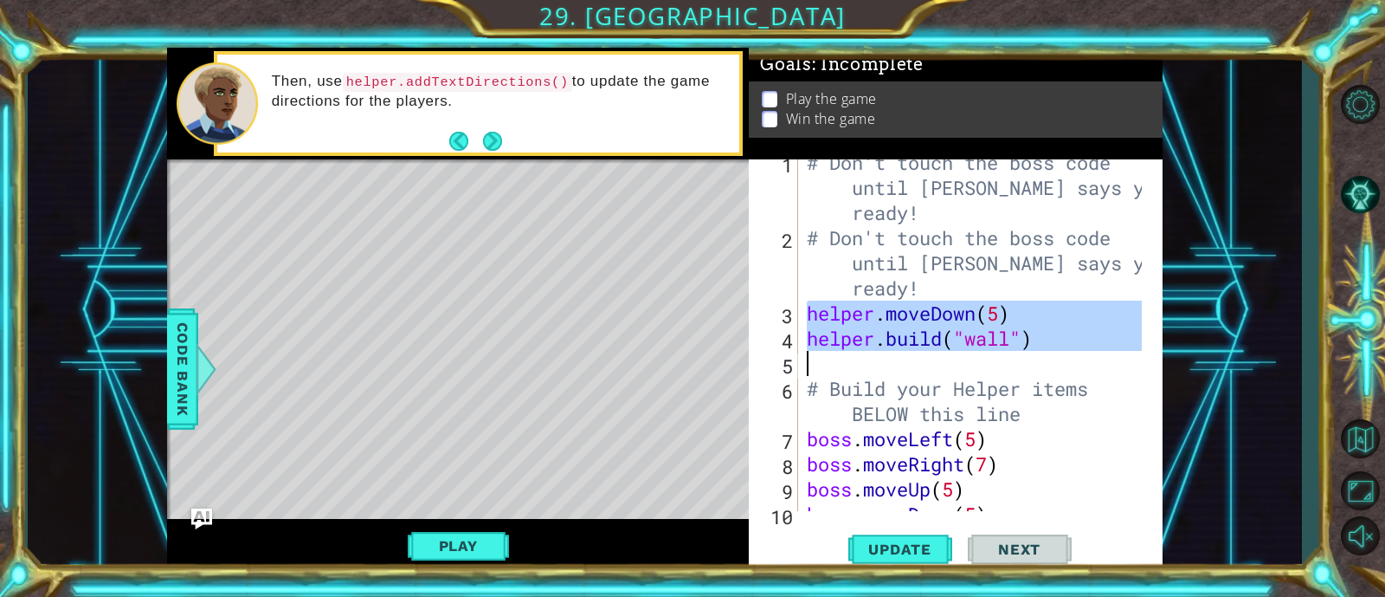
drag, startPoint x: 806, startPoint y: 313, endPoint x: 1061, endPoint y: 370, distance: 260.9
click at [1061, 370] on div "# Don't touch the boss code until Vega says you're ready! # Don't touch the bos…" at bounding box center [977, 376] width 347 height 452
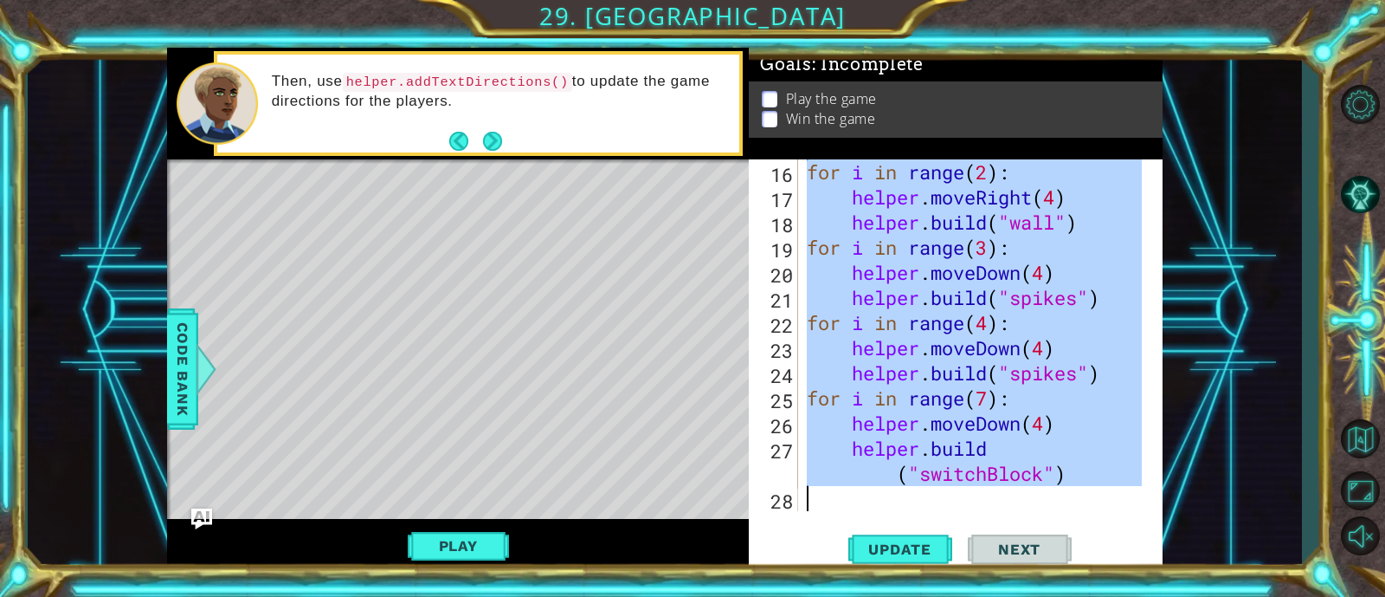
scroll to position [552, 0]
drag, startPoint x: 851, startPoint y: 408, endPoint x: 1152, endPoint y: 591, distance: 352.1
click at [1152, 591] on div "1 ההההההההההההההההההההההההההההההההההההההההההההההההההההההההההההההההההההההההההההה…" at bounding box center [692, 298] width 1385 height 597
type textarea "helper.build("switchBlock")"
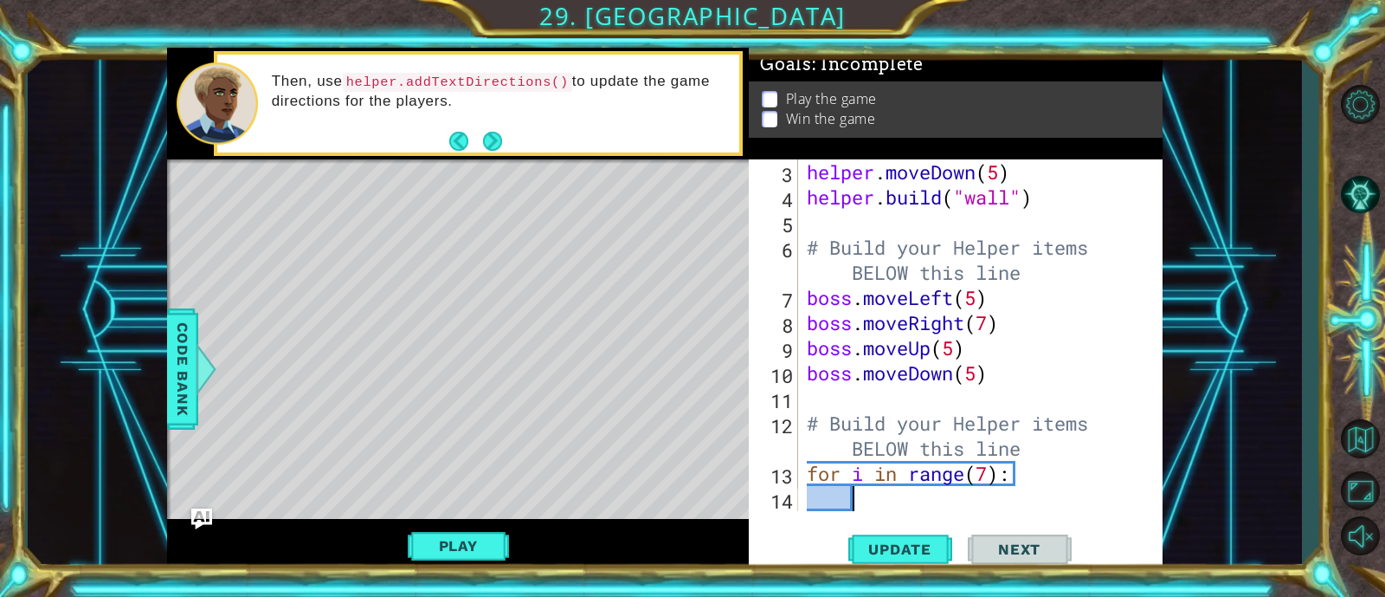
paste textarea "Code Area"
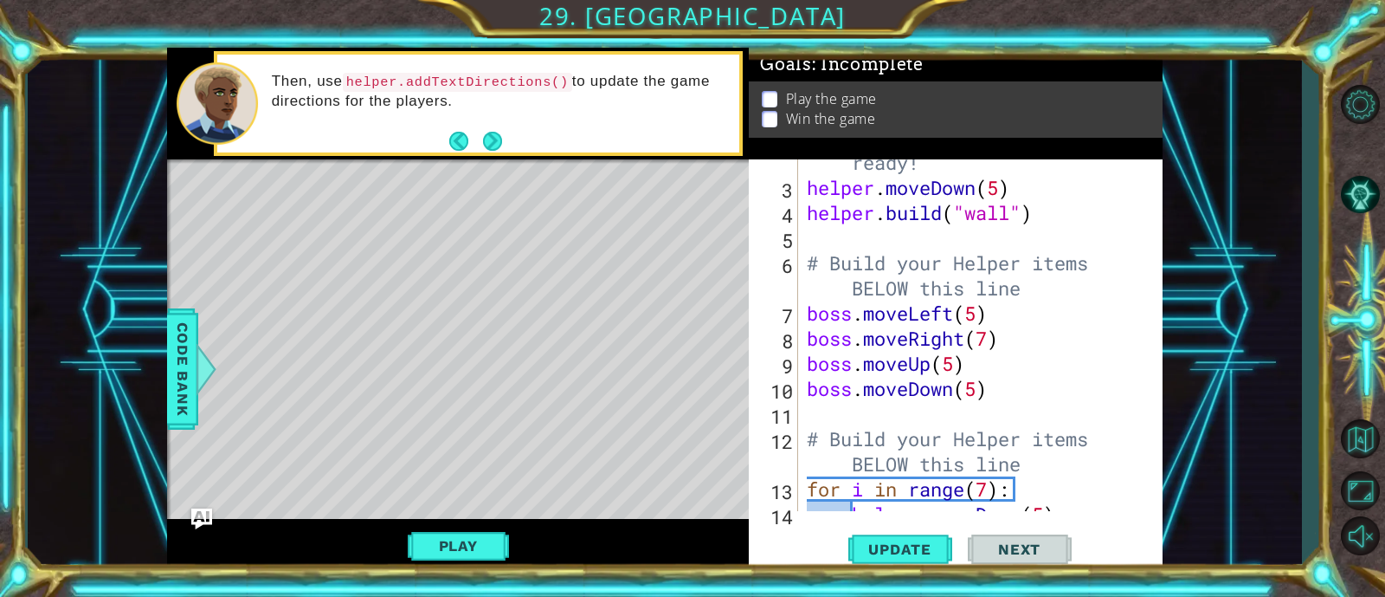
scroll to position [134, 0]
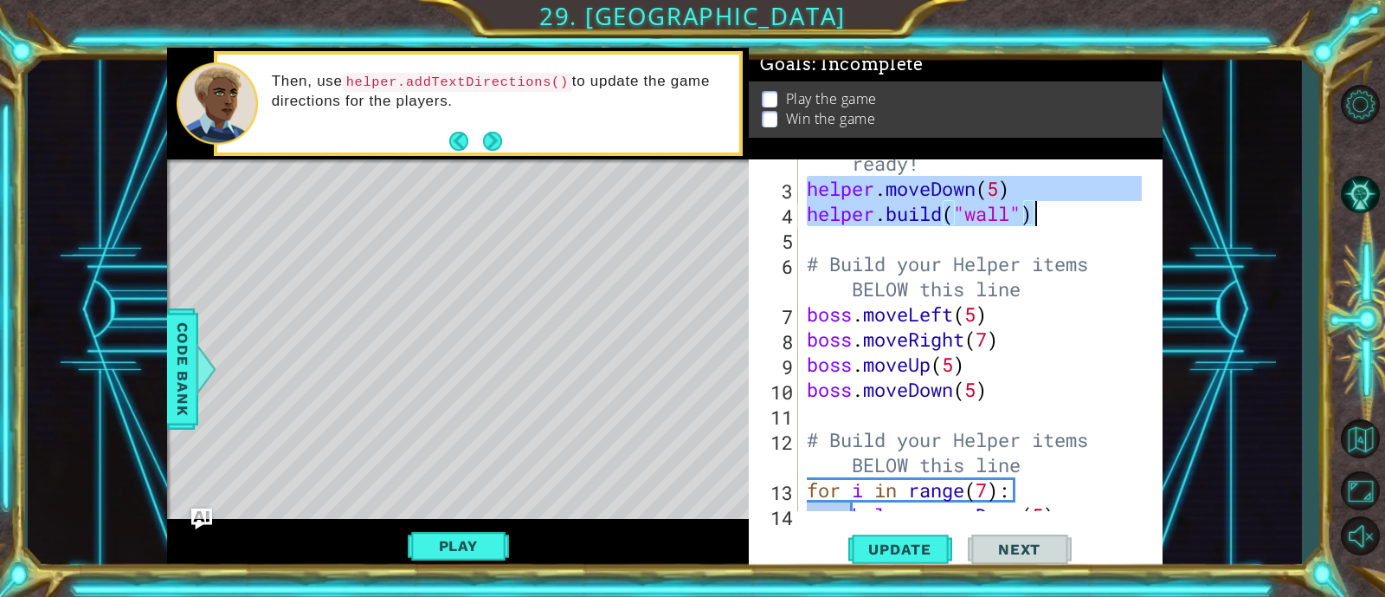
drag, startPoint x: 822, startPoint y: 191, endPoint x: 1041, endPoint y: 227, distance: 222.1
click at [1041, 227] on div "# Don't touch the boss code until Vega says you're ready! helper . moveDown ( 5…" at bounding box center [977, 326] width 347 height 452
type textarea "helper.build("wall")"
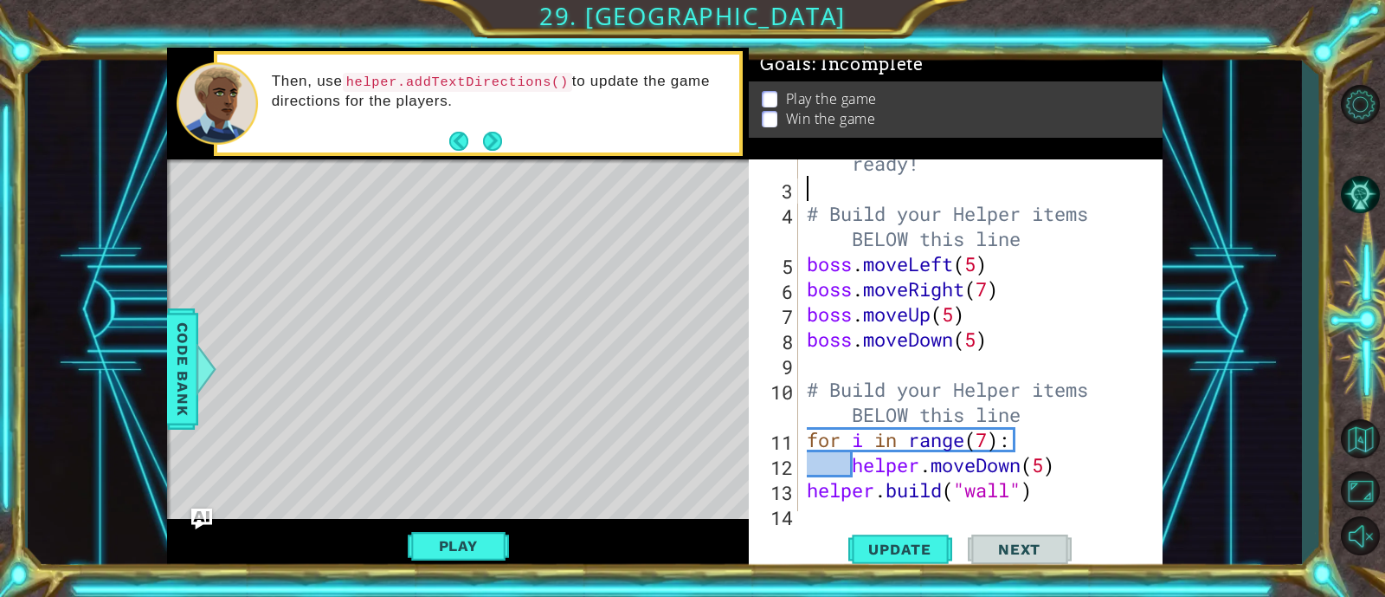
scroll to position [151, 0]
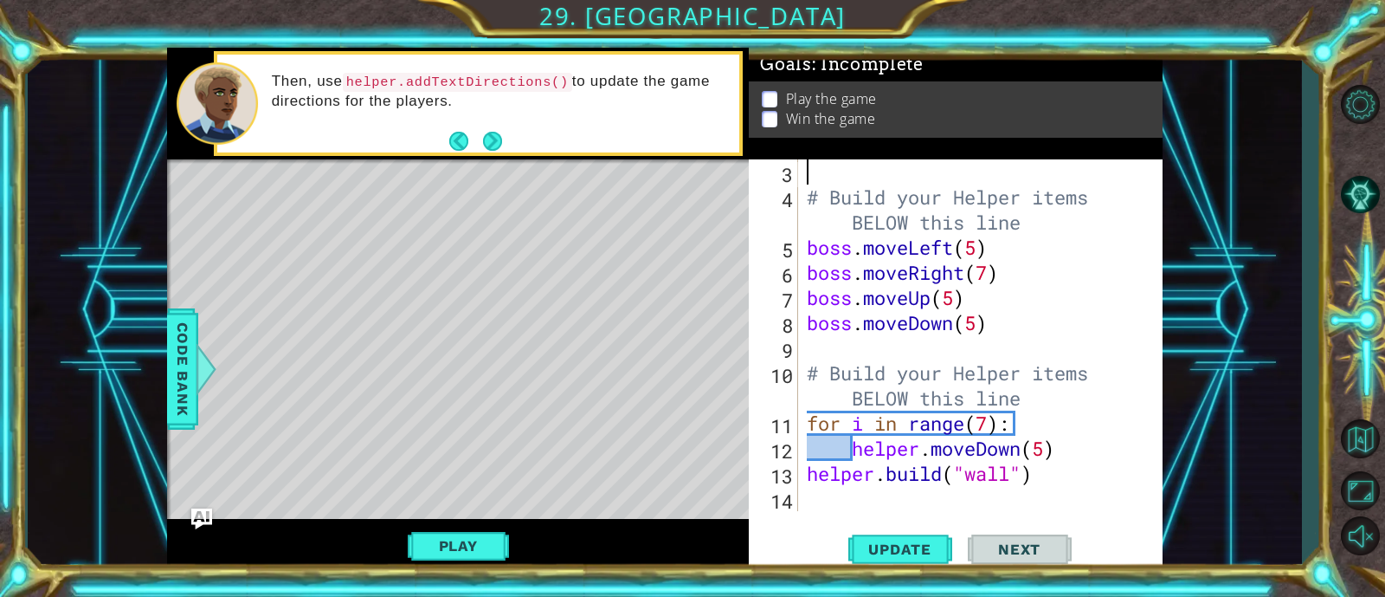
click at [1040, 474] on div "# Build your Helper items BELOW this line boss . moveLeft ( 5 ) boss . moveRigh…" at bounding box center [977, 360] width 347 height 402
type textarea "helper.build("wall")"
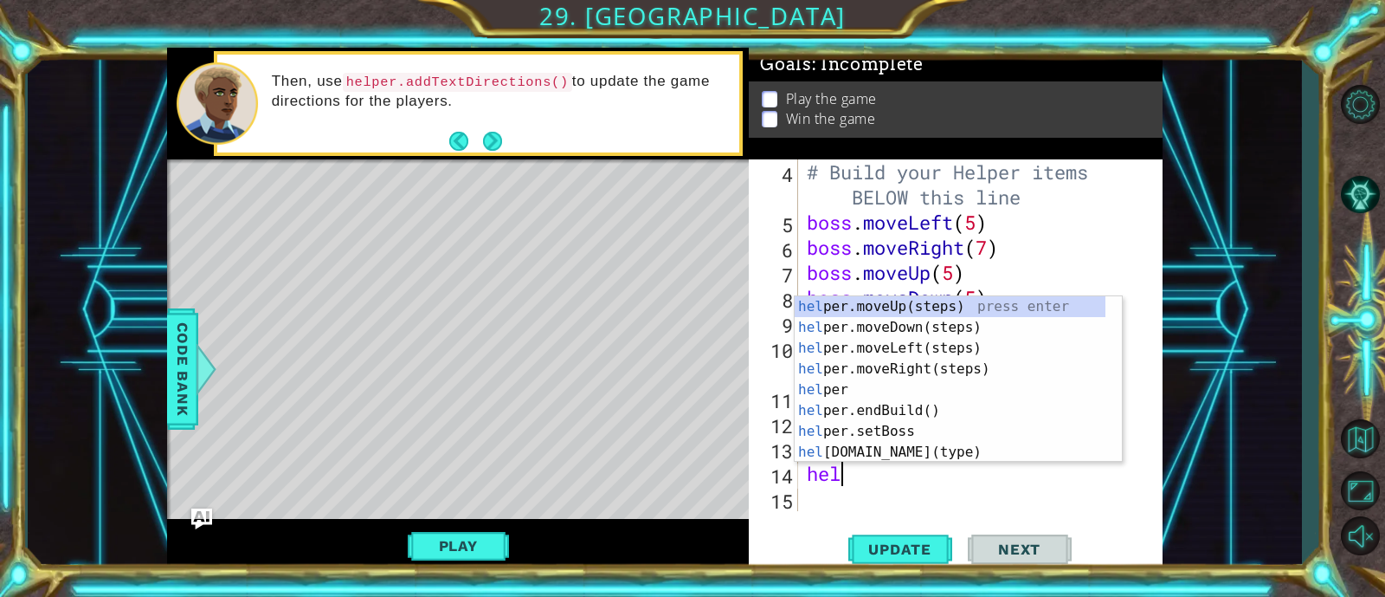
scroll to position [0, 2]
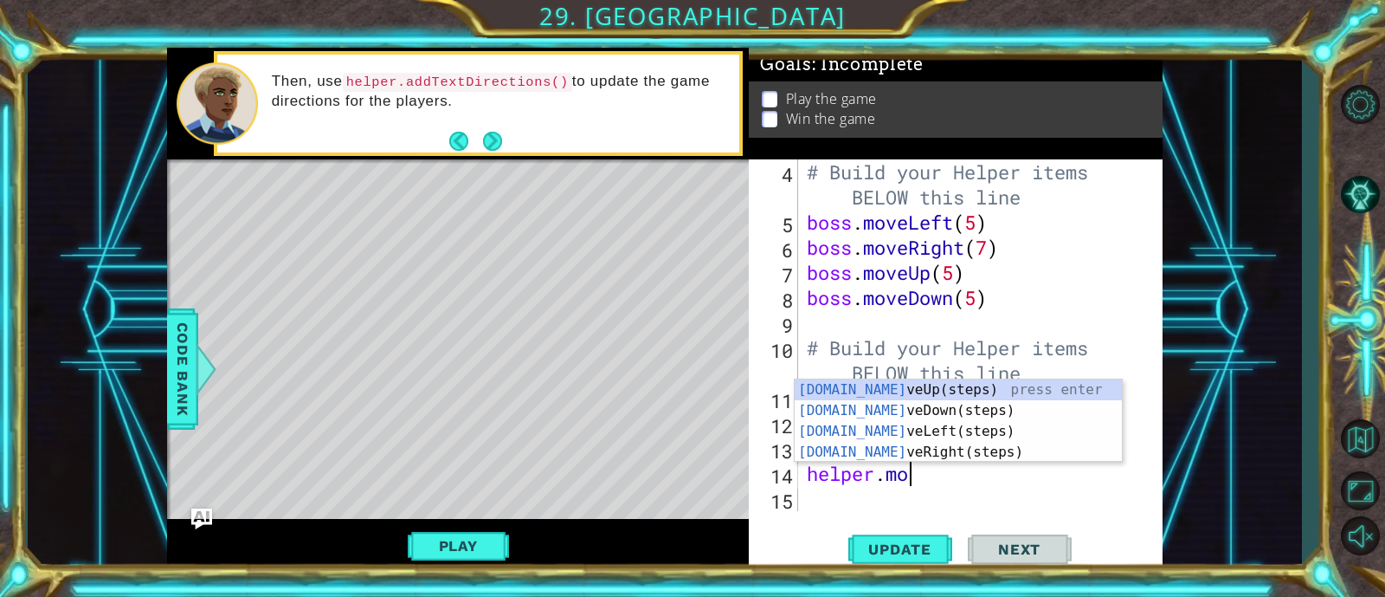
type textarea "helper.move"
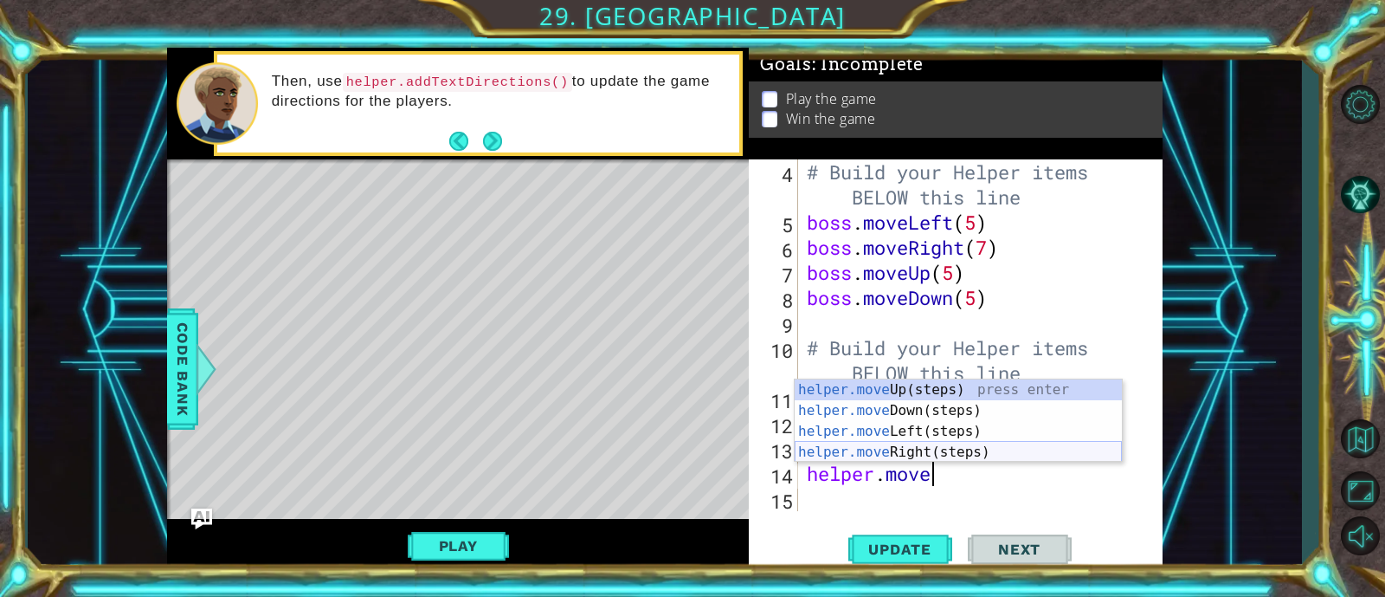
click at [925, 452] on div "helper.move Up(steps) press enter helper.move Down(steps) press enter helper.mo…" at bounding box center [958, 441] width 327 height 125
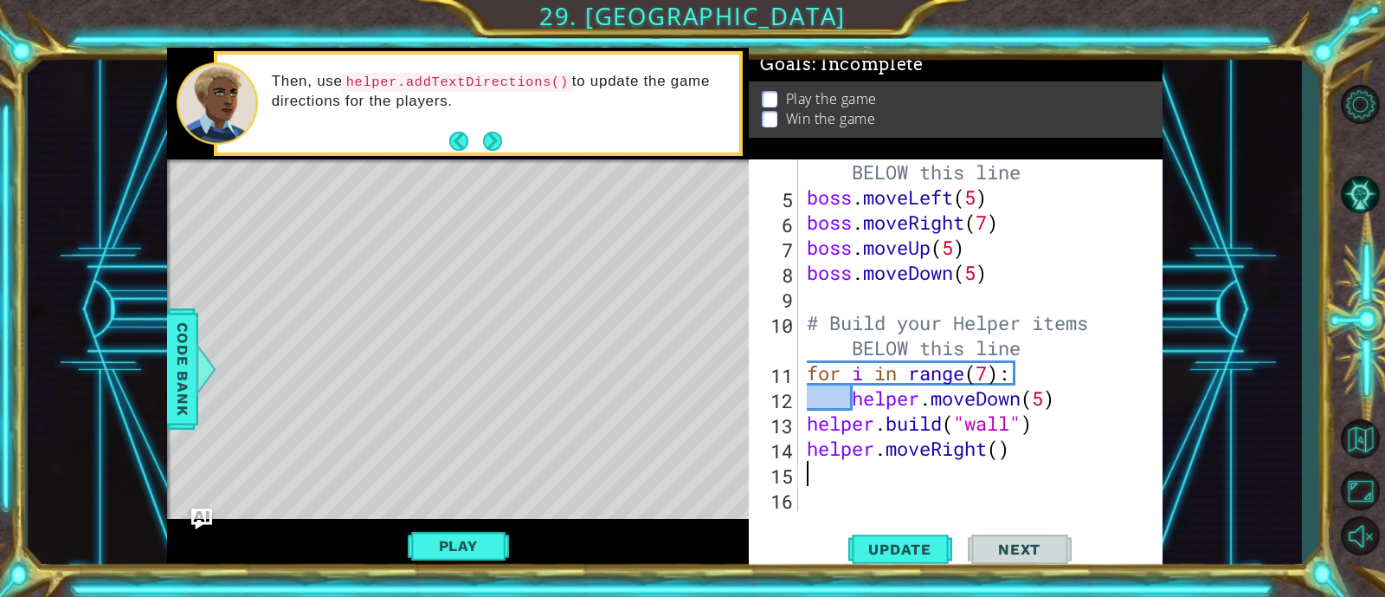
scroll to position [200, 0]
click at [1000, 456] on div "# Build your Helper items BELOW this line boss . moveLeft ( 5 ) boss . moveRigh…" at bounding box center [977, 347] width 347 height 427
type textarea "helper.moveRight(4)"
click at [833, 480] on div "# Build your Helper items BELOW this line boss . moveLeft ( 5 ) boss . moveRigh…" at bounding box center [977, 347] width 347 height 427
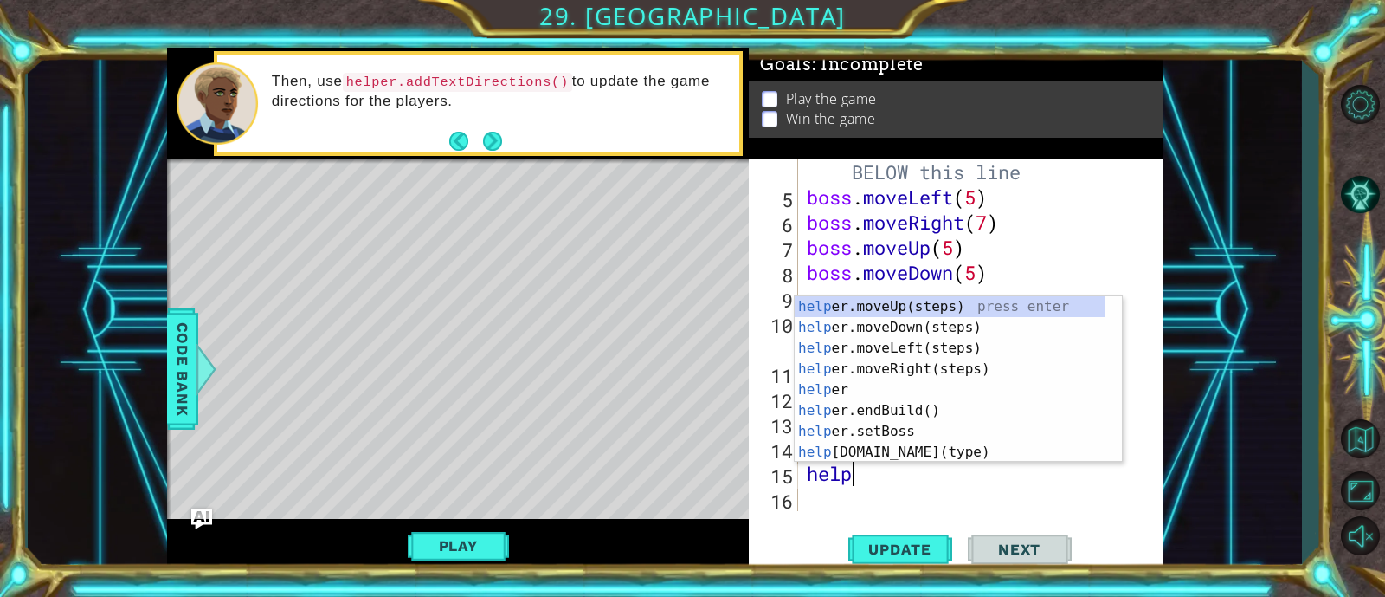
scroll to position [0, 2]
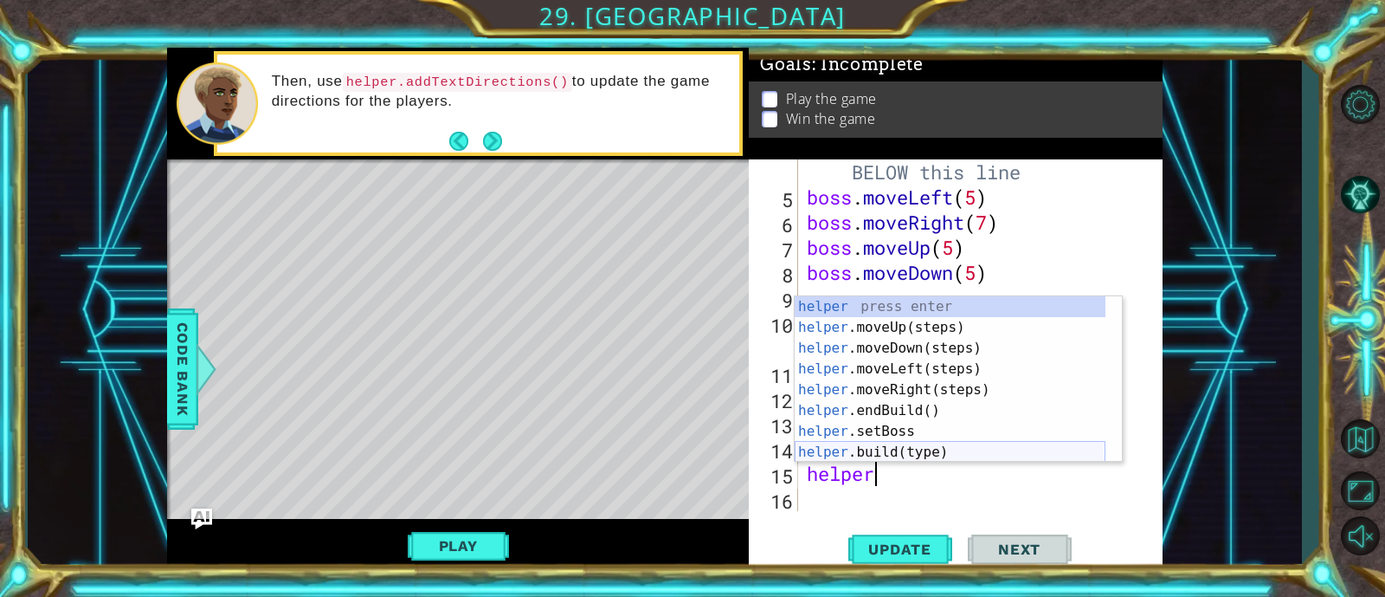
click at [864, 450] on div "helper press enter helper .moveUp(steps) press enter helper .moveDown(steps) pr…" at bounding box center [950, 400] width 311 height 208
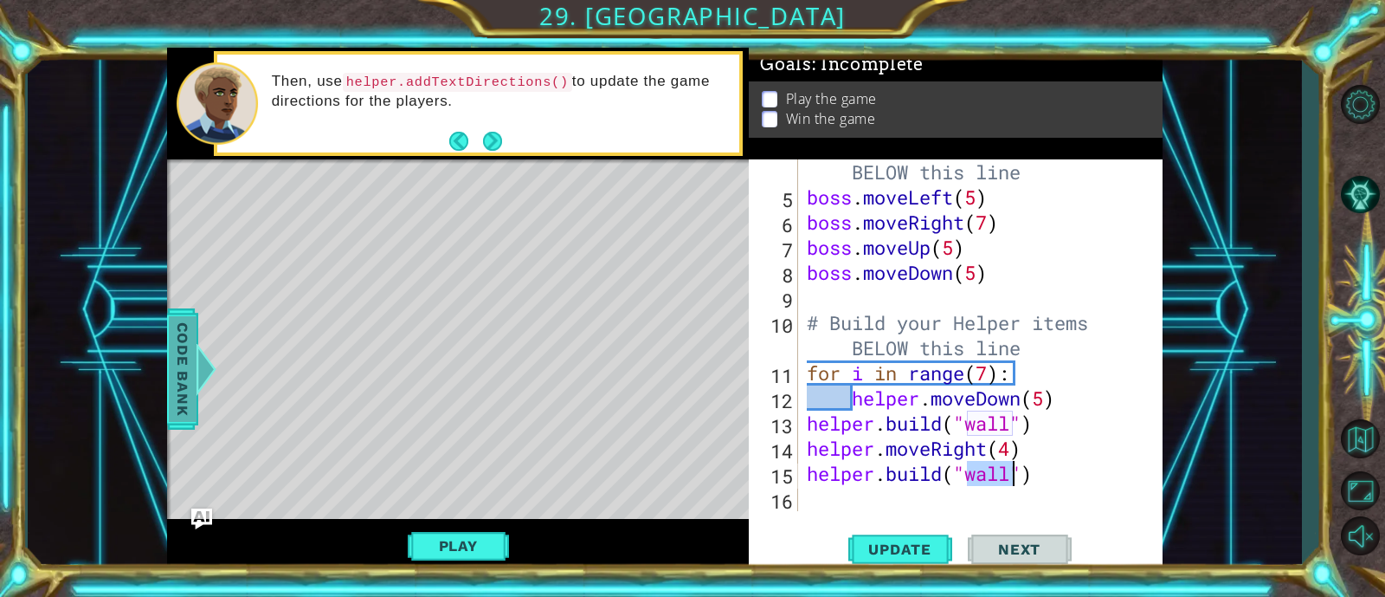
type textarea "helper.build("wall")"
click at [200, 379] on div at bounding box center [207, 369] width 22 height 52
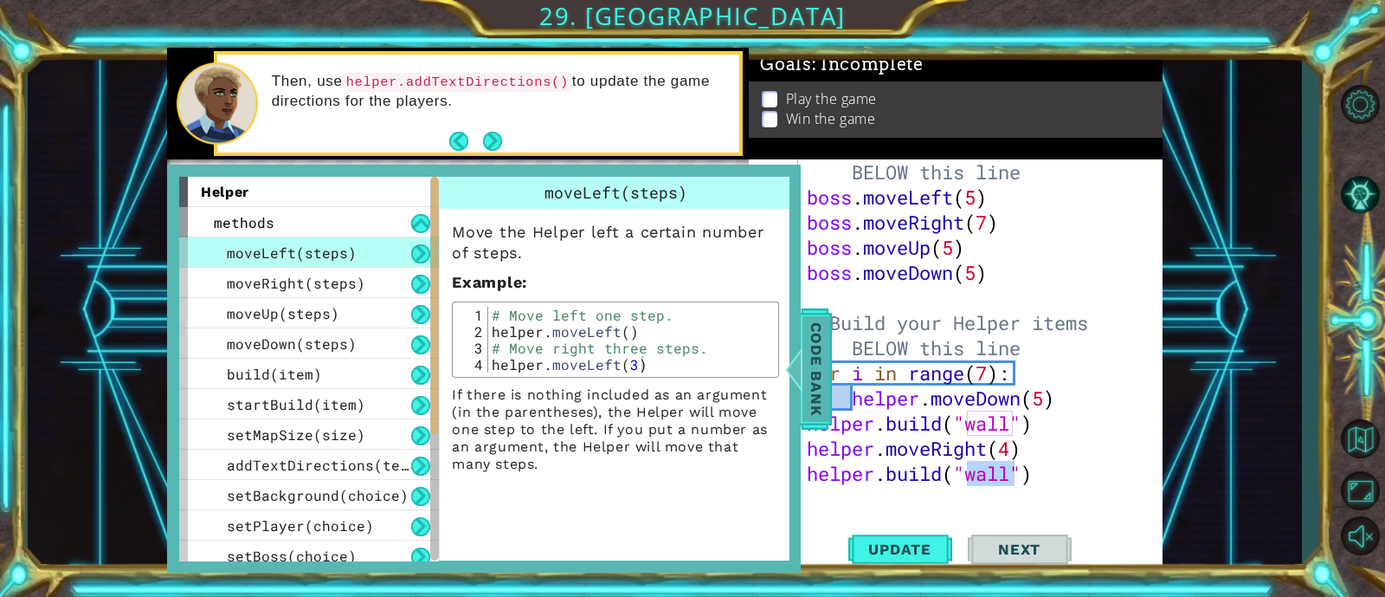
click at [200, 379] on div "build(item)" at bounding box center [309, 373] width 260 height 30
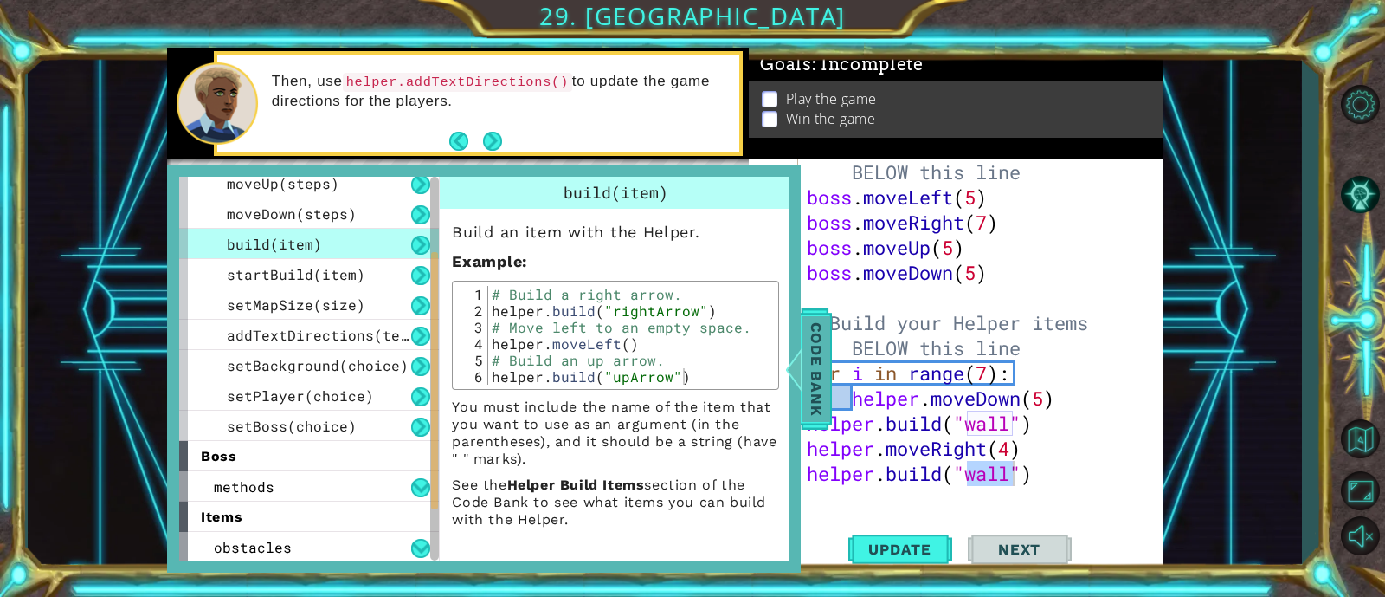
scroll to position [221, 0]
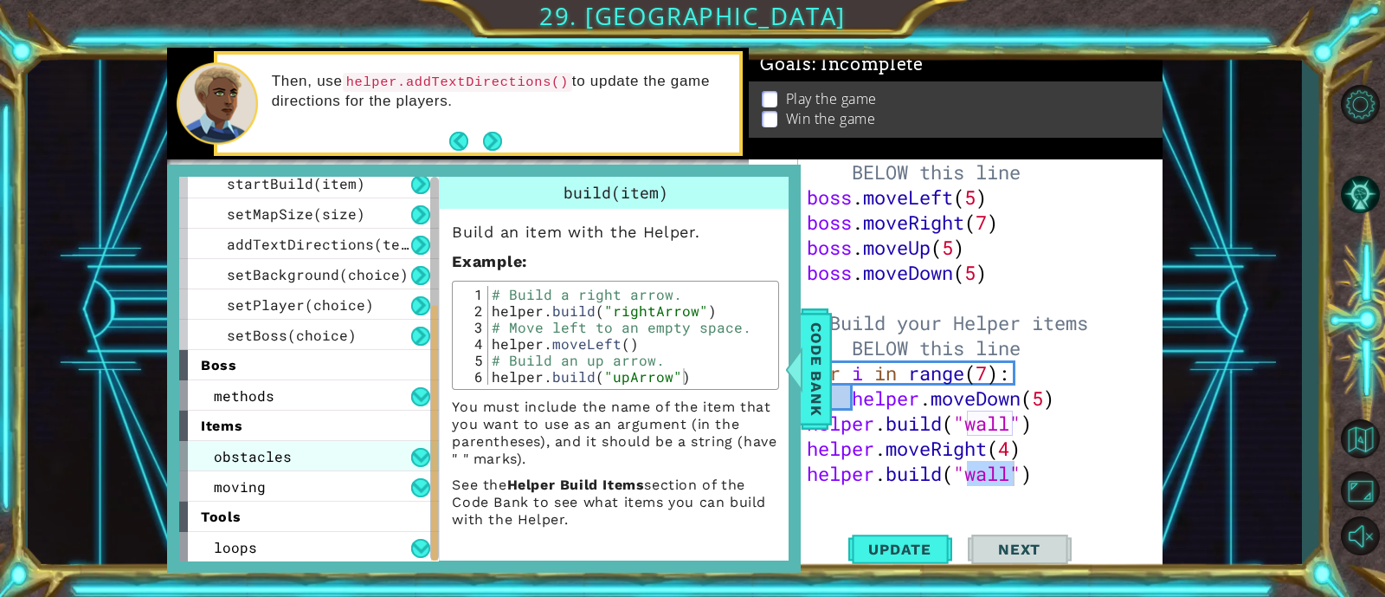
click at [282, 449] on span "obstacles" at bounding box center [253, 456] width 78 height 18
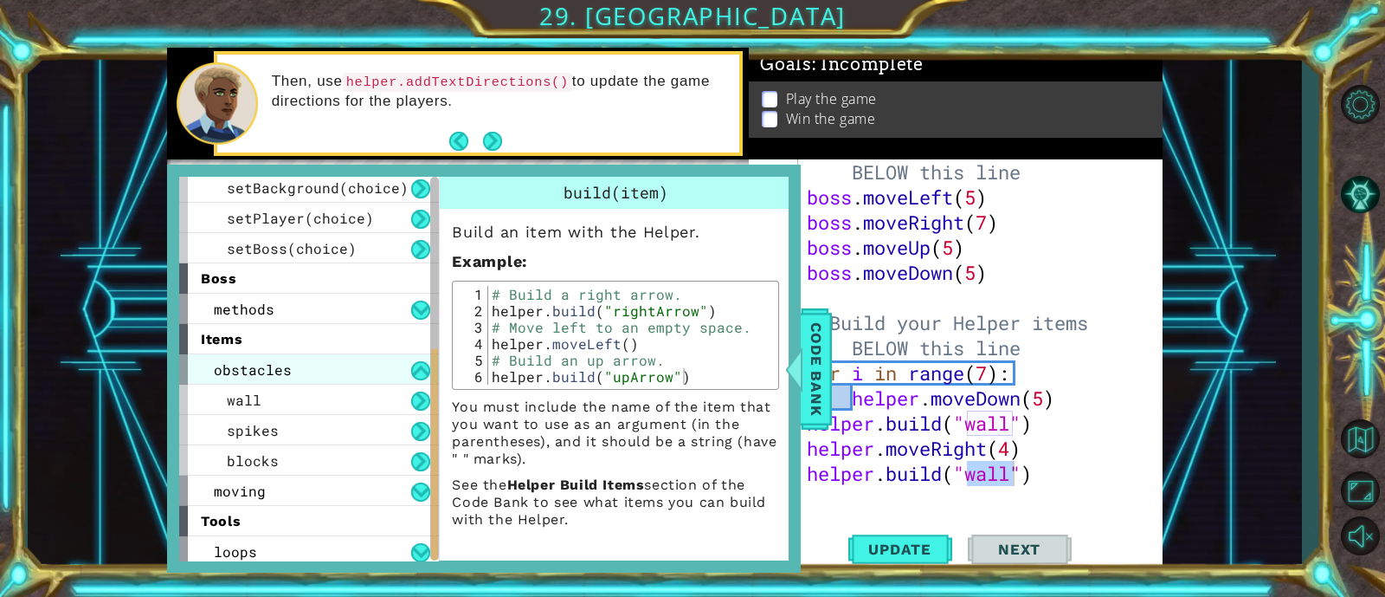
scroll to position [312, 0]
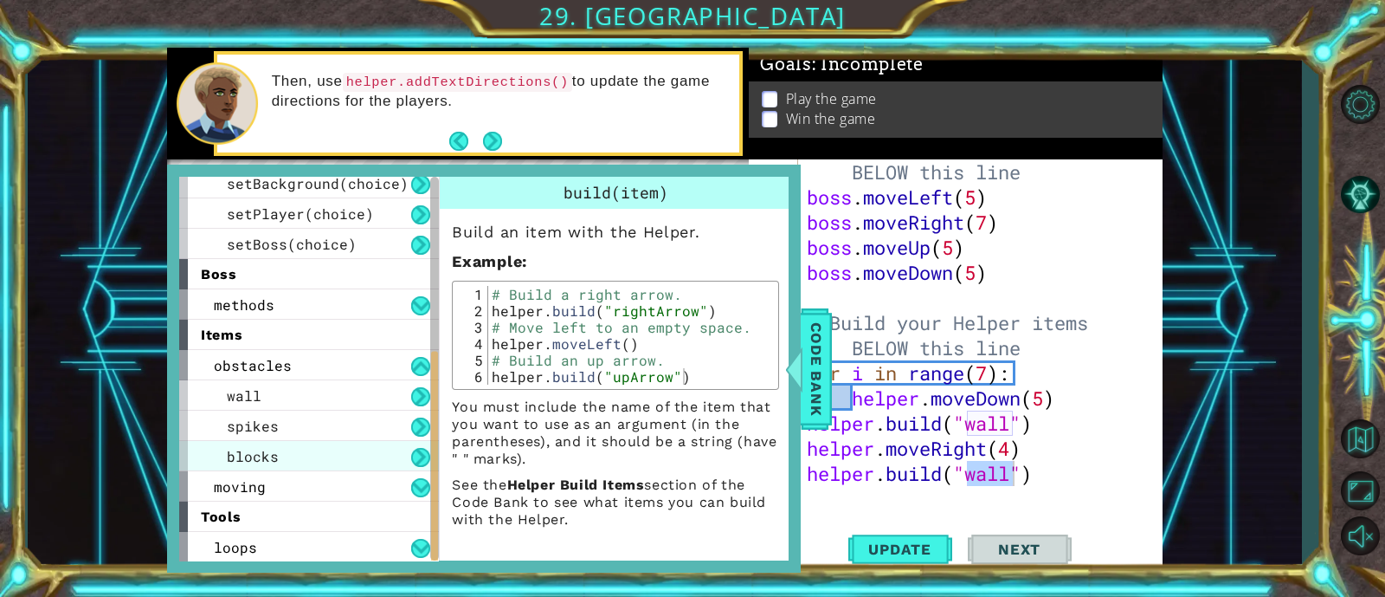
click at [306, 450] on div "blocks" at bounding box center [309, 456] width 260 height 30
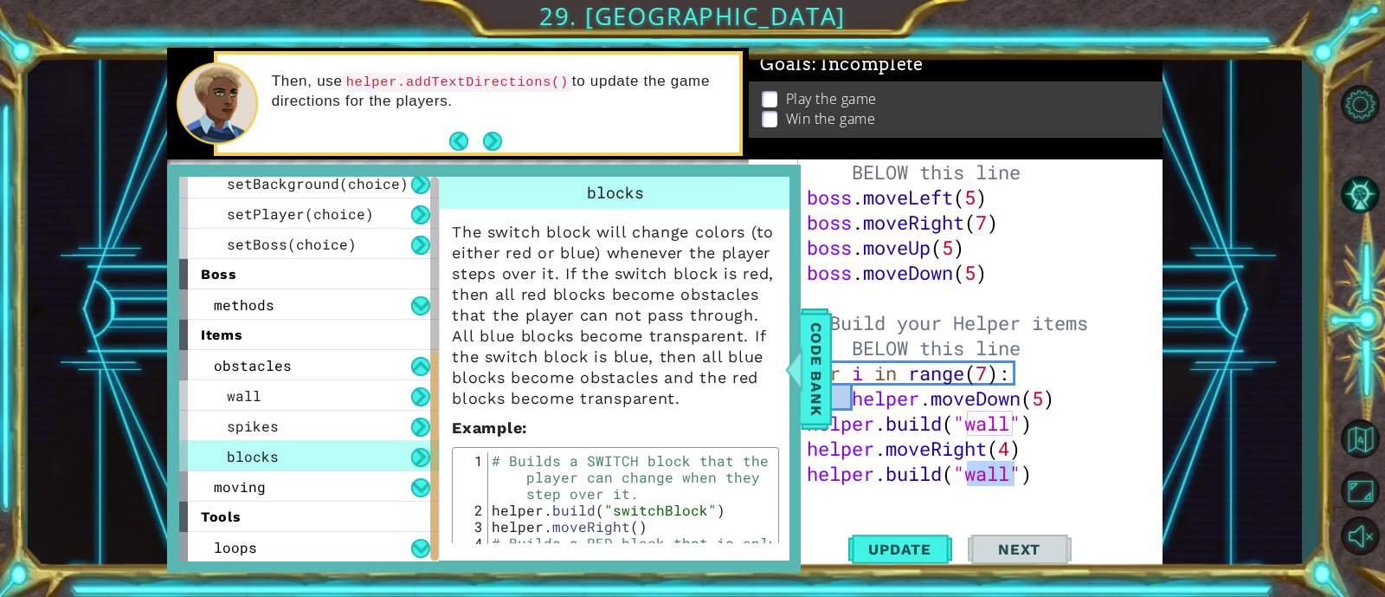
scroll to position [94, 0]
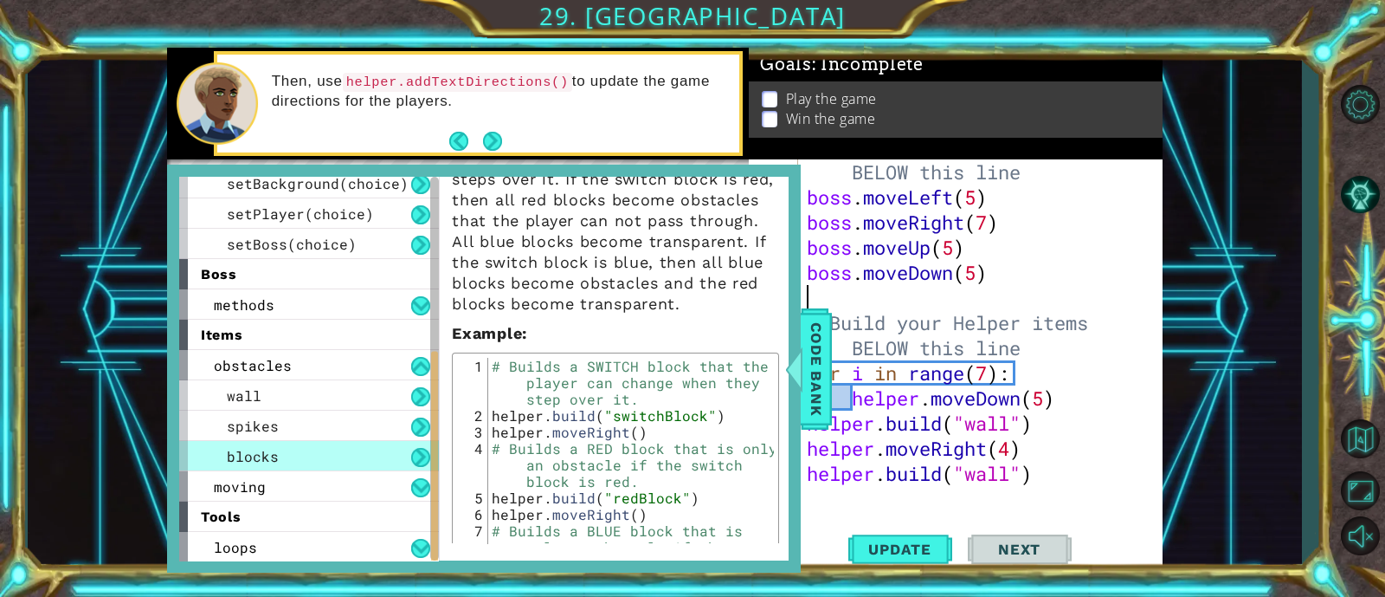
click at [871, 292] on div "# Build your Helper items BELOW this line boss . moveLeft ( 5 ) boss . moveRigh…" at bounding box center [977, 347] width 347 height 427
click at [1010, 480] on div "# Build your Helper items BELOW this line boss . moveLeft ( 5 ) boss . moveRigh…" at bounding box center [977, 347] width 347 height 427
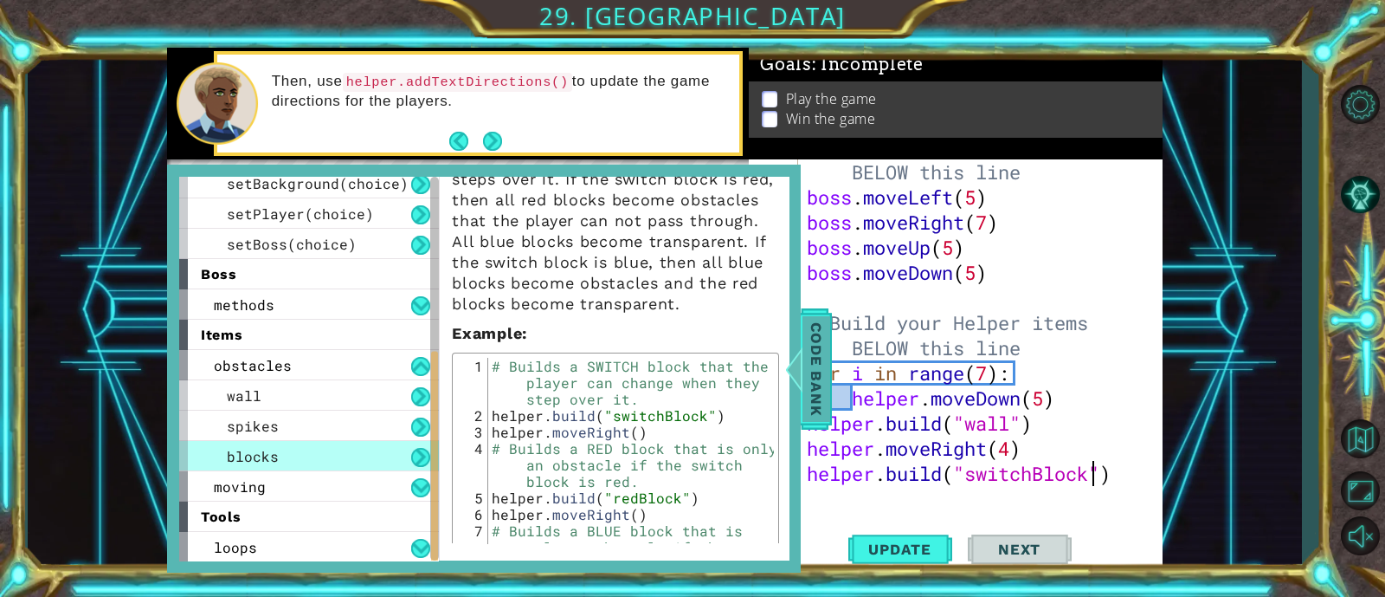
type textarea "helper.build("switchBlock")"
click at [817, 331] on span "Code Bank" at bounding box center [817, 369] width 28 height 106
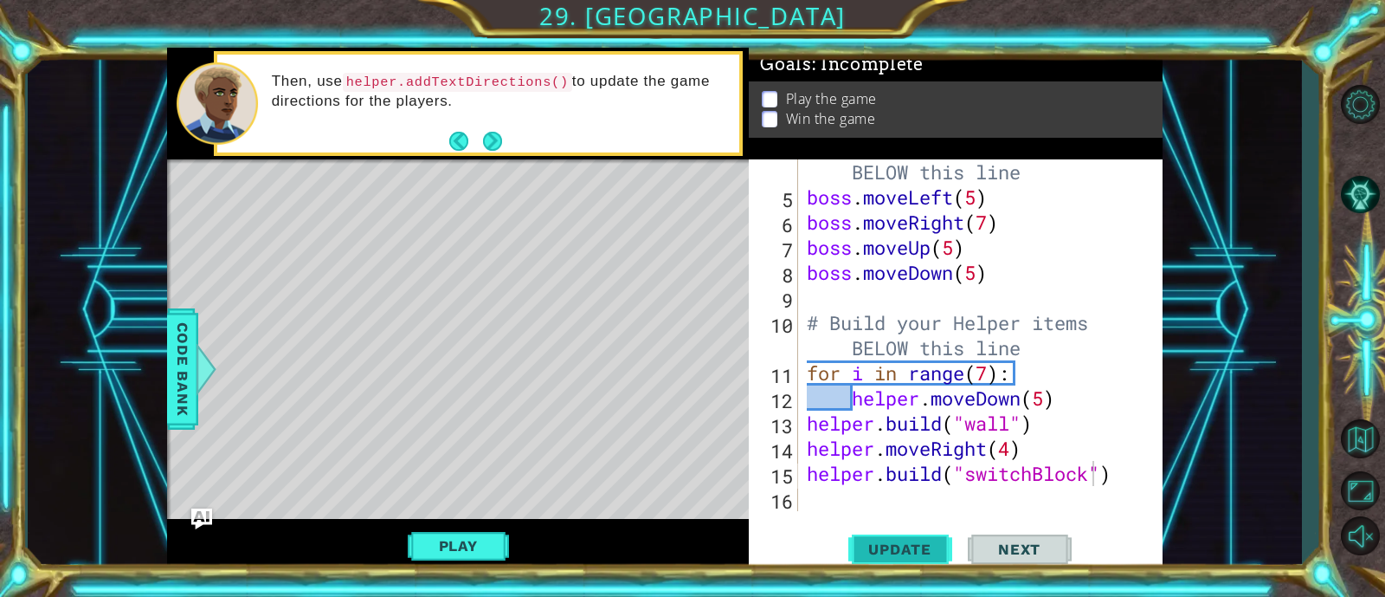
click at [901, 548] on span "Update" at bounding box center [900, 548] width 98 height 17
click at [829, 495] on div "# Build your Helper items BELOW this line boss . moveLeft ( 5 ) boss . moveRigh…" at bounding box center [977, 347] width 347 height 427
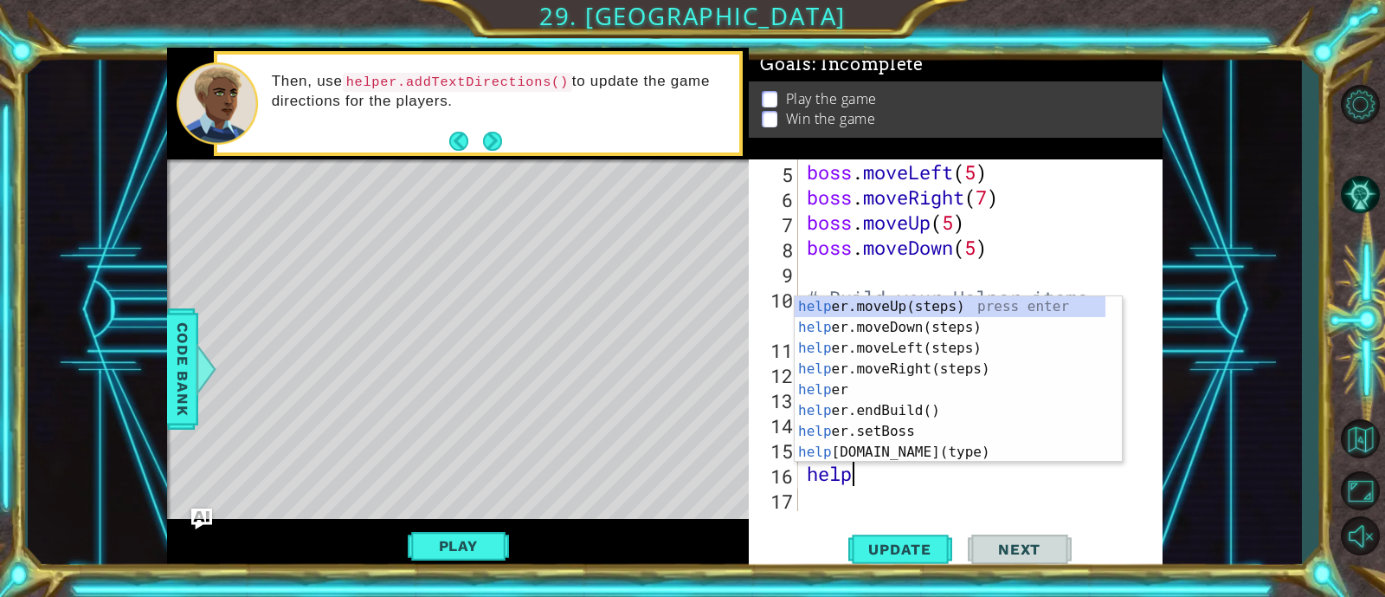
scroll to position [0, 2]
type textarea "helper"
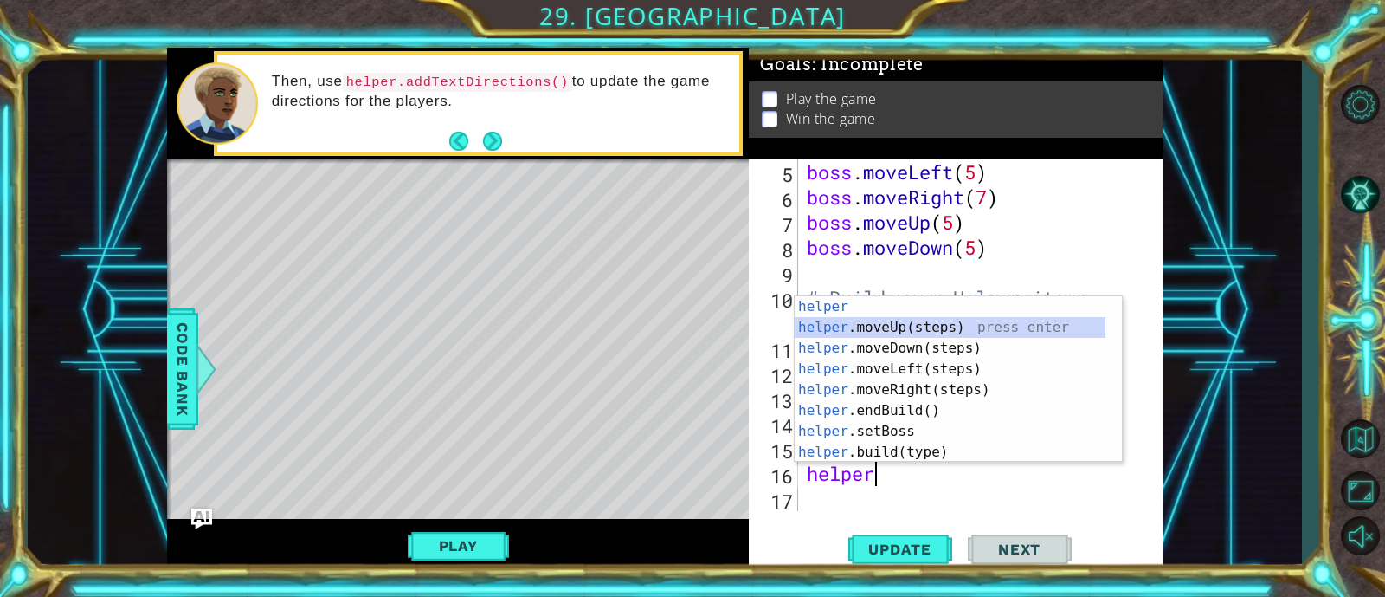
click at [875, 326] on div "helper press enter helper .moveUp(steps) press enter helper .moveDown(steps) pr…" at bounding box center [950, 400] width 311 height 208
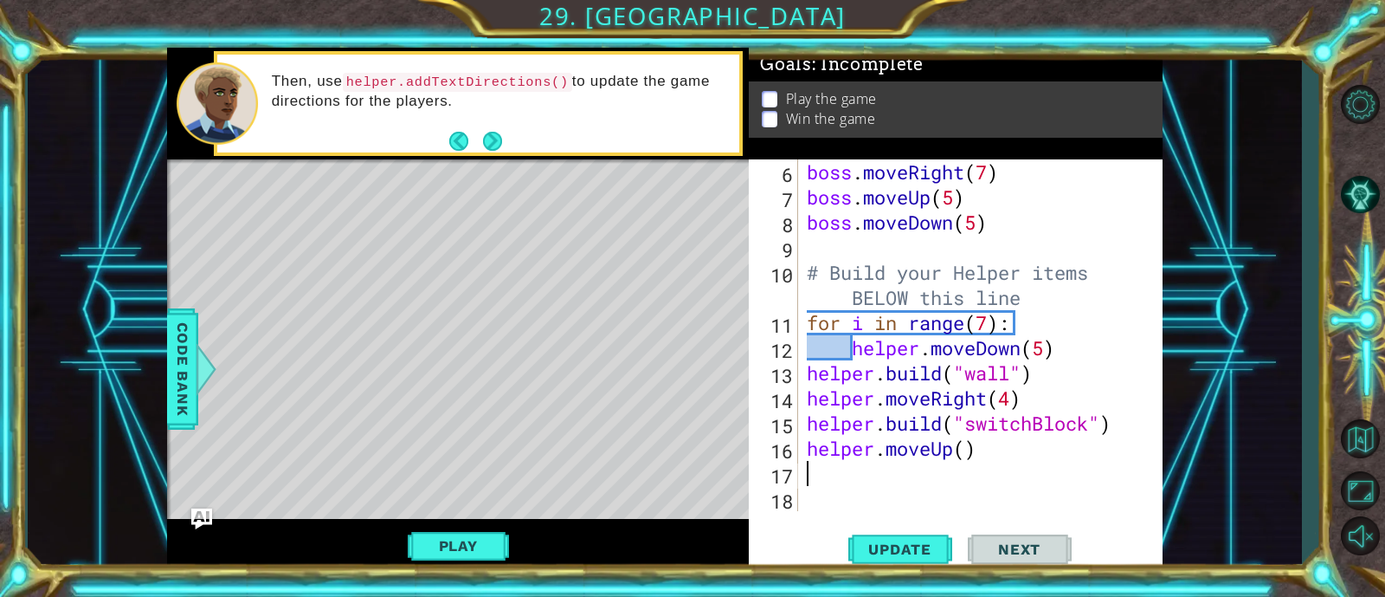
click at [970, 452] on div "boss . moveRight ( 7 ) boss . moveUp ( 5 ) boss . moveDown ( 5 ) # Build your H…" at bounding box center [977, 360] width 347 height 402
type textarea "helper.moveUp(5)"
click at [839, 475] on div "boss . moveRight ( 7 ) boss . moveUp ( 5 ) boss . moveDown ( 5 ) # Build your H…" at bounding box center [977, 360] width 347 height 402
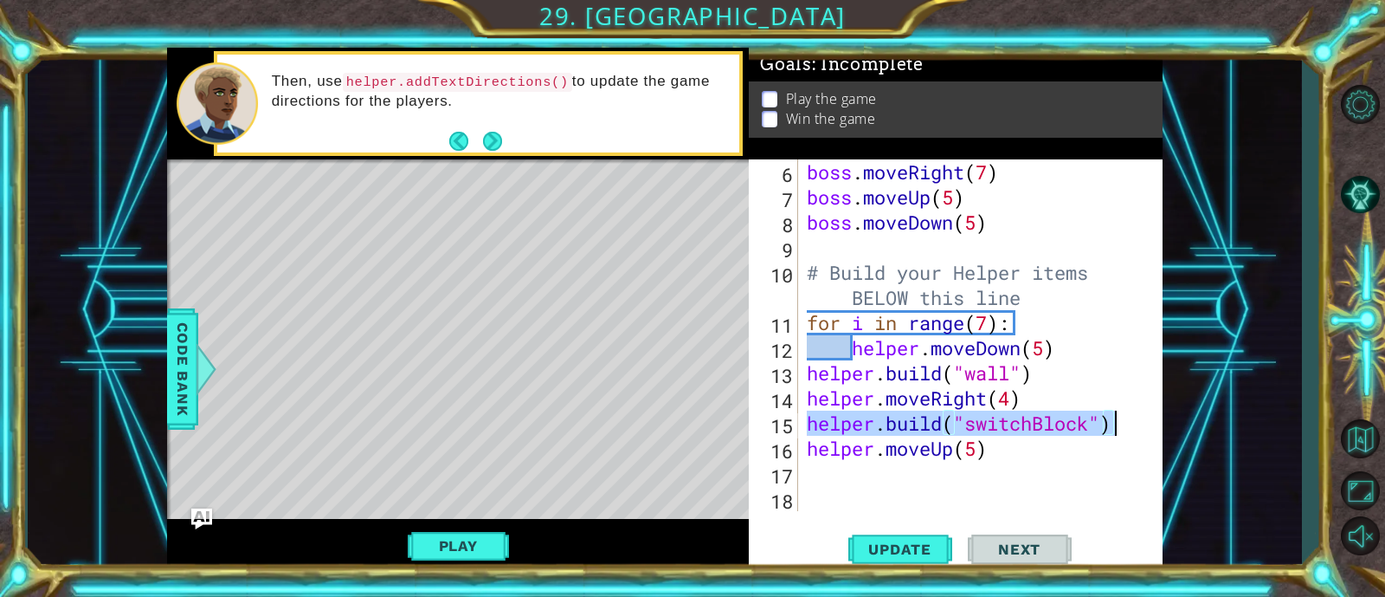
drag, startPoint x: 806, startPoint y: 422, endPoint x: 1147, endPoint y: 429, distance: 341.2
click at [1147, 429] on div "6 7 8 9 10 11 12 13 14 15 16 17 18 boss . moveRight ( 7 ) boss . moveUp ( 5 ) b…" at bounding box center [954, 335] width 410 height 352
type textarea "helper.build("switchBlock")"
click at [849, 485] on div "boss . moveRight ( 7 ) boss . moveUp ( 5 ) boss . moveDown ( 5 ) # Build your H…" at bounding box center [977, 360] width 347 height 402
paste textarea "helper.build("switchBlock")"
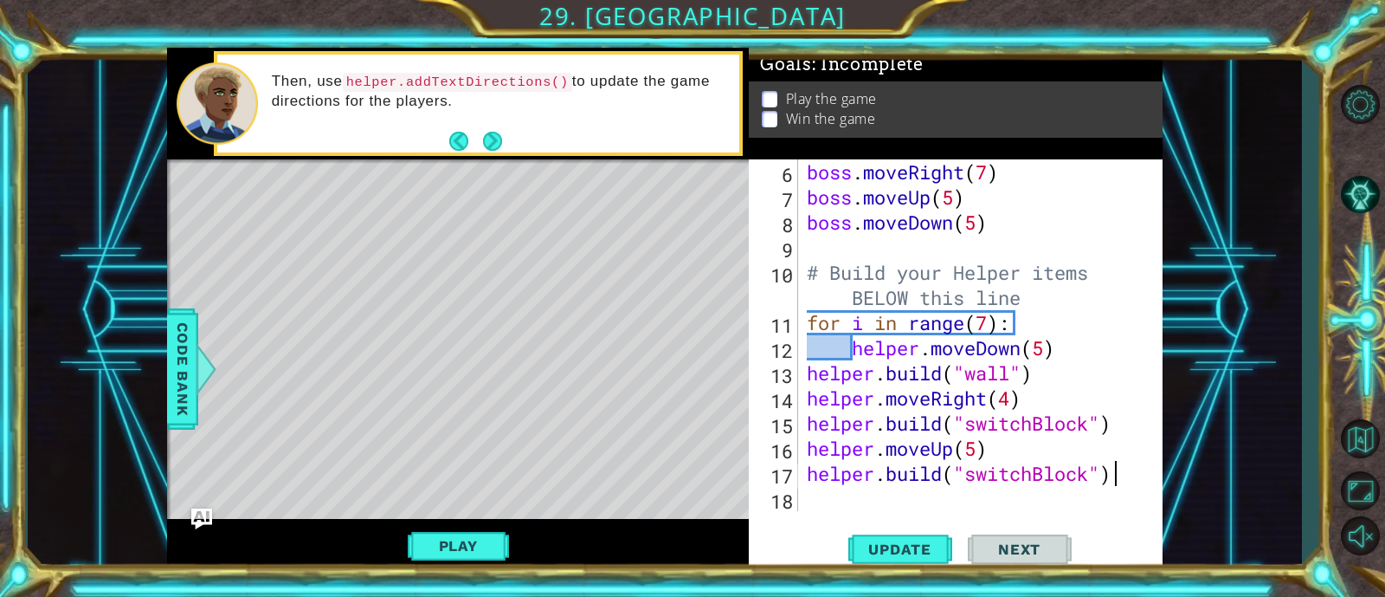
click at [849, 485] on div "boss . moveRight ( 7 ) boss . moveUp ( 5 ) boss . moveDown ( 5 ) # Build your H…" at bounding box center [977, 360] width 347 height 402
click at [1083, 476] on div "boss . moveRight ( 7 ) boss . moveUp ( 5 ) boss . moveDown ( 5 ) # Build your H…" at bounding box center [977, 360] width 347 height 402
drag, startPoint x: 1090, startPoint y: 476, endPoint x: 972, endPoint y: 475, distance: 117.8
click at [972, 475] on div "boss . moveRight ( 7 ) boss . moveUp ( 5 ) boss . moveDown ( 5 ) # Build your H…" at bounding box center [977, 360] width 347 height 402
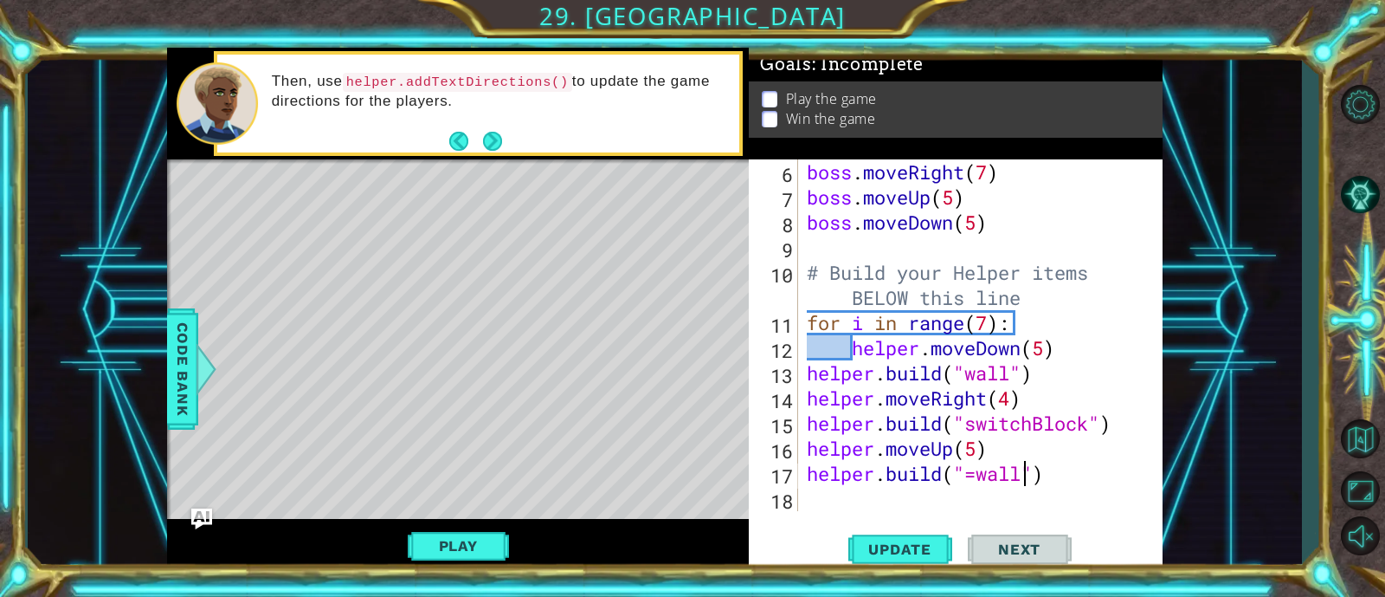
click at [974, 474] on div "boss . moveRight ( 7 ) boss . moveUp ( 5 ) boss . moveDown ( 5 ) # Build your H…" at bounding box center [977, 360] width 347 height 402
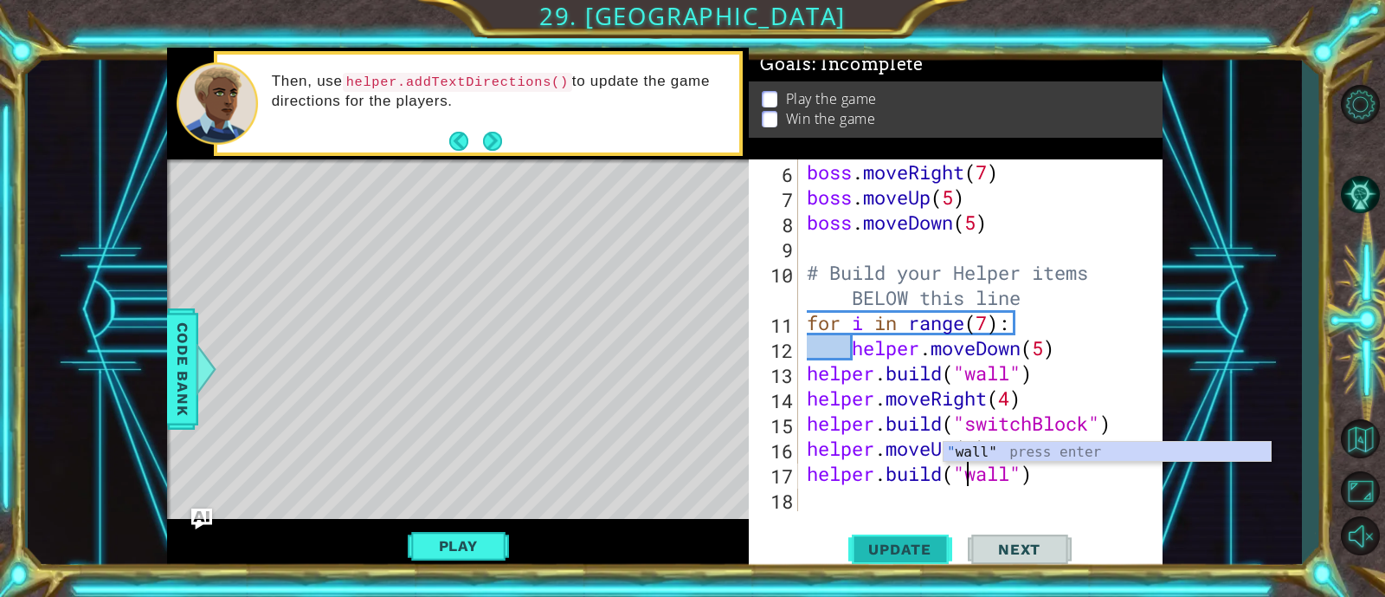
type textarea "helper.build("wall")"
click at [944, 544] on span "Update" at bounding box center [900, 548] width 98 height 17
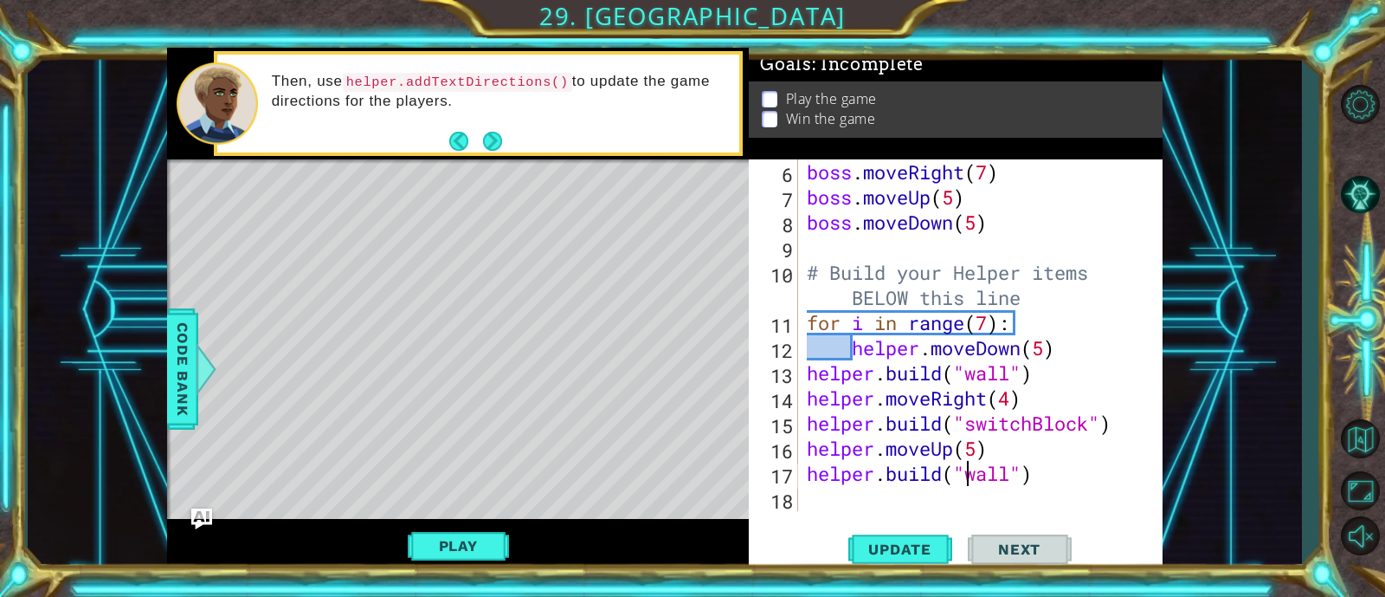
click at [818, 495] on div "boss . moveRight ( 7 ) boss . moveUp ( 5 ) boss . moveDown ( 5 ) # Build your H…" at bounding box center [977, 360] width 347 height 402
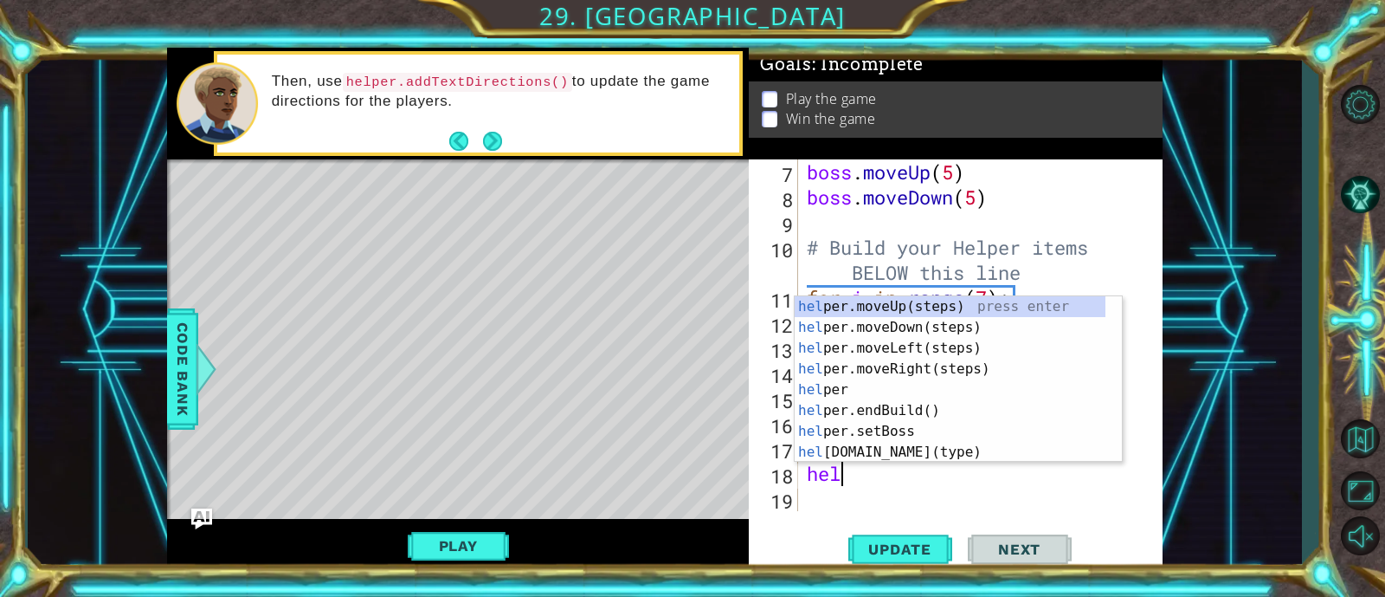
scroll to position [0, 2]
type textarea "helper"
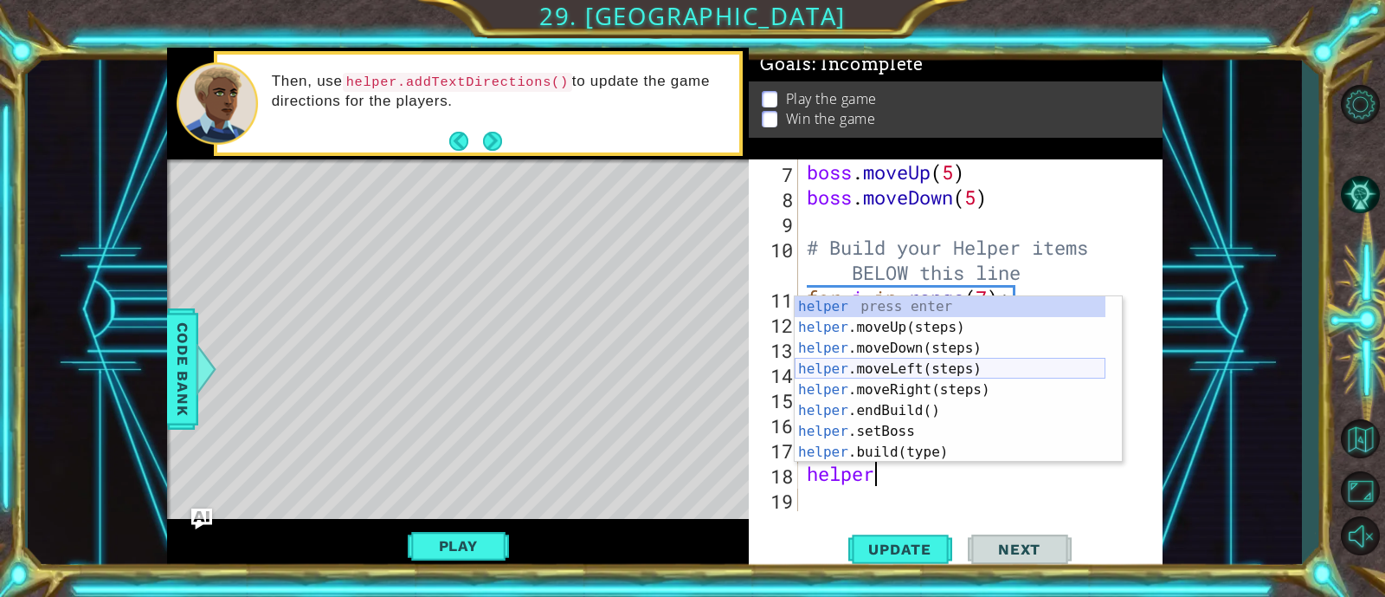
click at [848, 370] on div "helper press enter helper .moveUp(steps) press enter helper .moveDown(steps) pr…" at bounding box center [950, 400] width 311 height 208
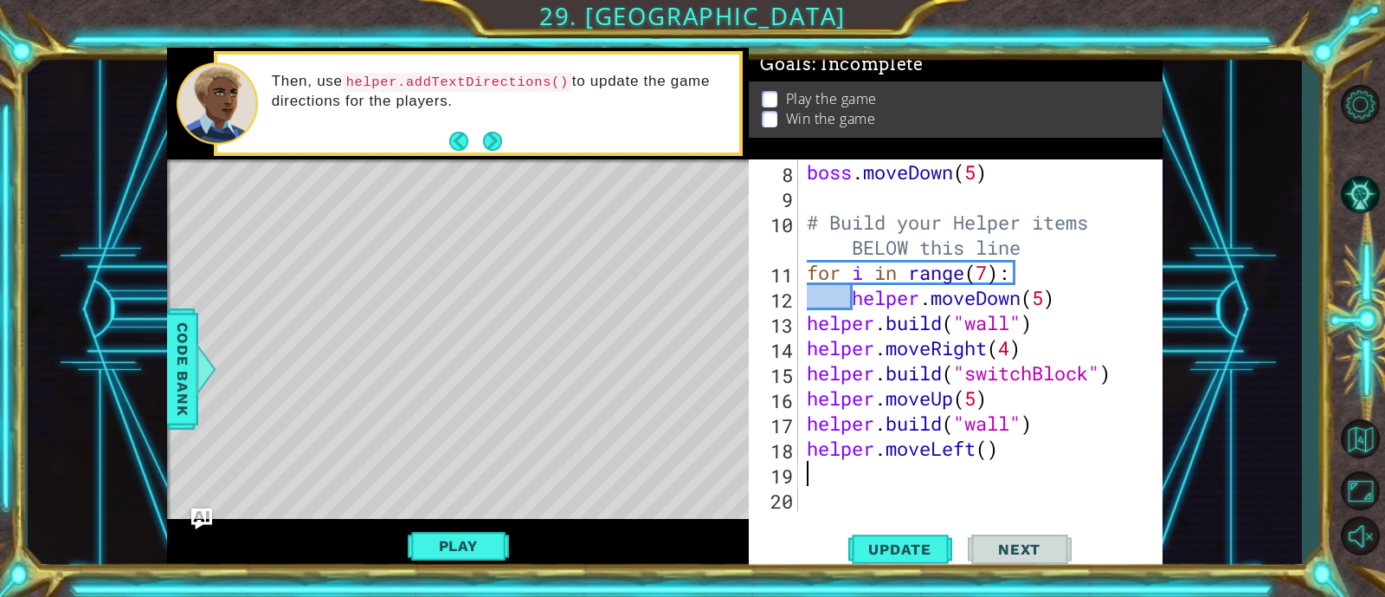
scroll to position [301, 0]
click at [988, 460] on div "boss . moveDown ( 5 ) # Build your Helper items BELOW this line for i in range …" at bounding box center [977, 360] width 347 height 402
type textarea "helper.moveLeft(3)"
click at [827, 469] on div "boss . moveDown ( 5 ) # Build your Helper items BELOW this line for i in range …" at bounding box center [977, 360] width 347 height 402
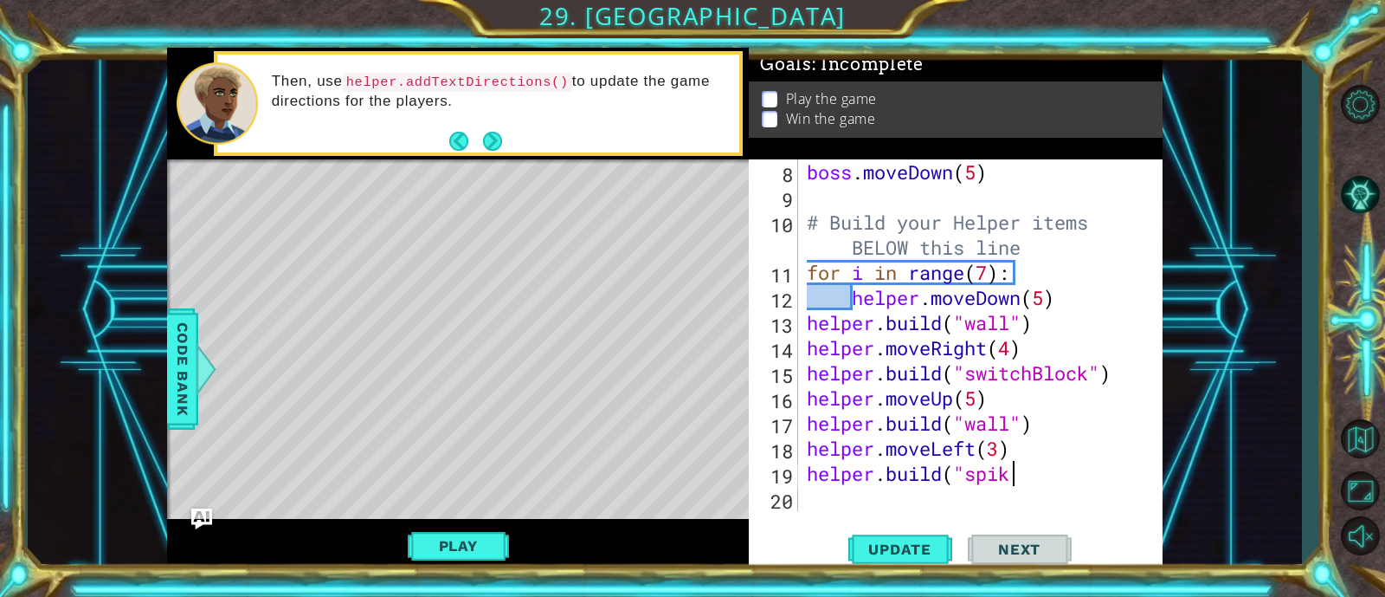
scroll to position [0, 9]
click at [918, 539] on button "Update" at bounding box center [901, 549] width 104 height 42
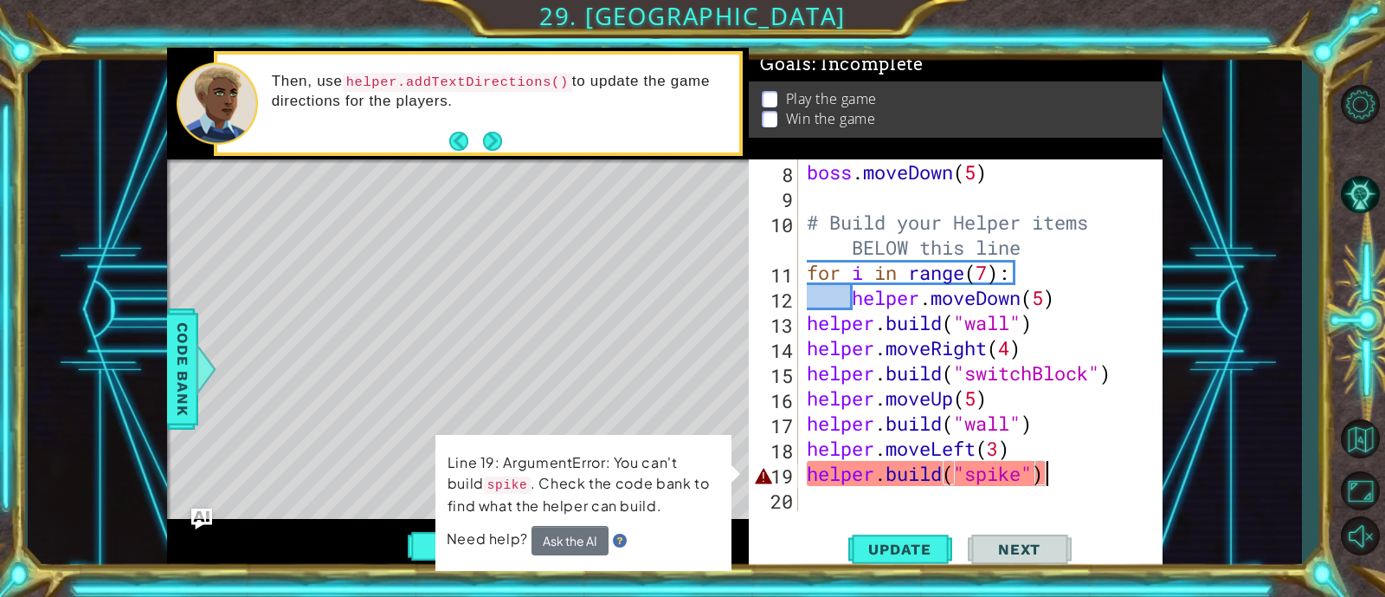
click at [953, 474] on div "boss . moveDown ( 5 ) # Build your Helper items BELOW this line for i in range …" at bounding box center [977, 360] width 347 height 402
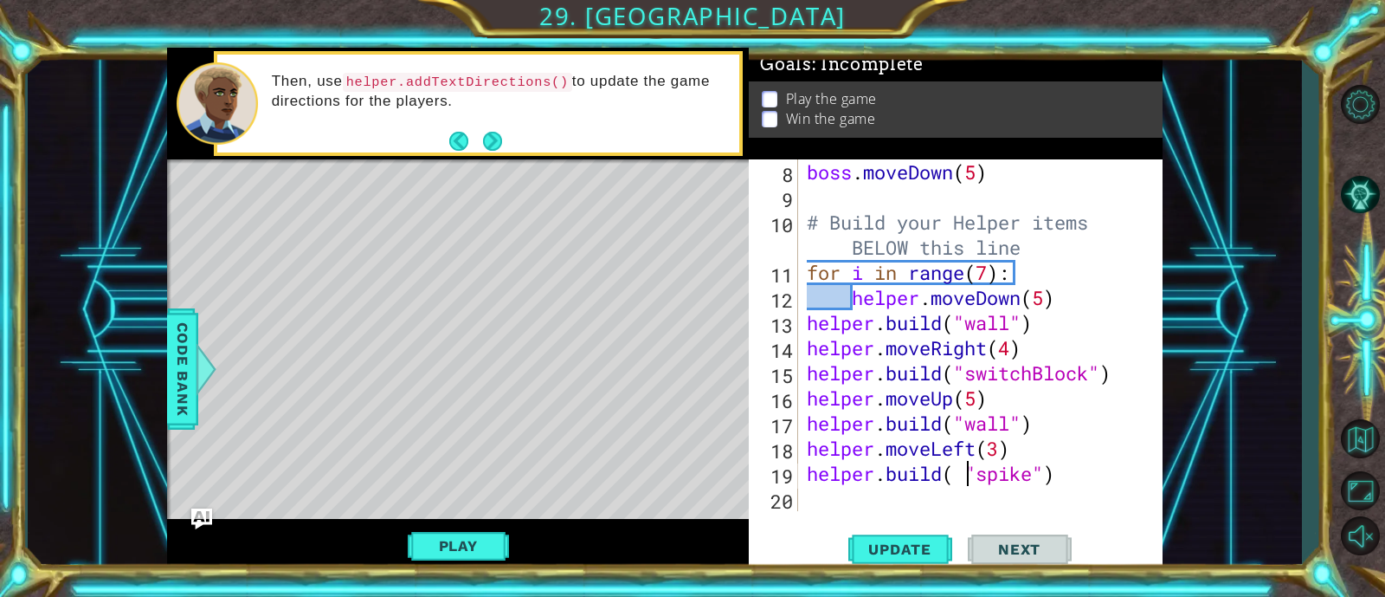
click at [1046, 475] on div "boss . moveDown ( 5 ) # Build your Helper items BELOW this line for i in range …" at bounding box center [977, 360] width 347 height 402
click at [971, 468] on div "boss . moveDown ( 5 ) # Build your Helper items BELOW this line for i in range …" at bounding box center [977, 360] width 347 height 402
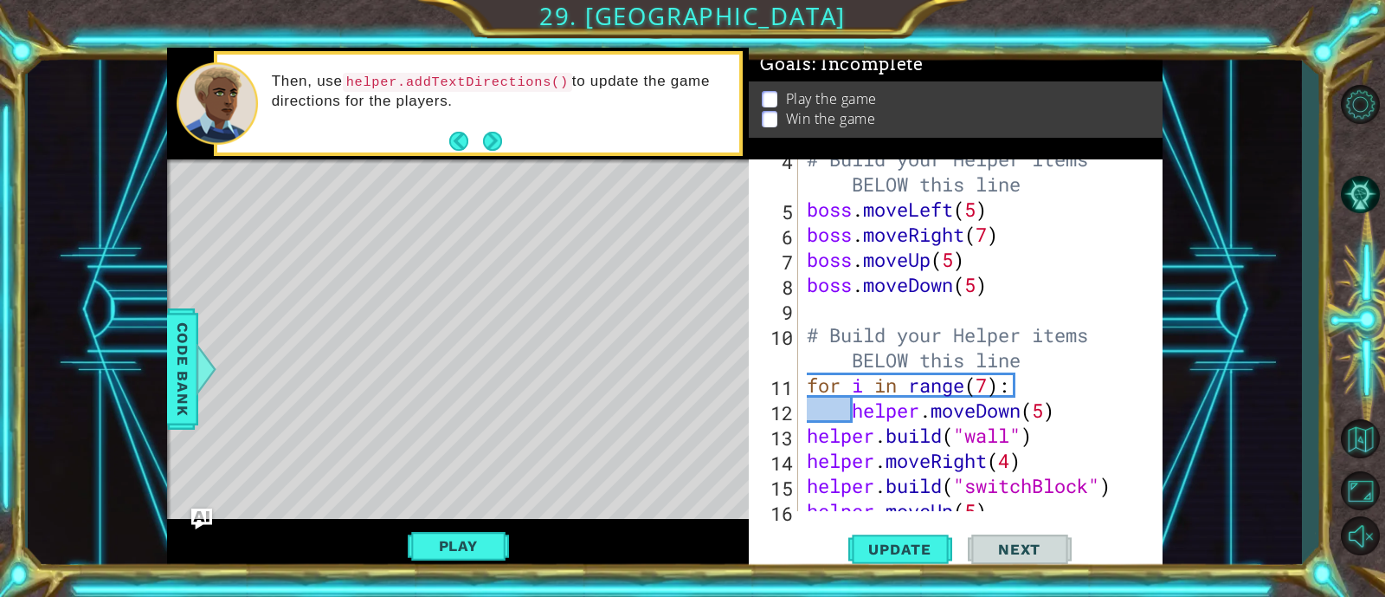
scroll to position [301, 0]
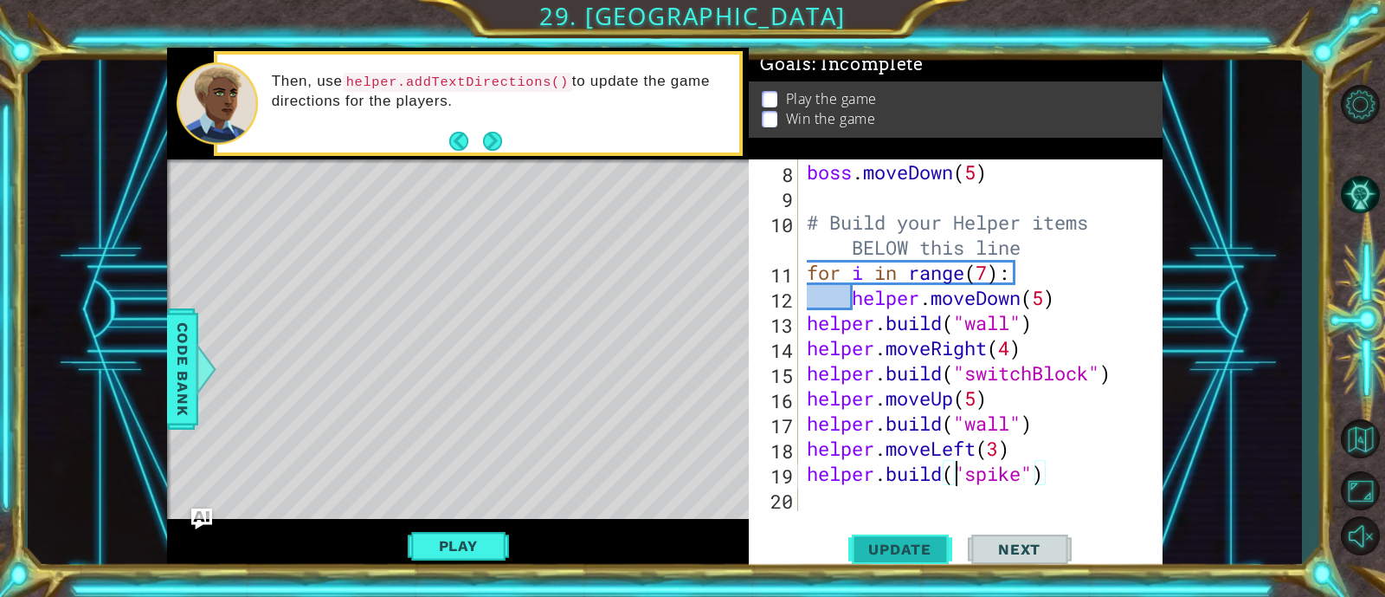
click at [914, 551] on span "Update" at bounding box center [900, 548] width 98 height 17
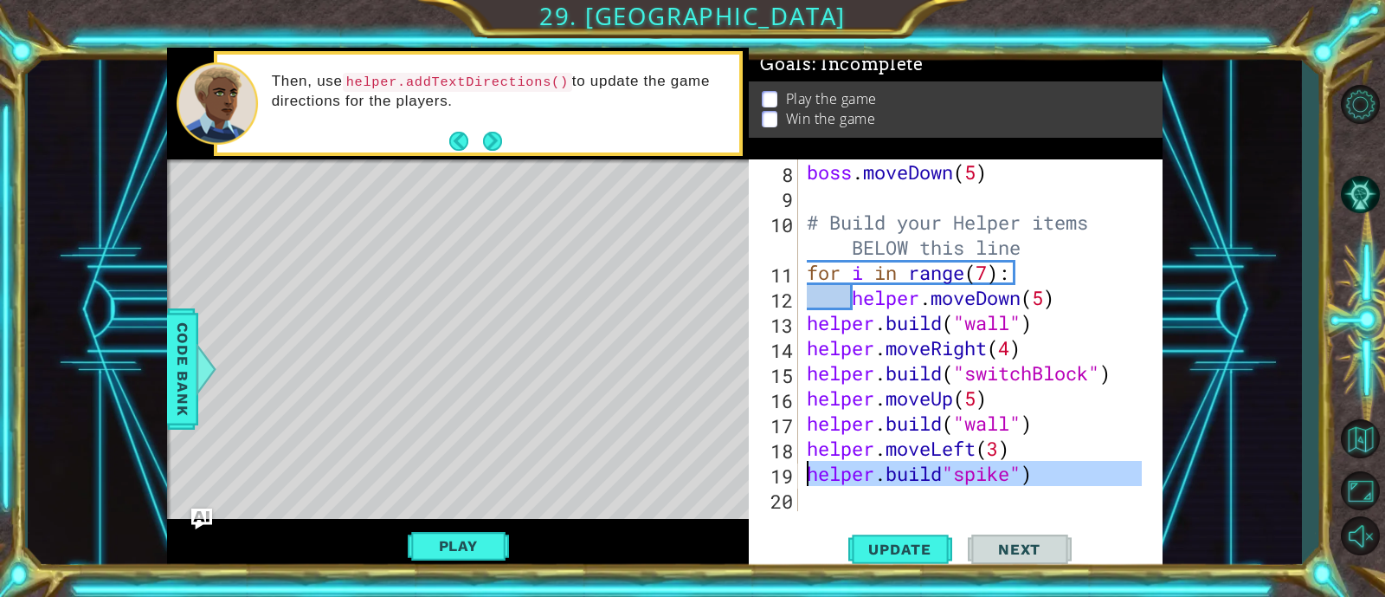
drag, startPoint x: 1029, startPoint y: 488, endPoint x: 778, endPoint y: 469, distance: 251.8
click at [778, 469] on div "helper.build"spike") 8 9 10 11 12 13 14 15 16 17 18 19 20 boss . moveDown ( 5 )…" at bounding box center [954, 335] width 410 height 352
type textarea "helper.build"spike")"
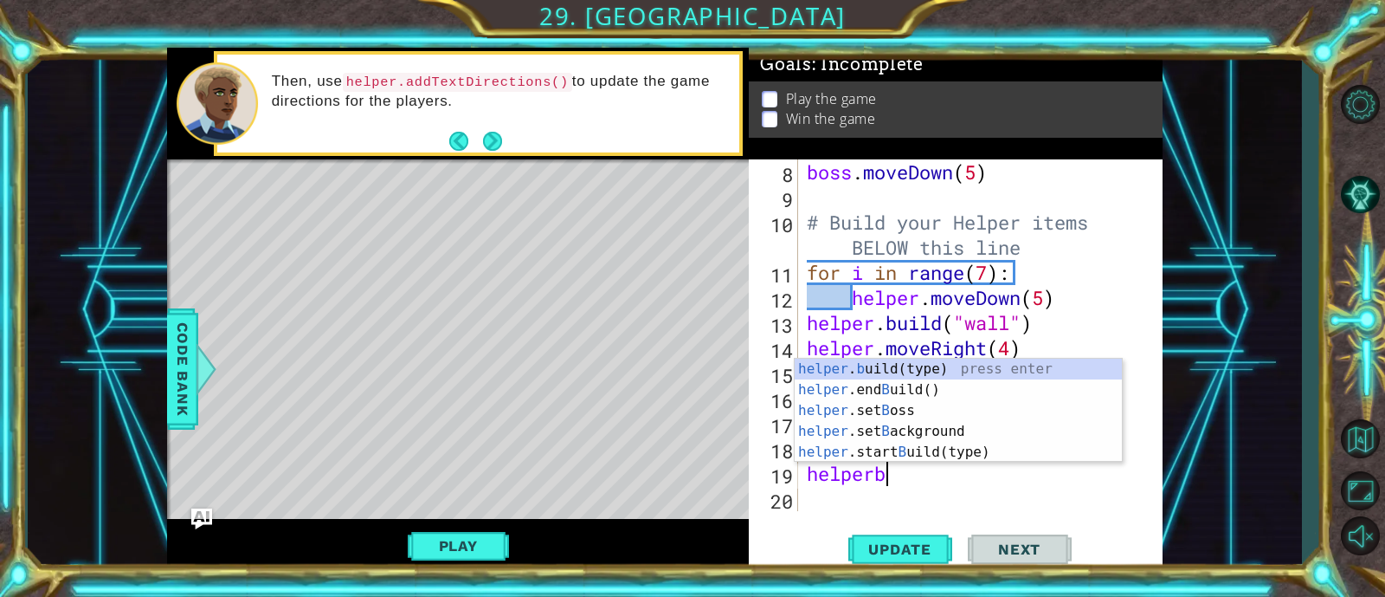
scroll to position [0, 3]
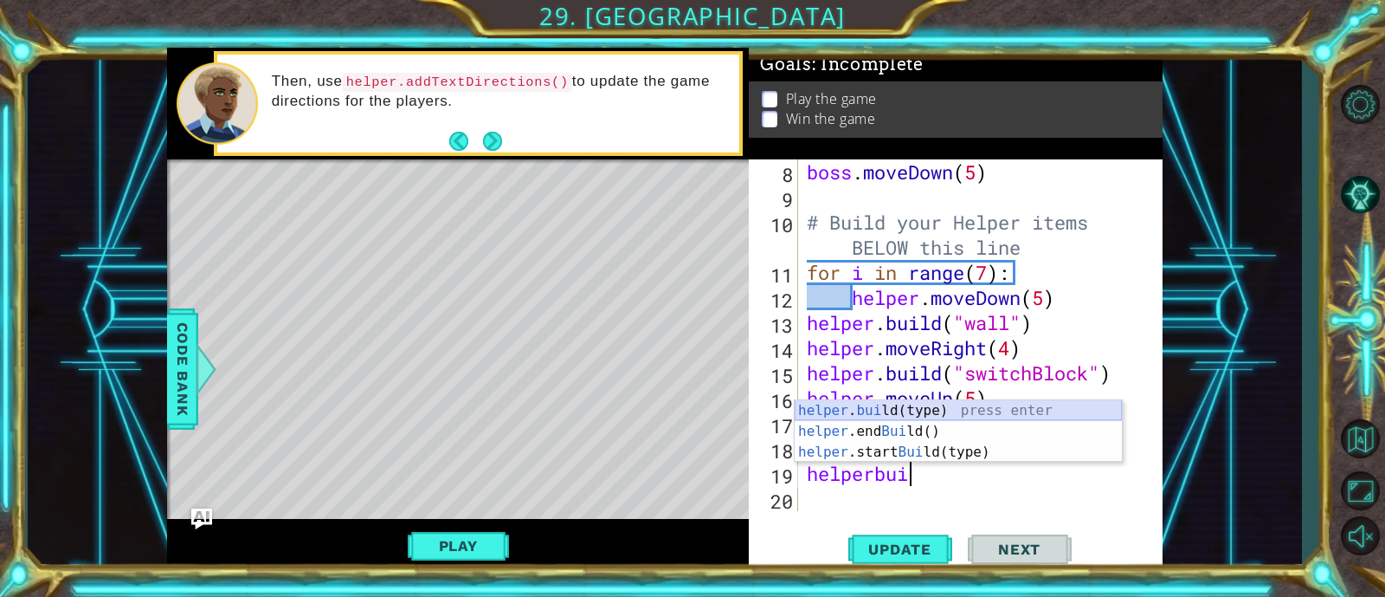
click at [817, 401] on div "helper . bui ld(type) press enter helper .end Bui ld() press enter helper .star…" at bounding box center [958, 452] width 327 height 104
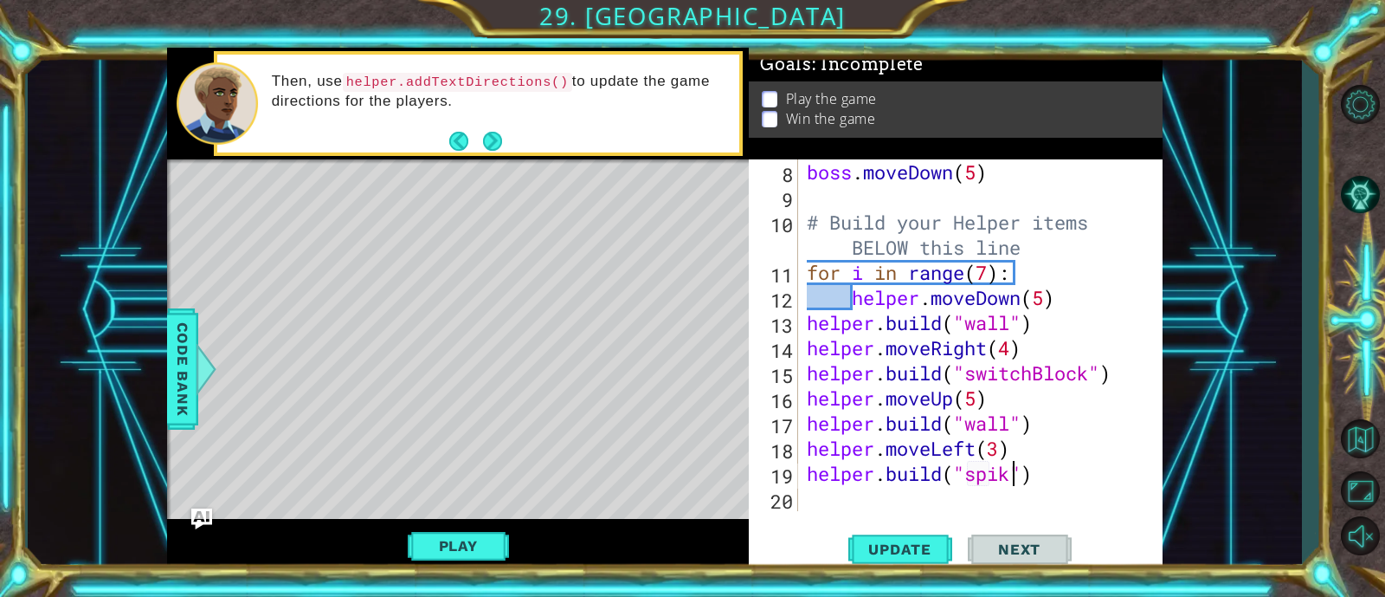
scroll to position [0, 10]
click at [923, 552] on span "Update" at bounding box center [900, 548] width 98 height 17
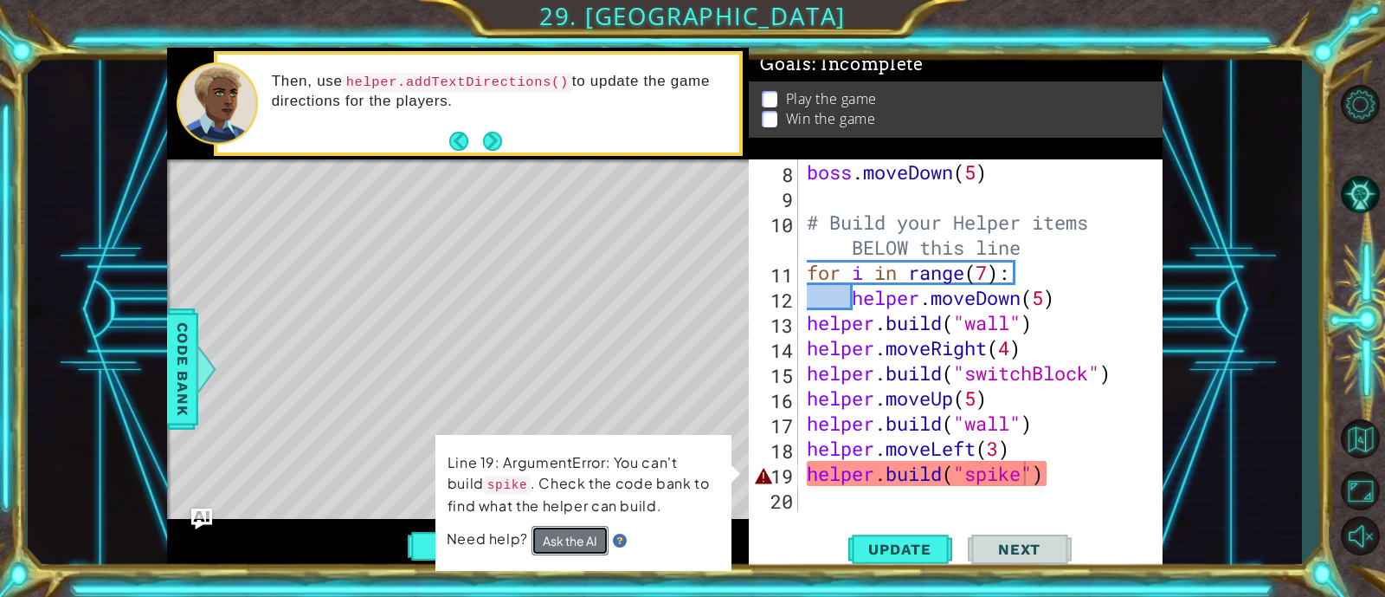
click at [572, 539] on button "Ask the AI" at bounding box center [570, 540] width 77 height 29
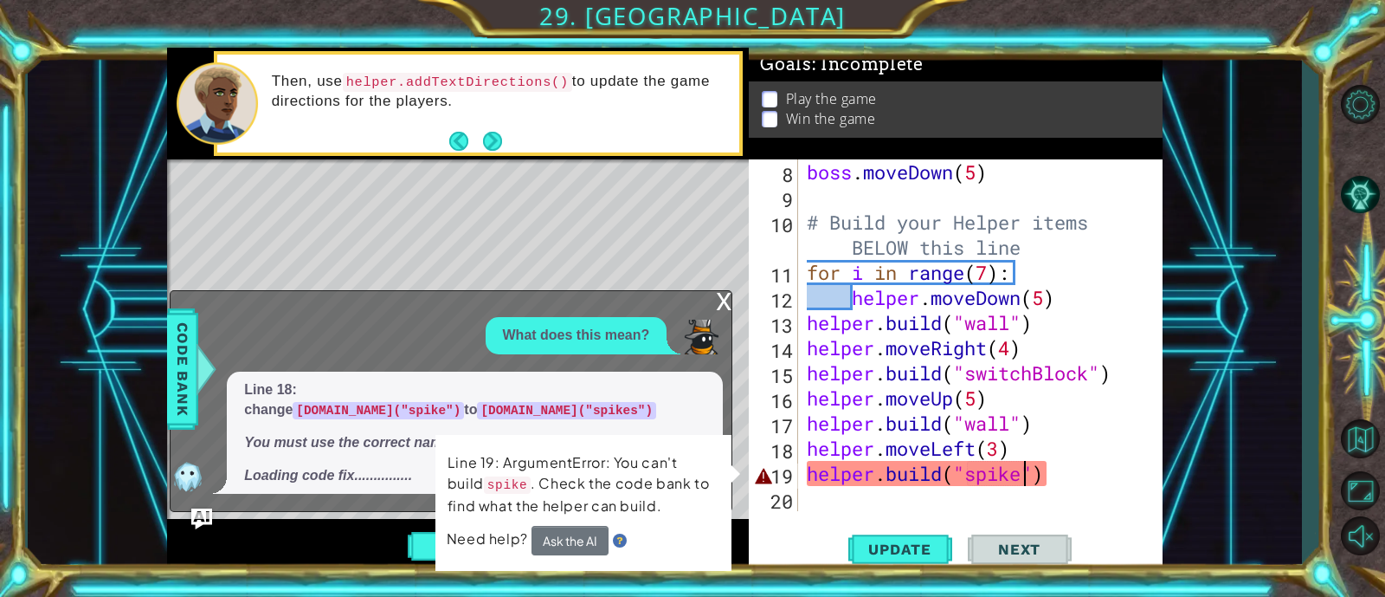
type textarea "helper.build("spikes")"
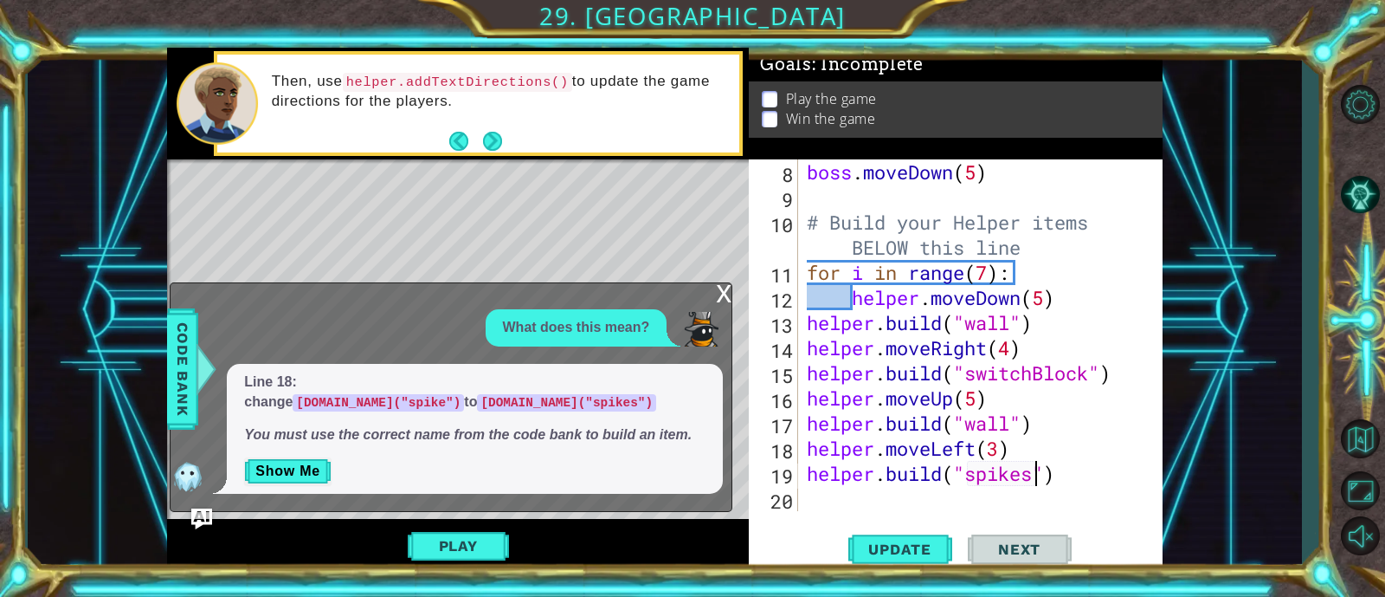
scroll to position [326, 0]
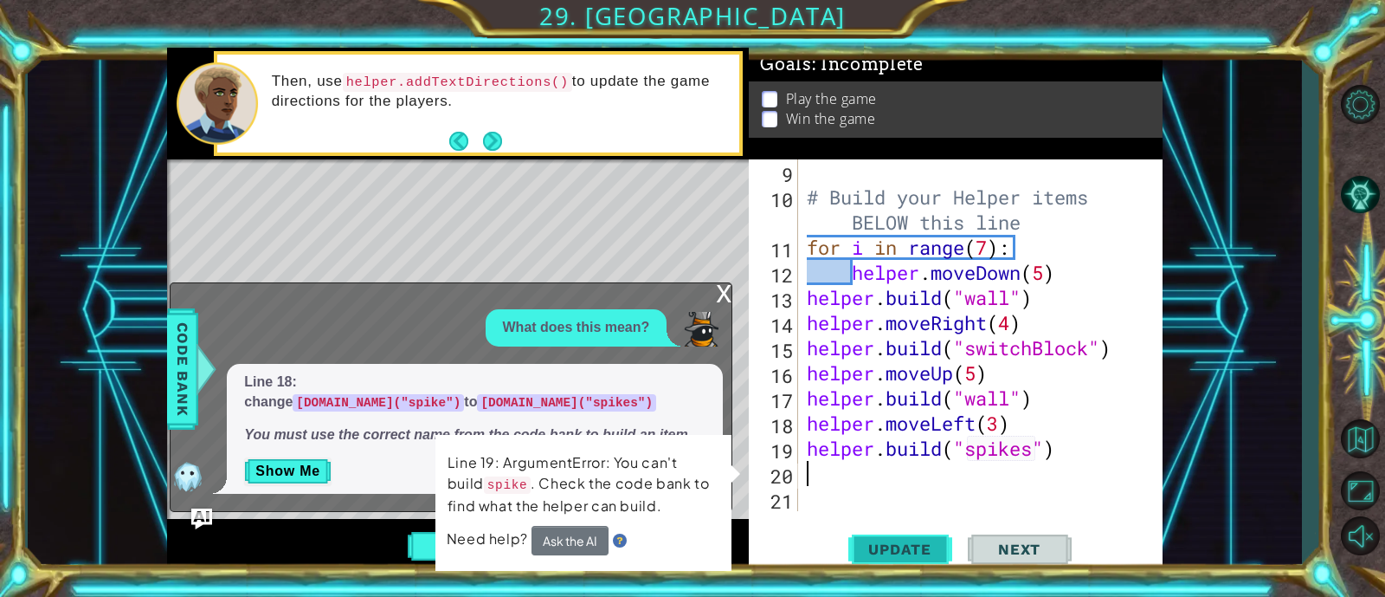
click at [882, 549] on span "Update" at bounding box center [900, 548] width 98 height 17
click at [720, 300] on div "x" at bounding box center [724, 291] width 16 height 17
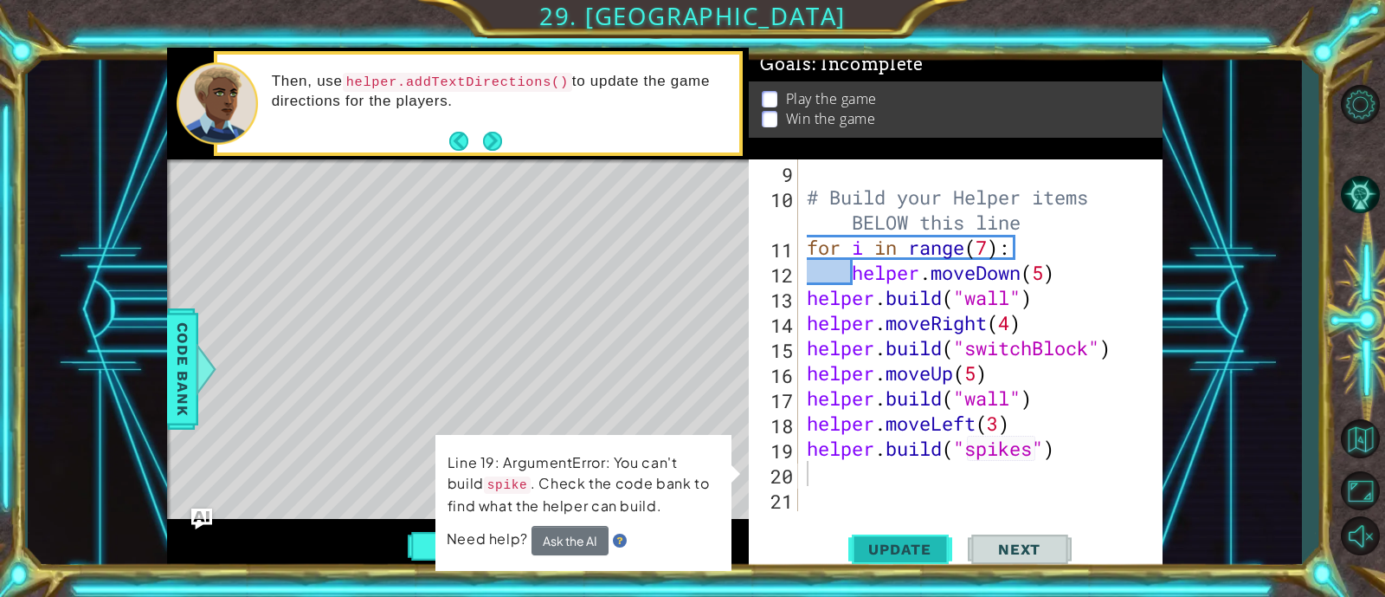
click at [888, 544] on span "Update" at bounding box center [900, 548] width 98 height 17
click at [553, 540] on button "Ask the AI" at bounding box center [570, 540] width 77 height 29
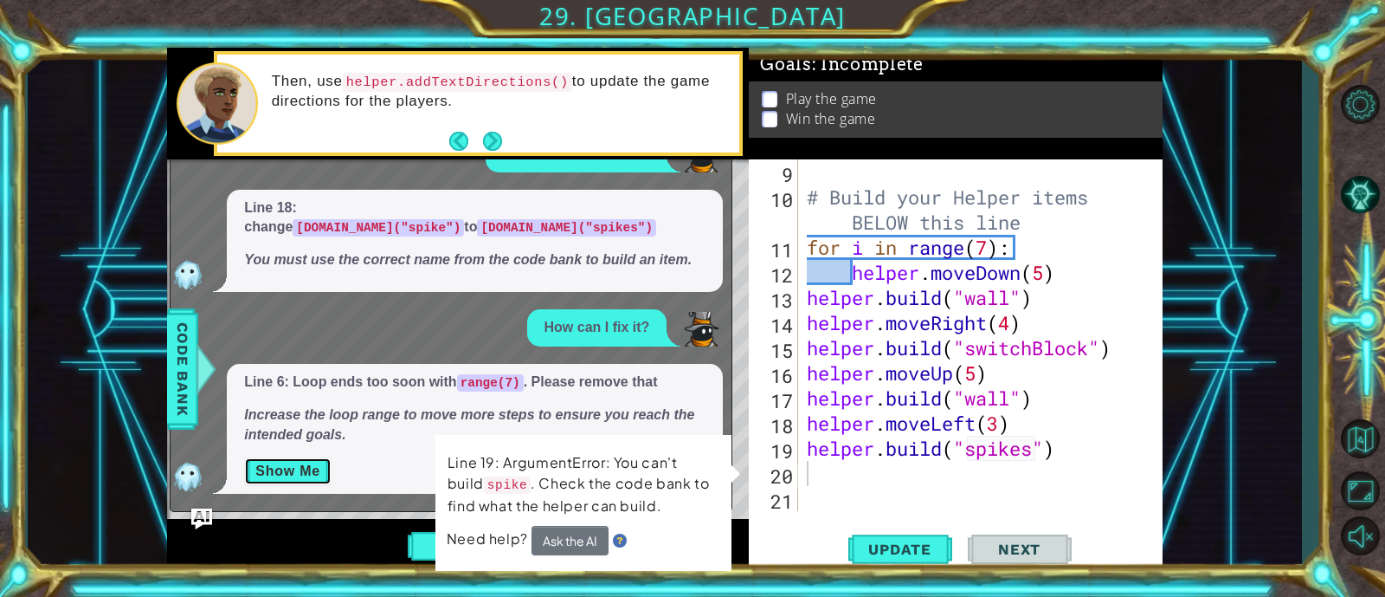
click at [296, 465] on button "Show Me" at bounding box center [287, 471] width 87 height 28
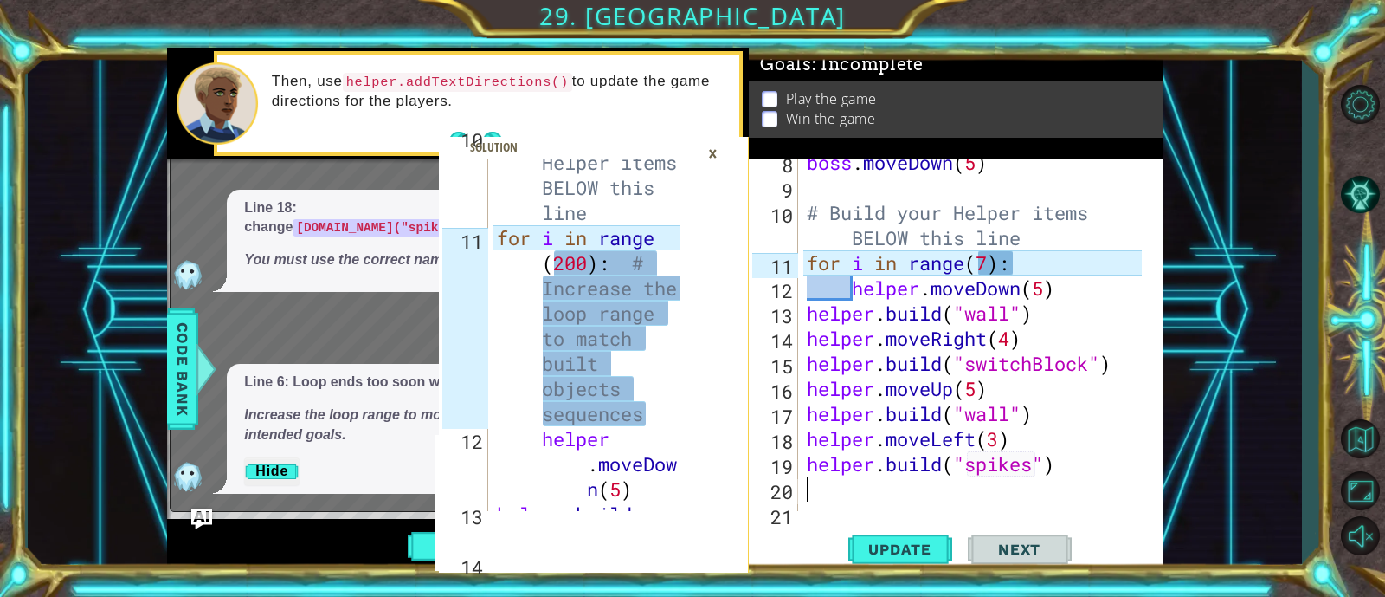
scroll to position [311, 0]
click at [989, 267] on div "boss . moveDown ( 5 ) # Build your Helper items BELOW this line for i in range …" at bounding box center [977, 351] width 347 height 402
click at [1043, 262] on div "boss . moveDown ( 5 ) # Build your Helper items BELOW this line for i in range …" at bounding box center [977, 351] width 347 height 402
click at [991, 262] on div "boss . moveDown ( 5 ) # Build your Helper items BELOW this line for i in range …" at bounding box center [977, 351] width 347 height 402
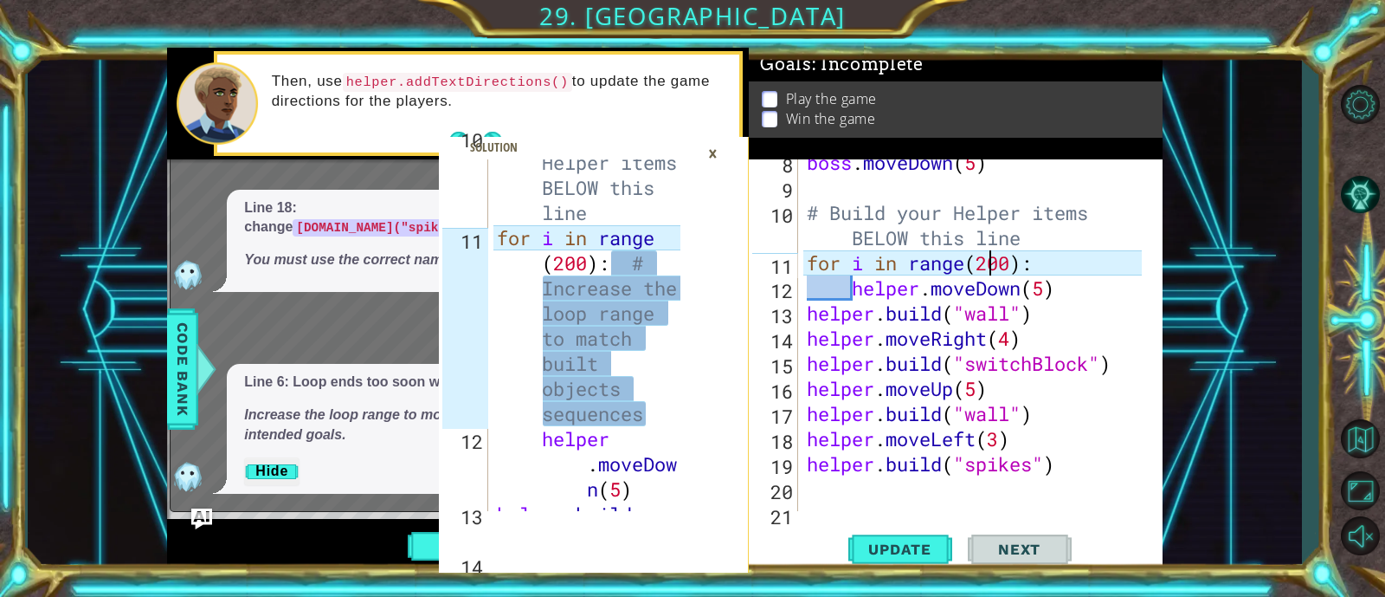
click at [1041, 267] on div "boss . moveDown ( 5 ) # Build your Helper items BELOW this line for i in range …" at bounding box center [977, 351] width 347 height 402
type textarea "for i in range(200): #"
click at [1069, 264] on div "boss . moveDown ( 5 ) # Build your Helper items BELOW this line for i in range …" at bounding box center [977, 351] width 347 height 402
click at [1113, 265] on div "boss . moveDown ( 5 ) # Build your Helper items BELOW this line for i in range …" at bounding box center [977, 351] width 347 height 402
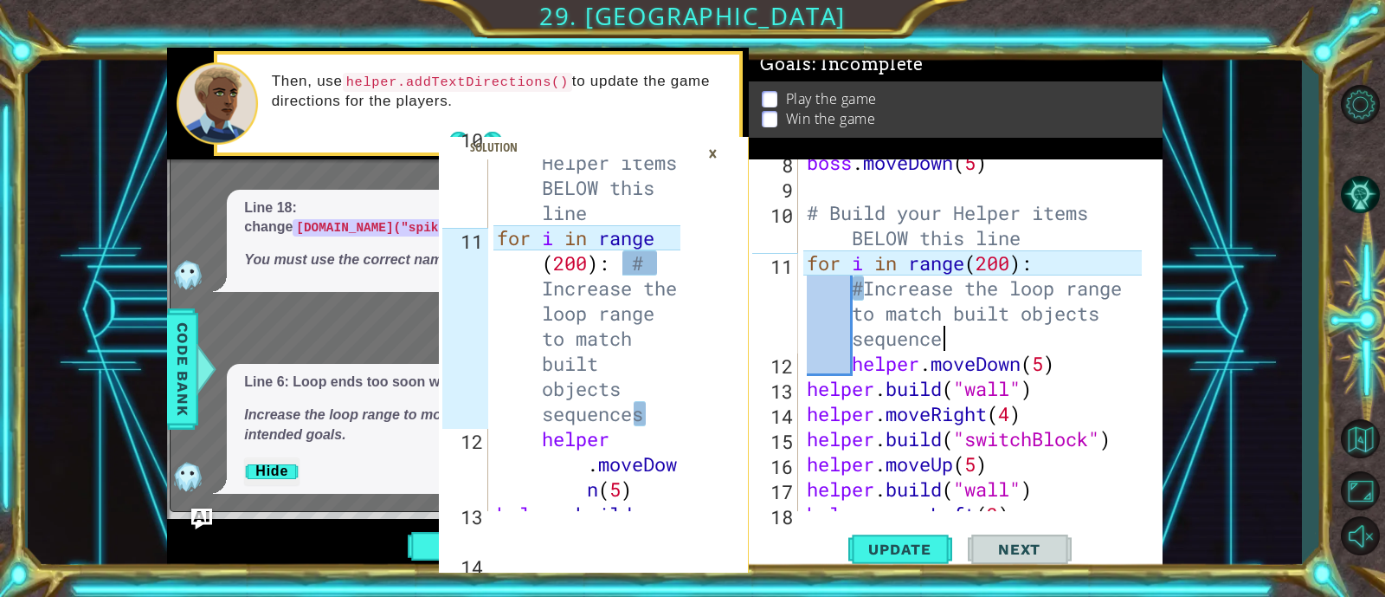
scroll to position [0, 39]
click at [1062, 357] on div "boss . moveDown ( 5 ) # Build your Helper items BELOW this line for i in range …" at bounding box center [977, 351] width 347 height 402
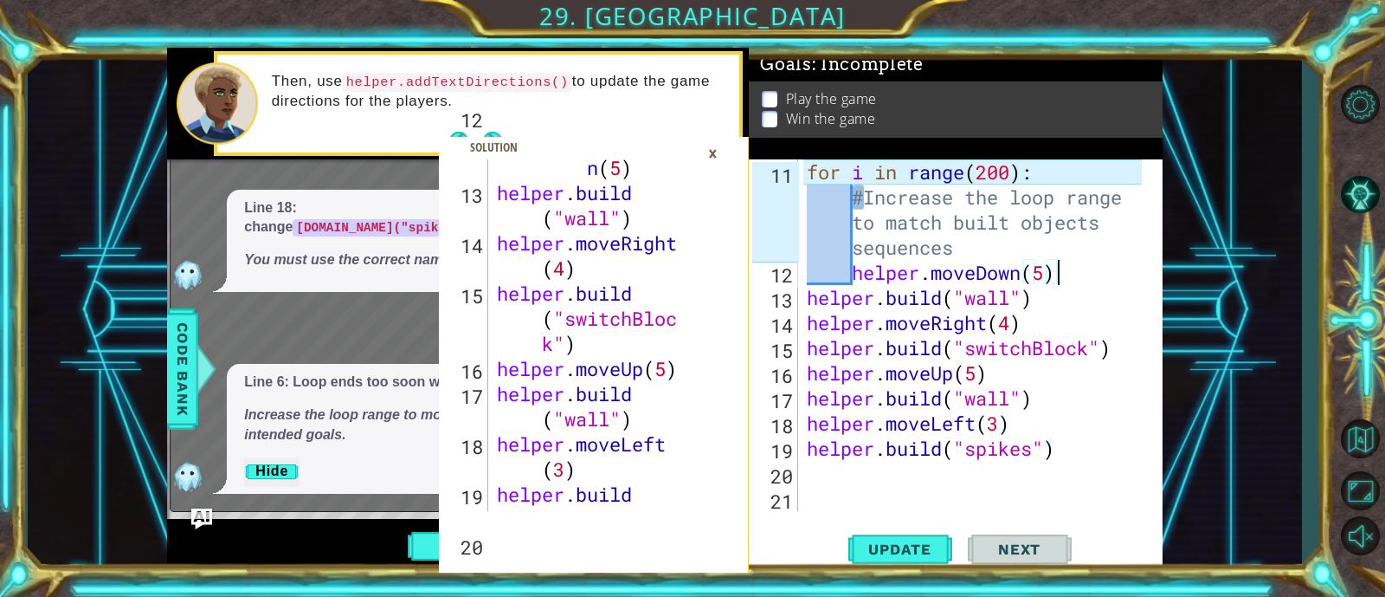
scroll to position [978, 0]
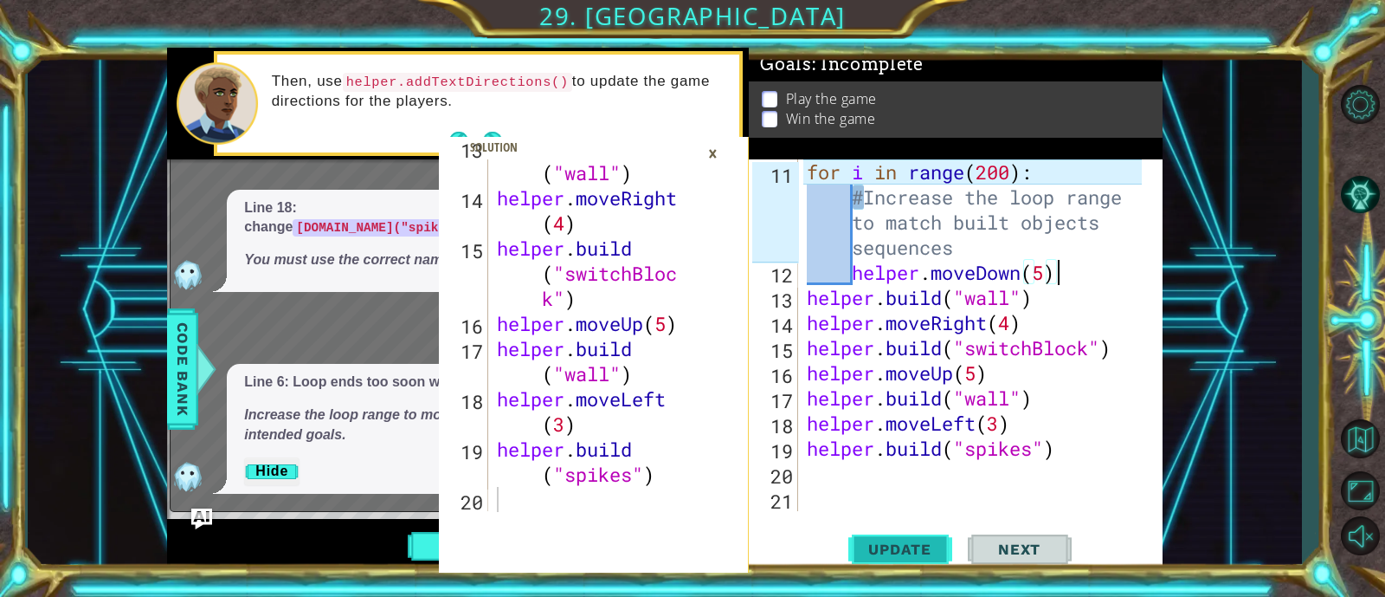
type textarea "helper.moveDown(5)"
click at [882, 540] on span "Update" at bounding box center [900, 548] width 98 height 17
click at [191, 514] on img "Ask AI" at bounding box center [202, 518] width 23 height 23
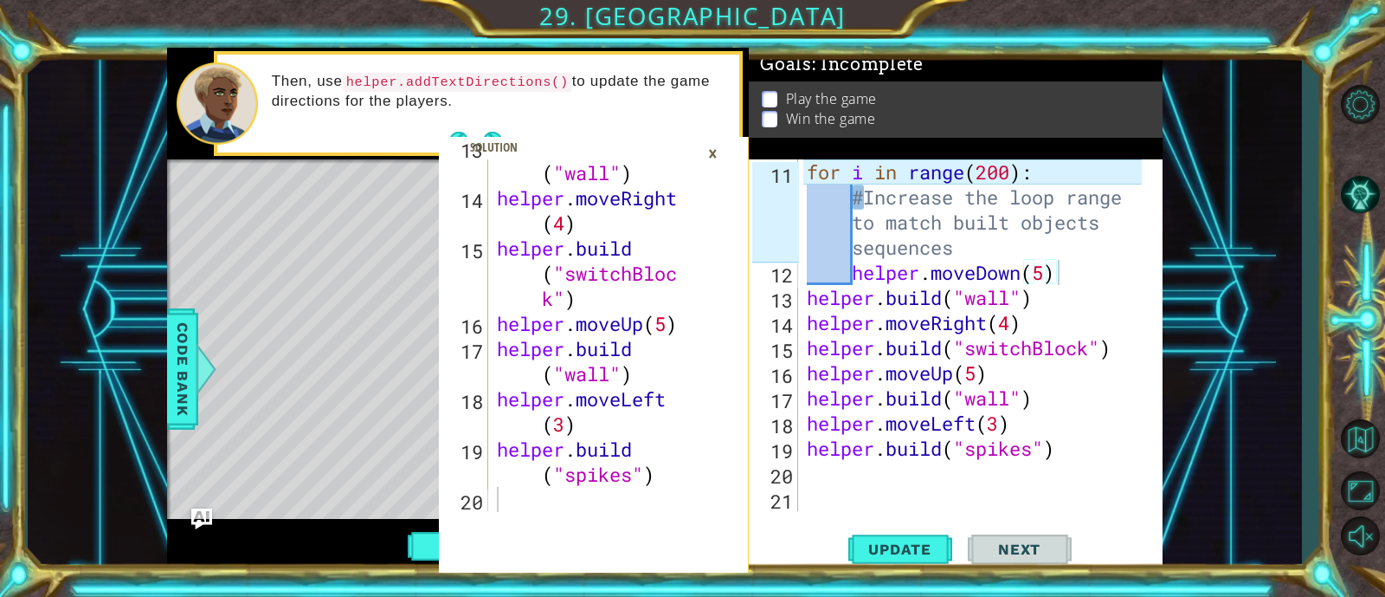
click at [713, 145] on div "×" at bounding box center [713, 153] width 27 height 29
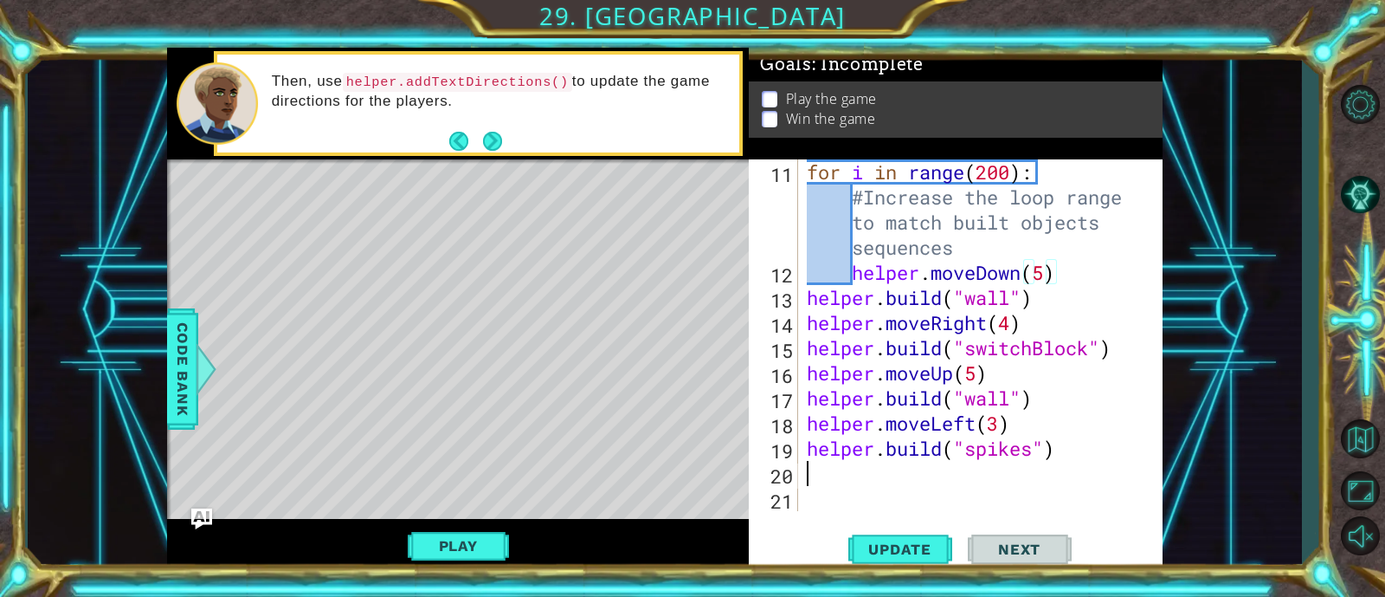
scroll to position [0, 0]
click at [829, 475] on div "for i in range ( 200 ) : #Increase the loop range to match built objects sequen…" at bounding box center [977, 397] width 347 height 477
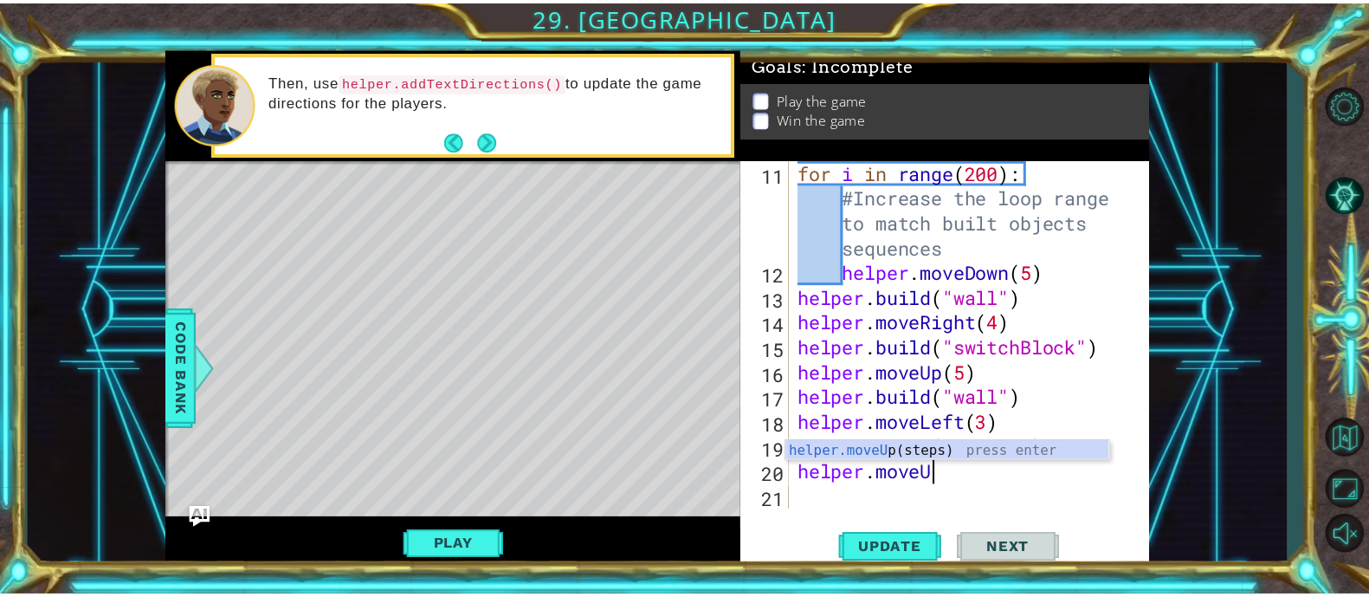
scroll to position [0, 5]
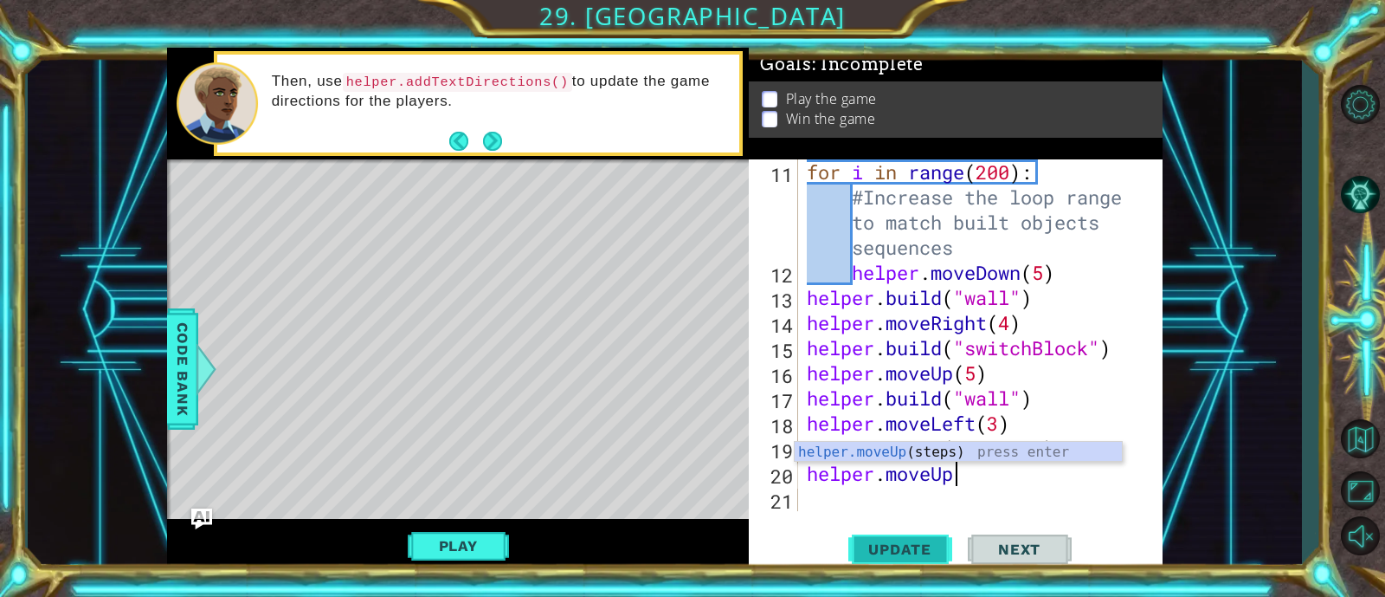
type textarea "helper.moveUp"
click at [935, 541] on span "Update" at bounding box center [900, 548] width 98 height 17
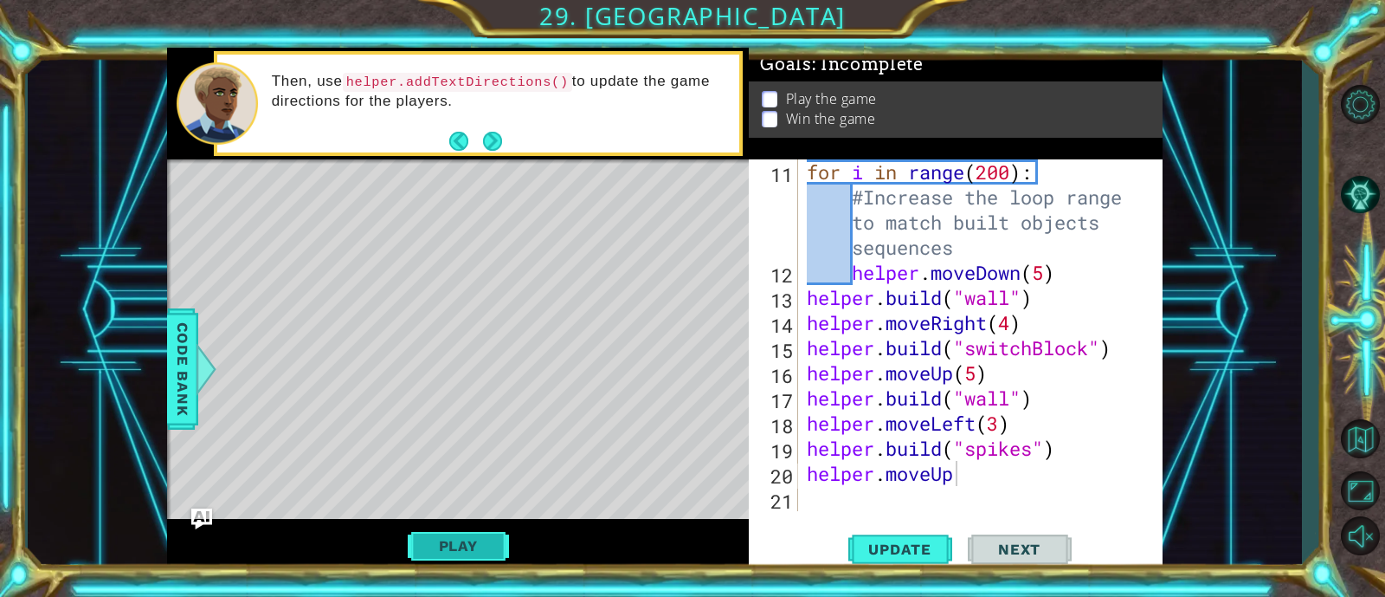
click at [458, 535] on button "Play" at bounding box center [458, 545] width 101 height 33
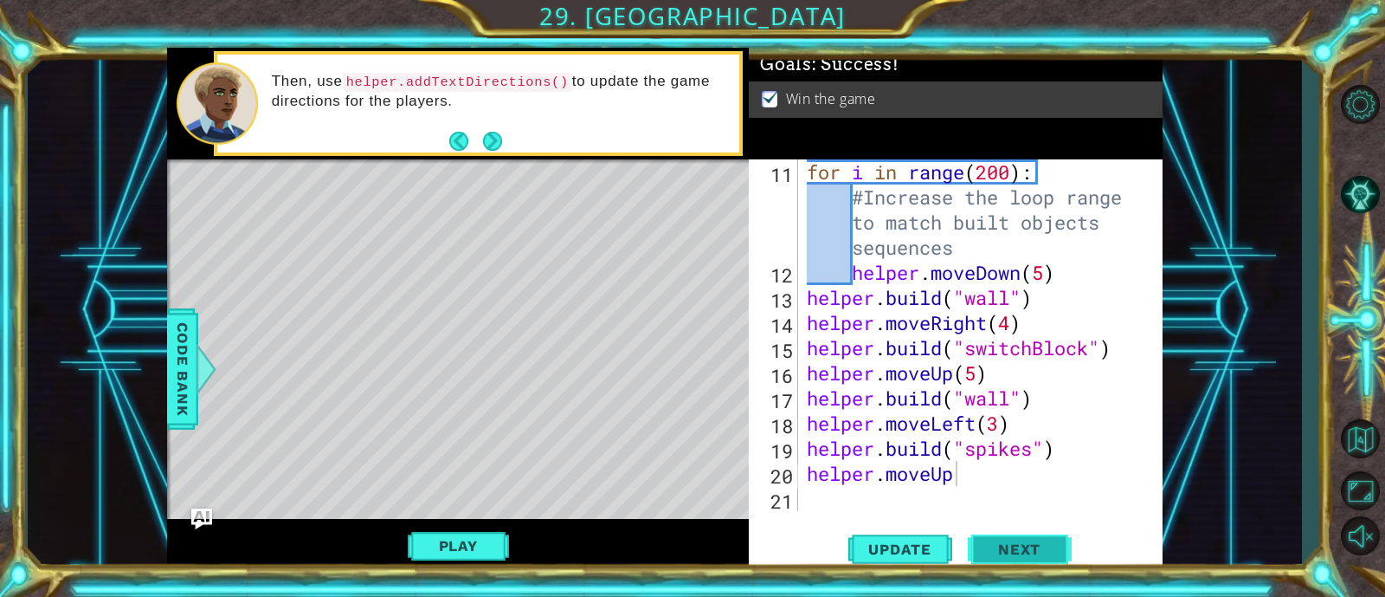
click at [999, 536] on button "Next" at bounding box center [1020, 549] width 104 height 42
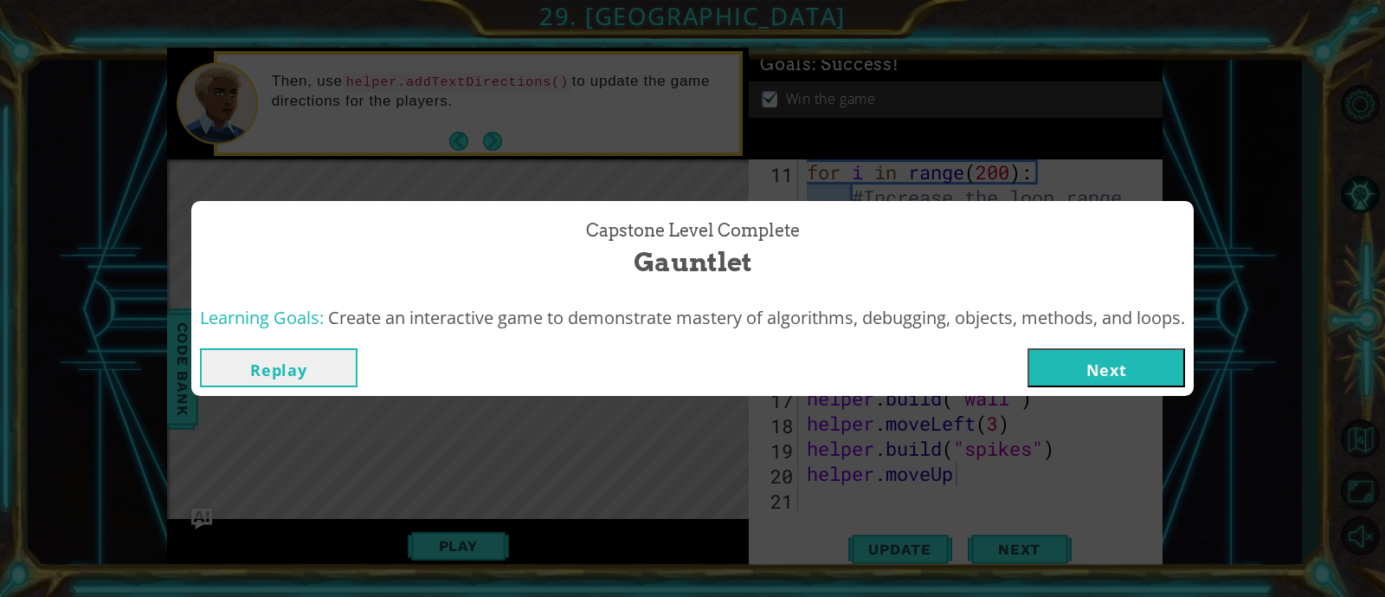
click at [1080, 374] on button "Next" at bounding box center [1107, 367] width 158 height 39
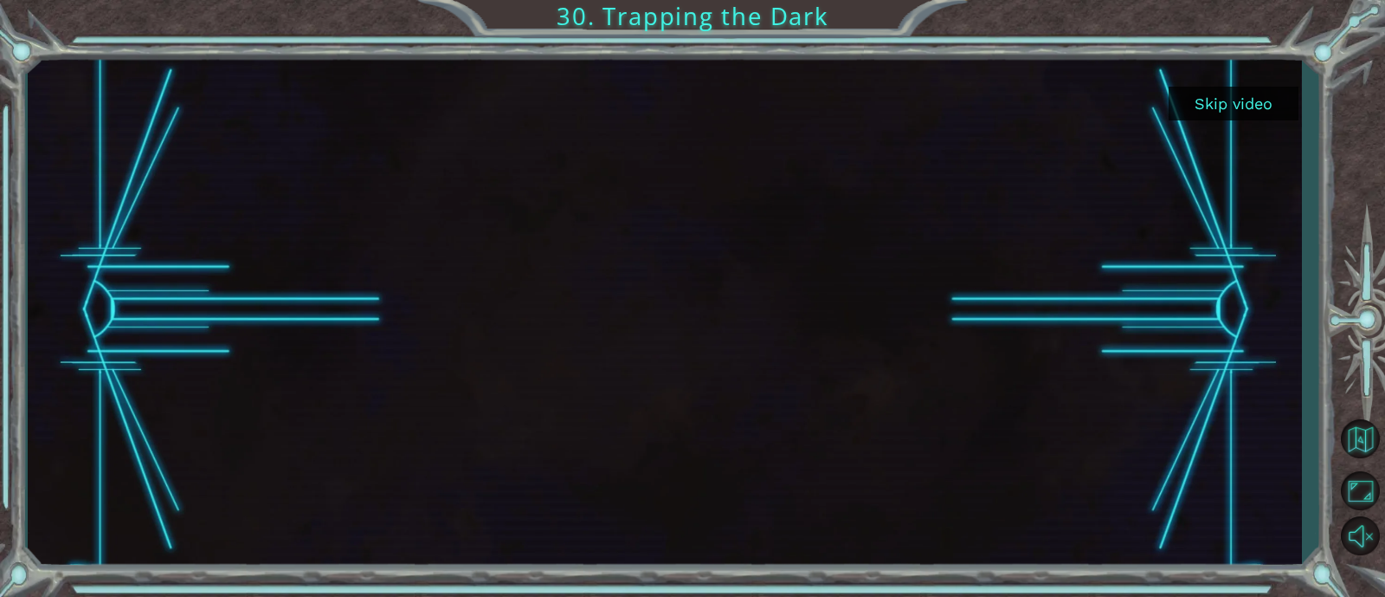
click at [1241, 108] on button "Skip video" at bounding box center [1234, 104] width 130 height 34
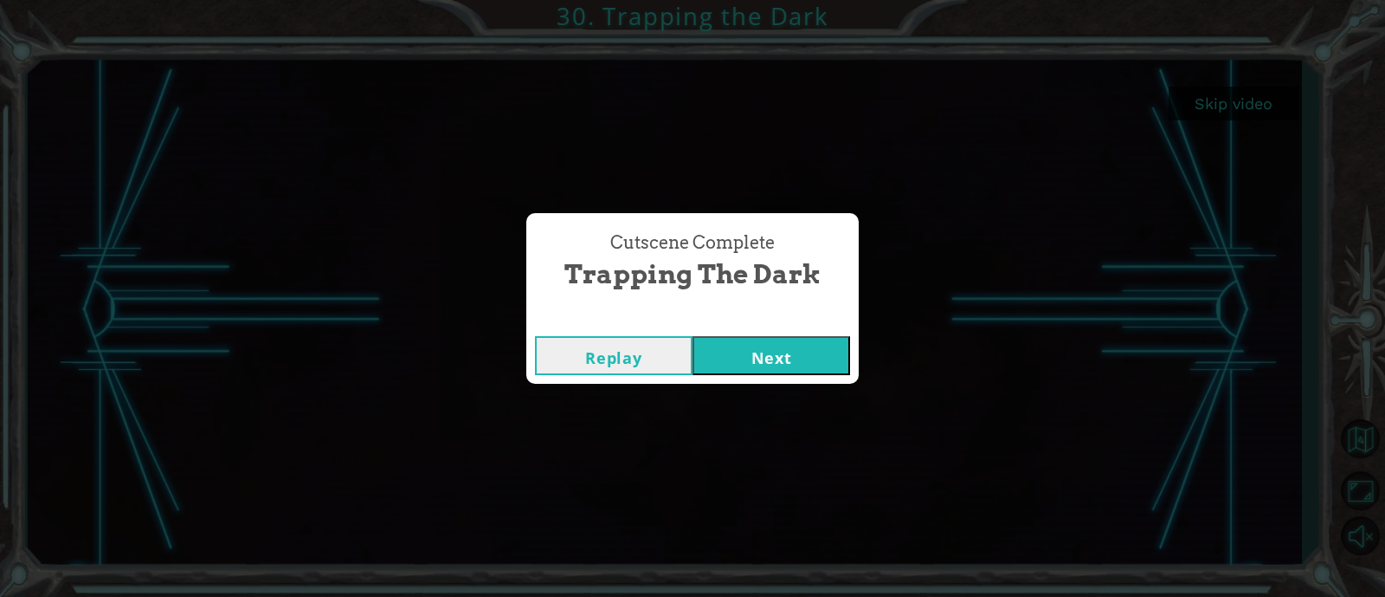
click at [841, 357] on button "Next" at bounding box center [772, 355] width 158 height 39
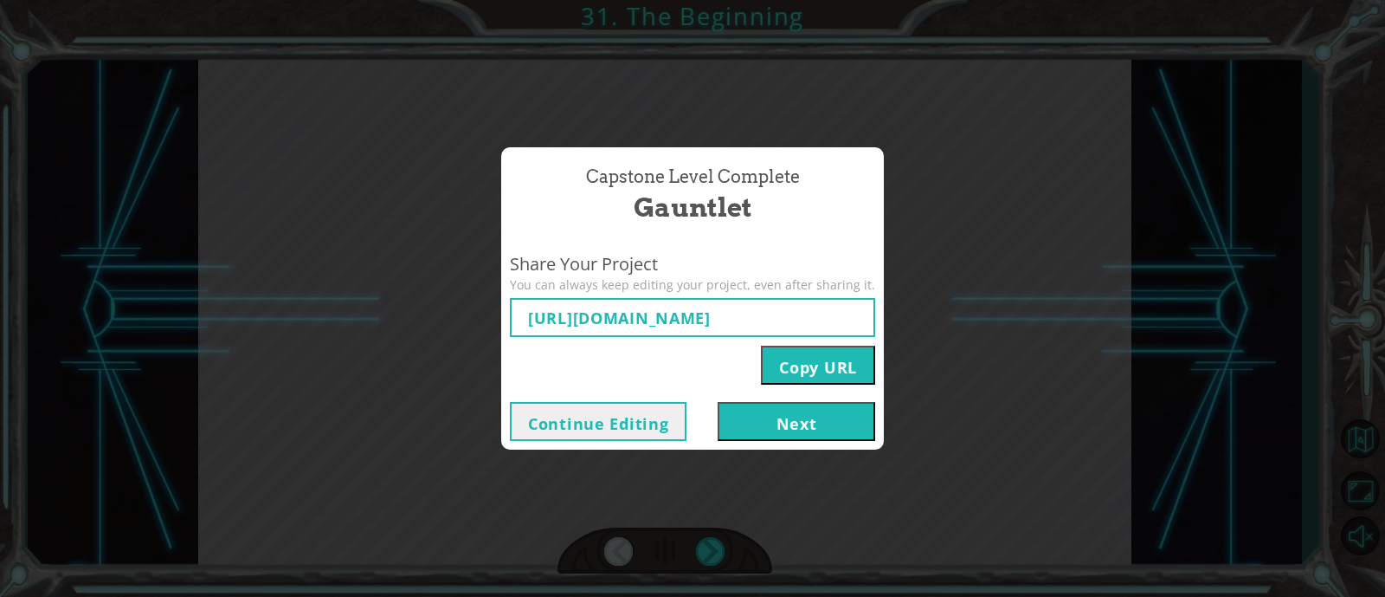
type input "https://www.ozaria.com/play/game-dev-level/1fhcapstoneb/68d484cc644273d996359fc…"
click at [798, 423] on button "Next" at bounding box center [797, 421] width 158 height 39
